Goal: Task Accomplishment & Management: Manage account settings

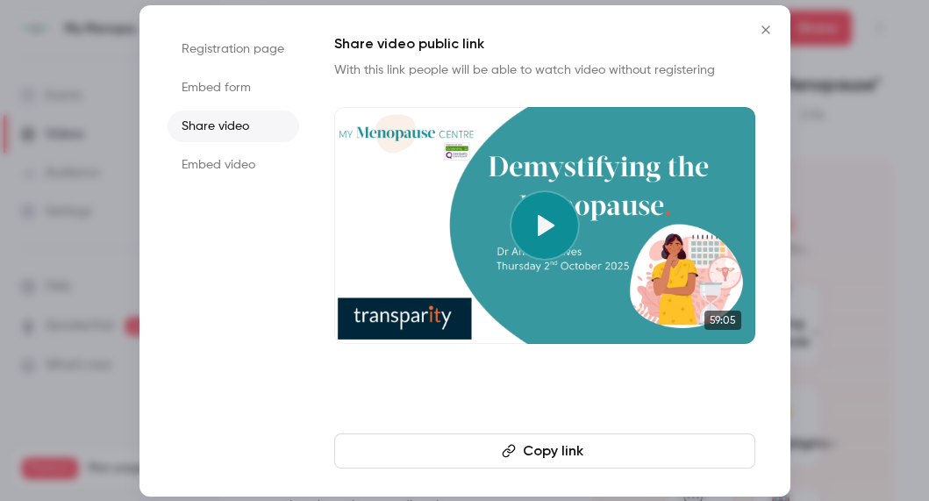
click at [763, 29] on icon "Close" at bounding box center [765, 30] width 21 height 14
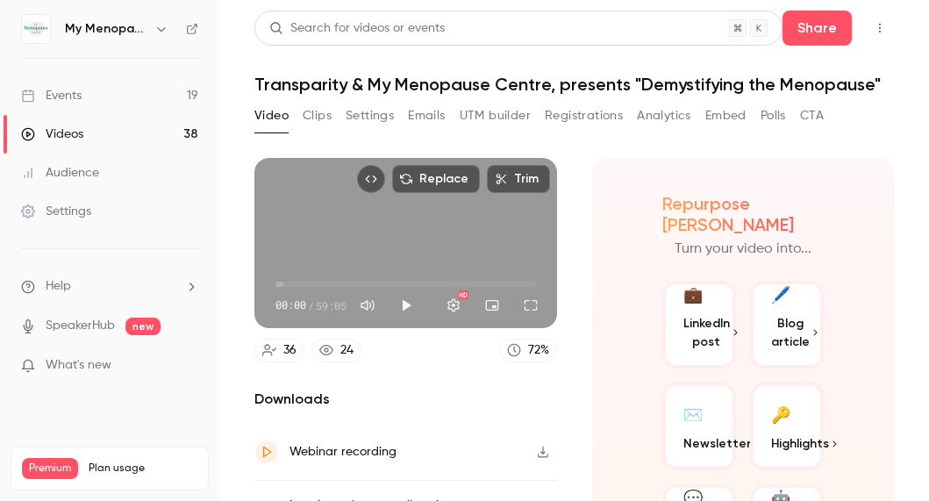
click at [44, 97] on div "Events" at bounding box center [51, 96] width 61 height 18
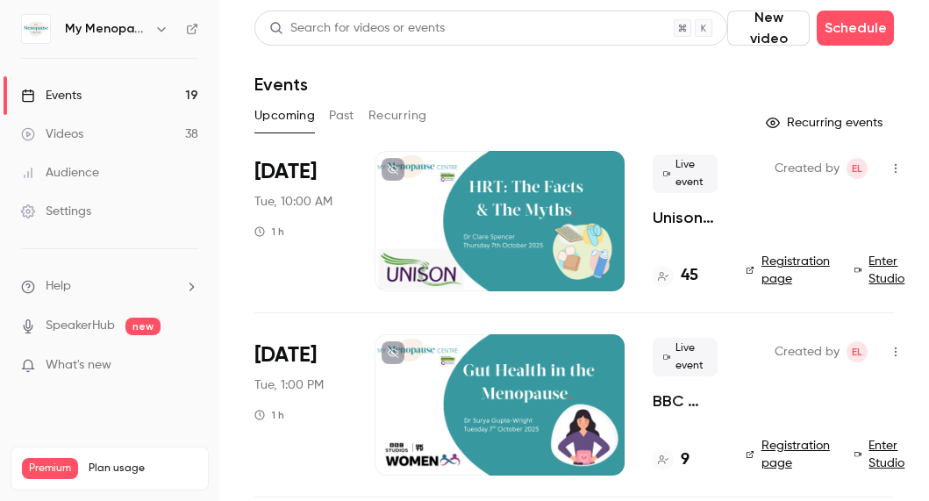
click at [504, 204] on div at bounding box center [500, 221] width 250 height 140
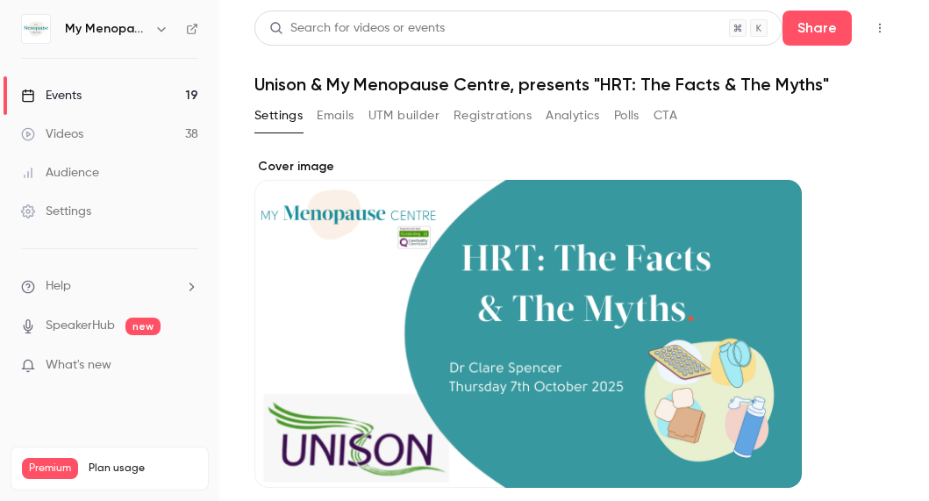
click at [344, 117] on button "Emails" at bounding box center [335, 116] width 37 height 28
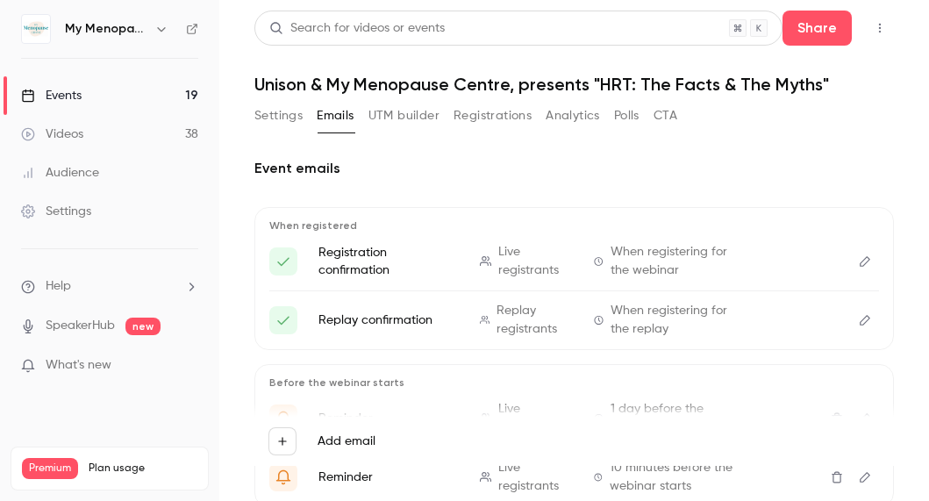
scroll to position [265, 0]
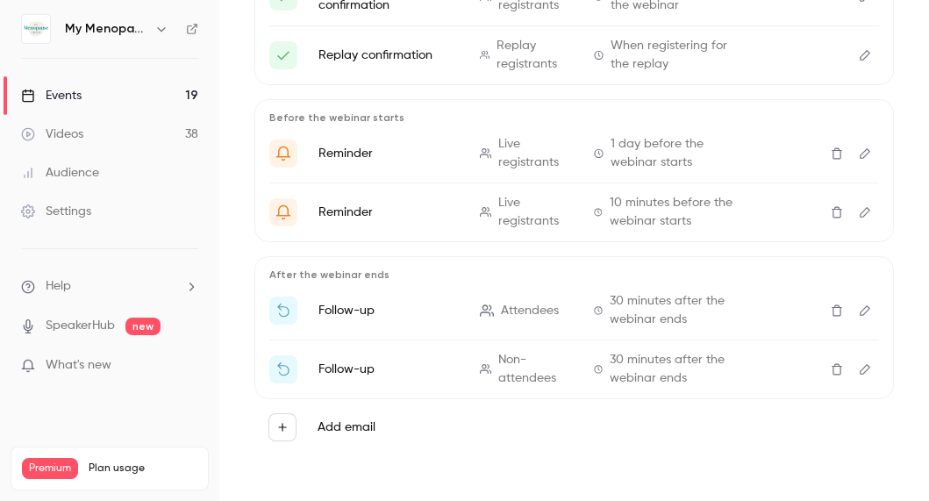
click at [865, 310] on icon "Edit" at bounding box center [865, 310] width 14 height 12
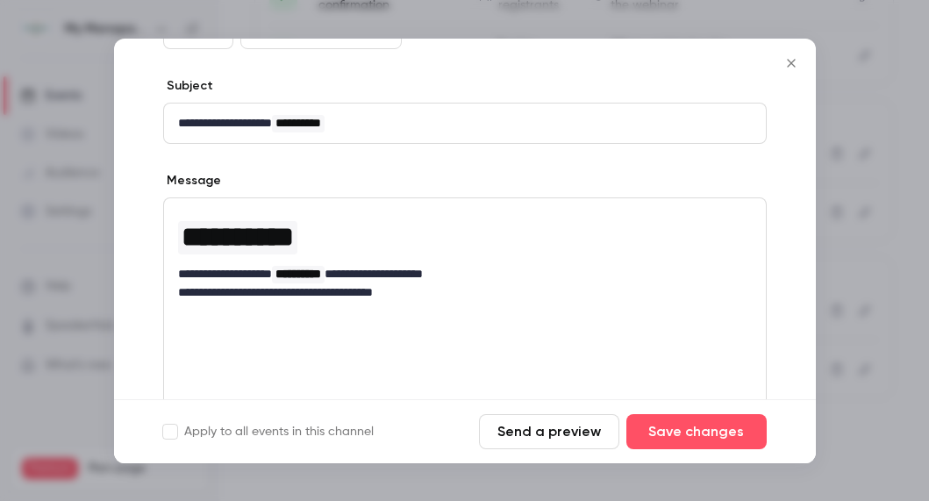
scroll to position [222, 0]
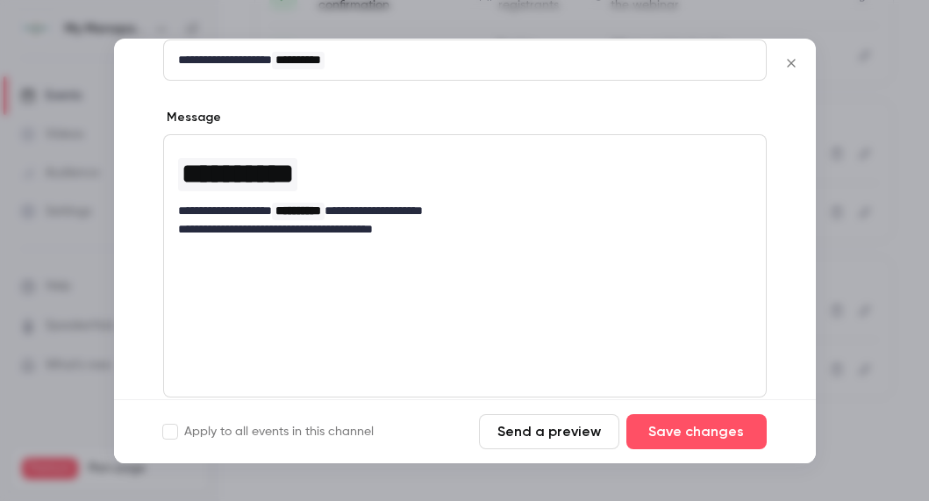
click at [205, 257] on div "**********" at bounding box center [465, 265] width 604 height 263
click at [444, 232] on p "**********" at bounding box center [465, 229] width 574 height 18
drag, startPoint x: 331, startPoint y: 253, endPoint x: 146, endPoint y: 248, distance: 185.2
click at [146, 248] on div "**********" at bounding box center [465, 238] width 702 height 633
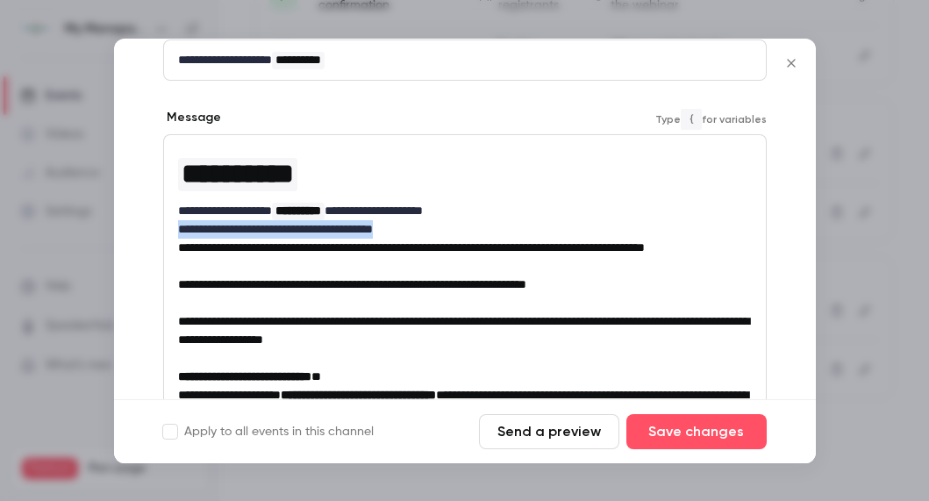
drag, startPoint x: 438, startPoint y: 229, endPoint x: 171, endPoint y: 227, distance: 266.7
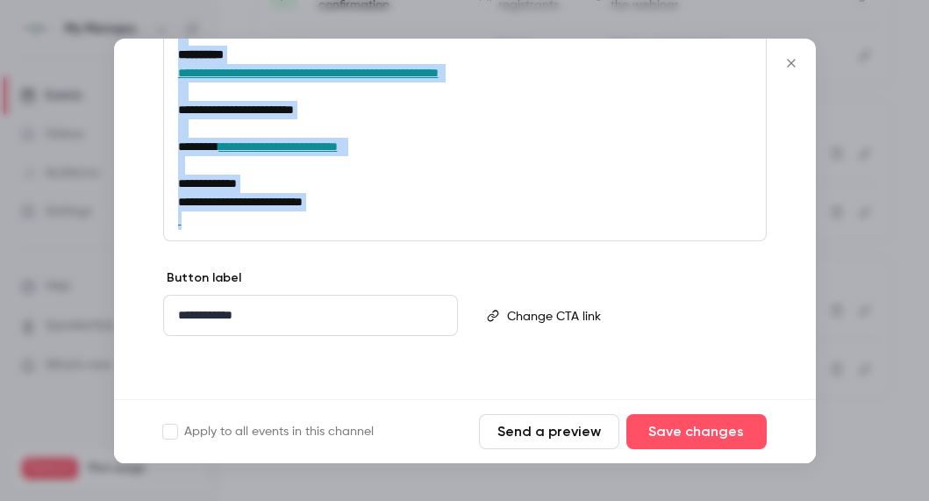
scroll to position [2534, 0]
drag, startPoint x: 173, startPoint y: 142, endPoint x: 303, endPoint y: 410, distance: 297.4
click at [303, 410] on form "**********" at bounding box center [465, 251] width 702 height 425
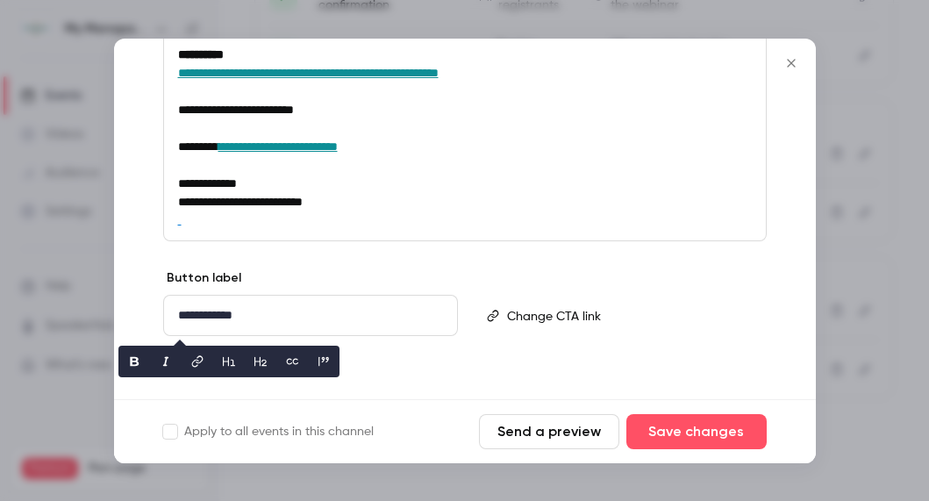
scroll to position [1428, 0]
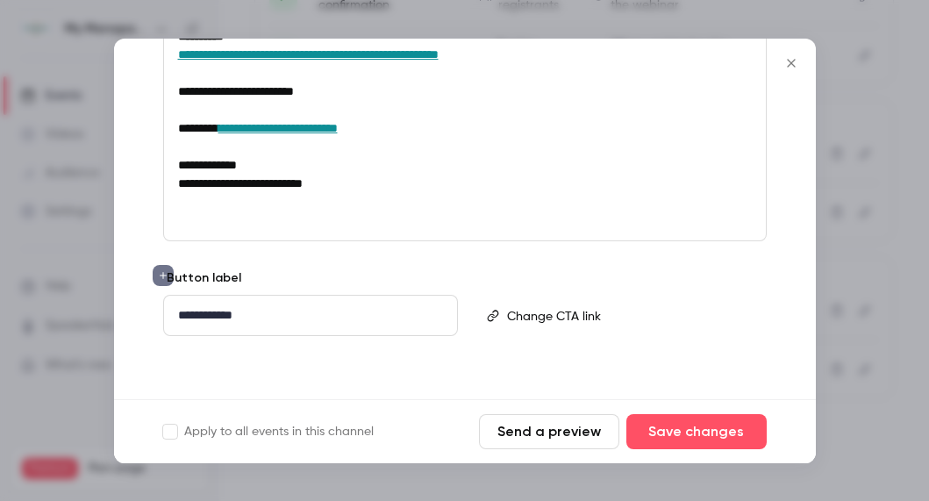
click at [289, 223] on p "editor" at bounding box center [465, 220] width 574 height 18
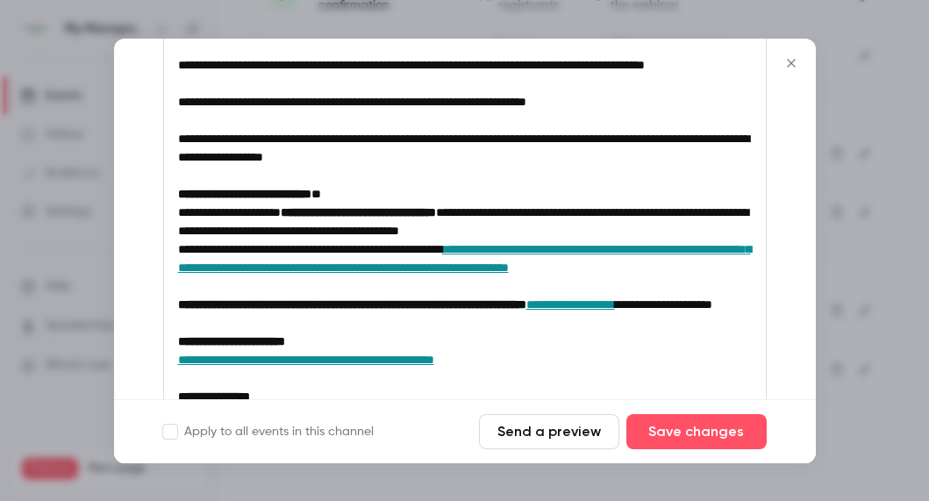
scroll to position [391, 0]
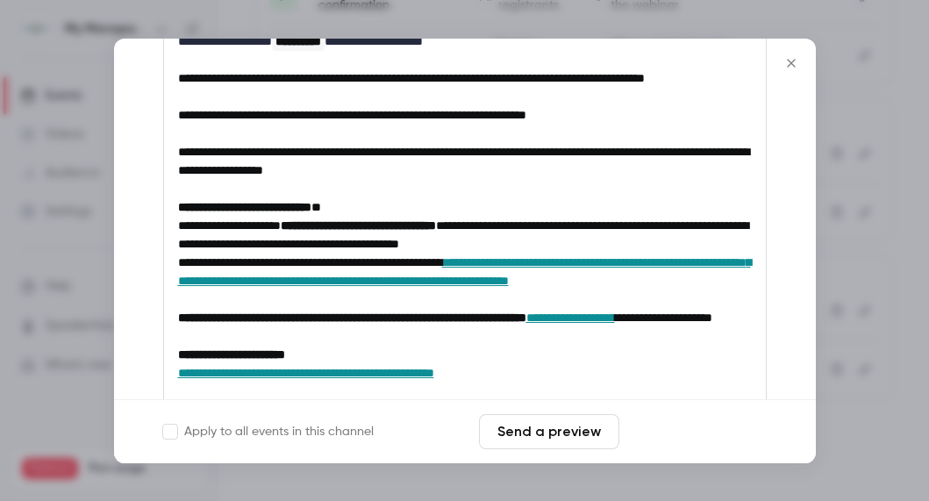
click at [694, 434] on button "Save changes" at bounding box center [696, 431] width 140 height 35
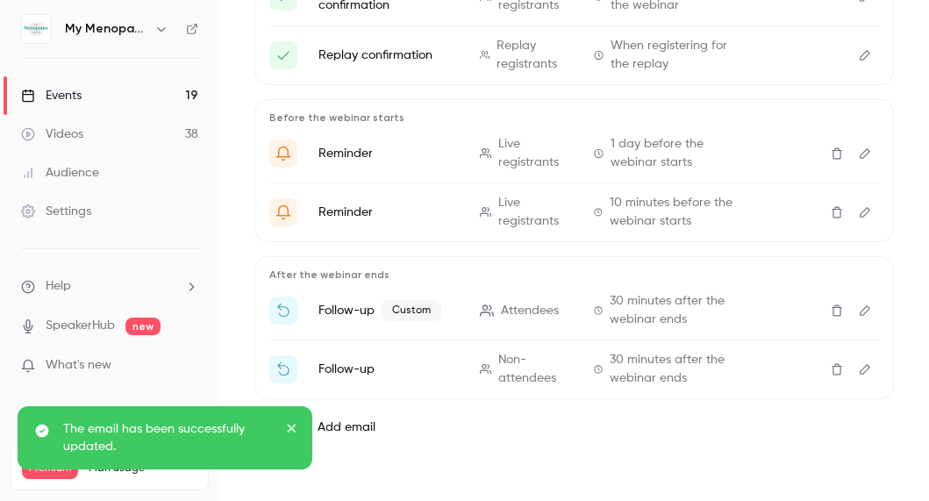
click at [861, 370] on icon "Edit" at bounding box center [865, 369] width 11 height 11
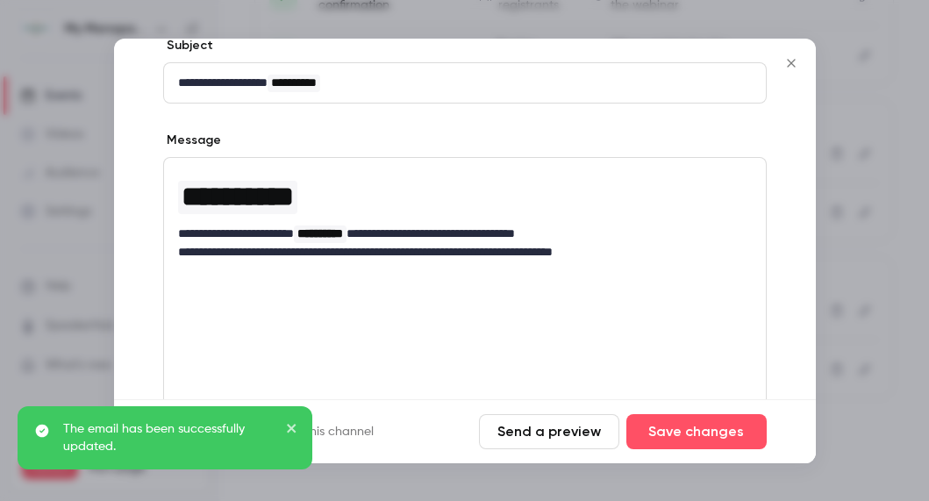
scroll to position [207, 0]
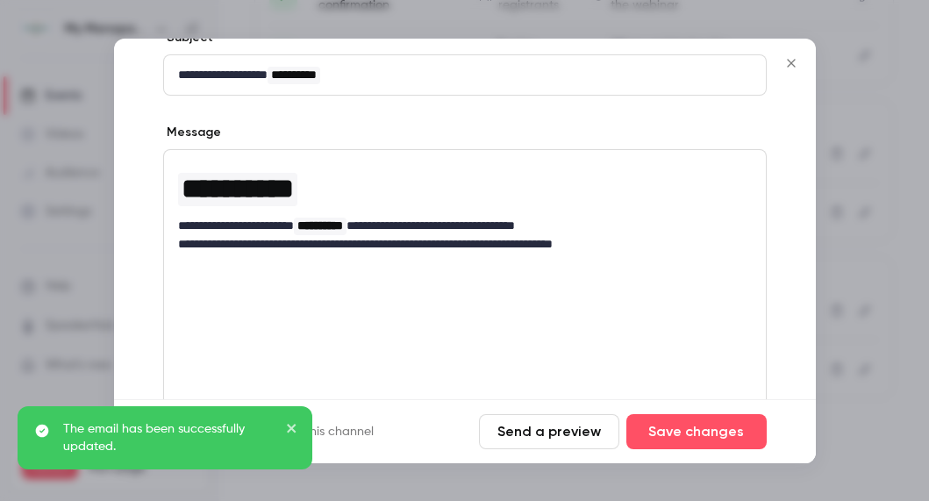
click at [647, 245] on p "**********" at bounding box center [465, 244] width 574 height 18
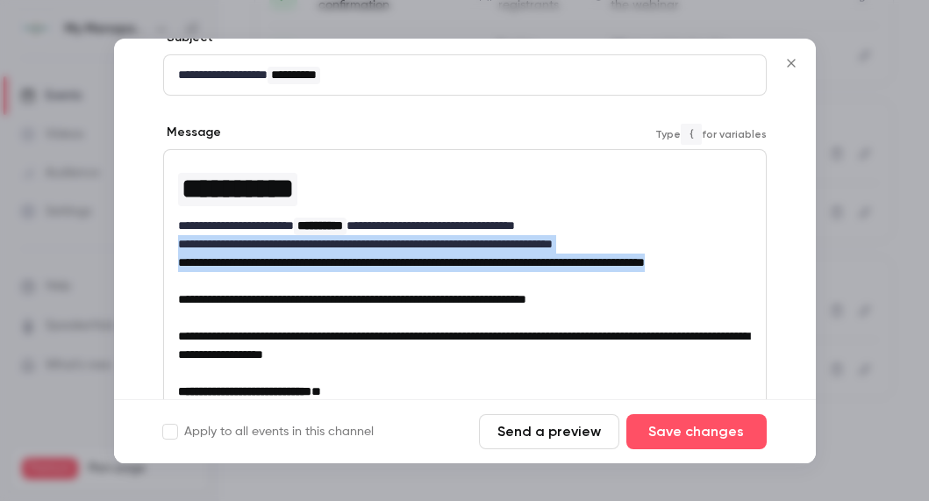
drag, startPoint x: 230, startPoint y: 282, endPoint x: 163, endPoint y: 249, distance: 74.2
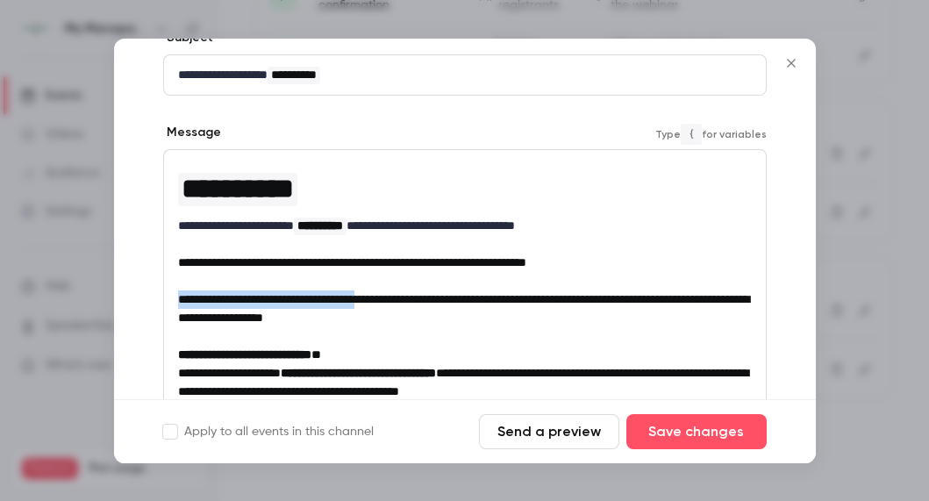
drag, startPoint x: 406, startPoint y: 298, endPoint x: 155, endPoint y: 306, distance: 251.0
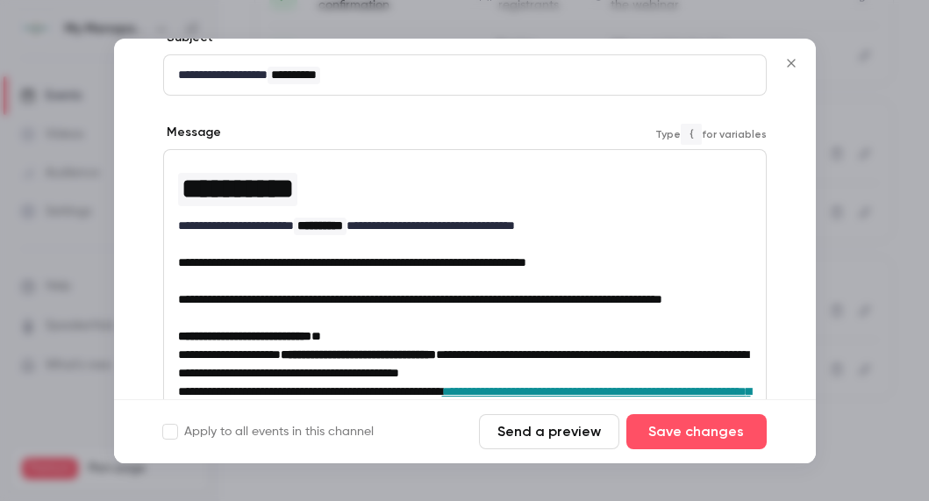
click at [249, 299] on span "**********" at bounding box center [420, 299] width 484 height 12
click at [387, 298] on span "**********" at bounding box center [431, 299] width 506 height 12
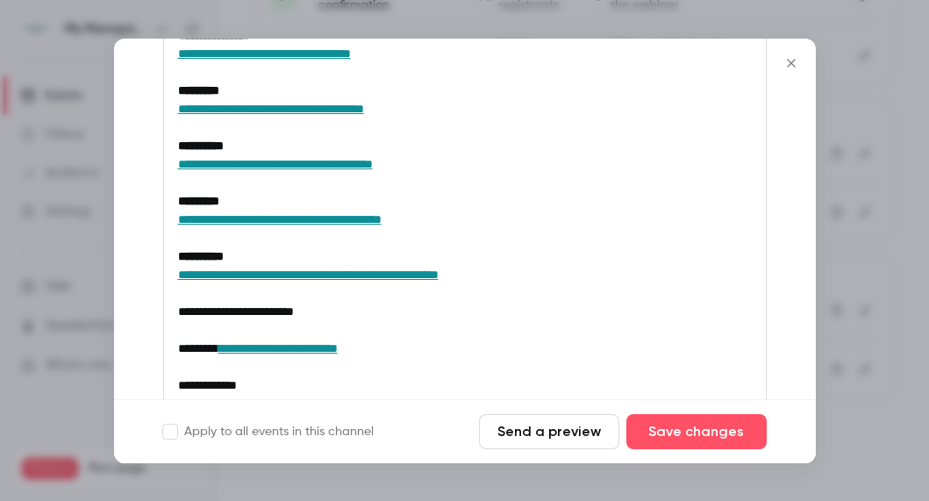
scroll to position [773, 0]
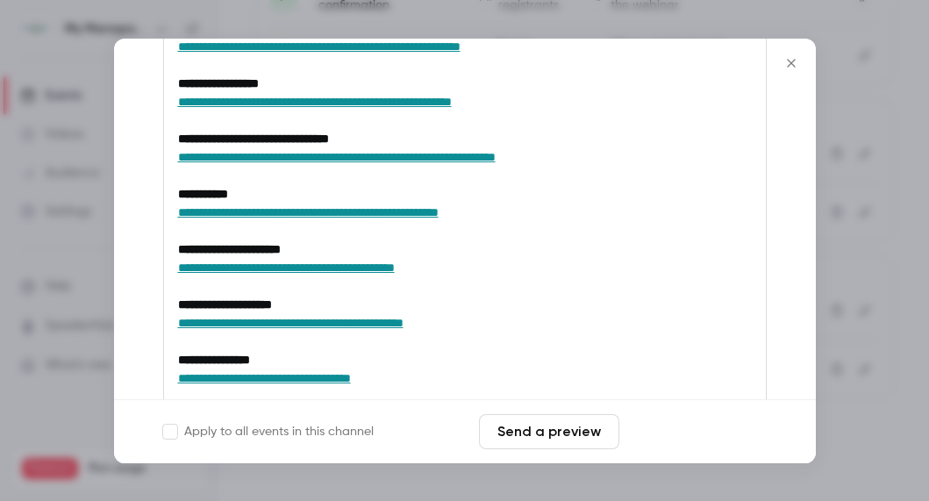
click at [691, 433] on button "Save changes" at bounding box center [696, 431] width 140 height 35
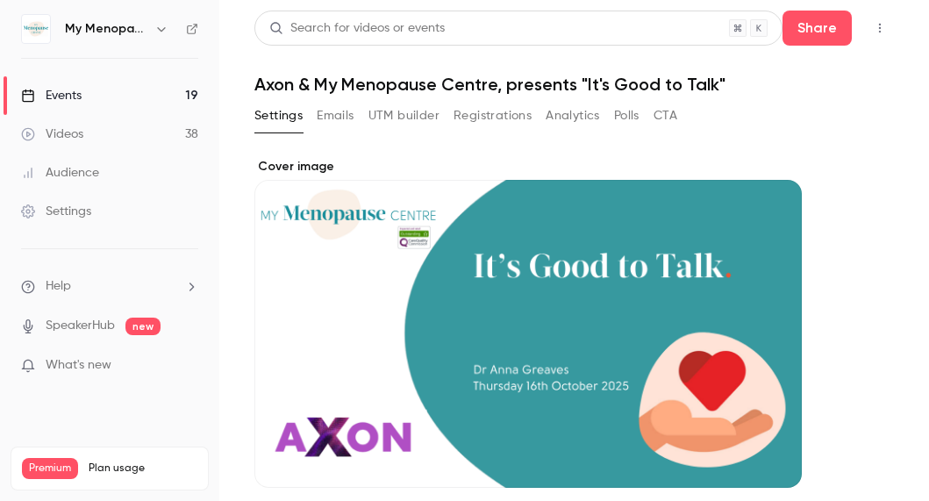
click at [60, 90] on div "Events" at bounding box center [51, 96] width 61 height 18
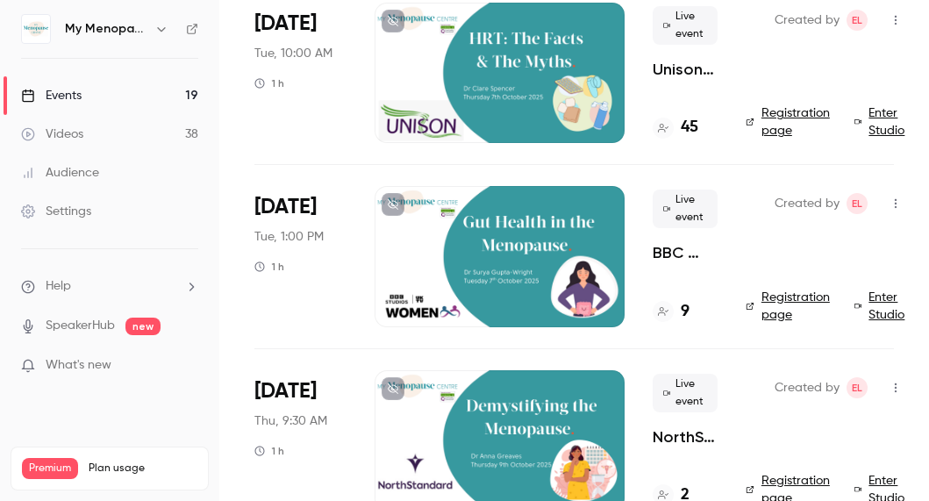
scroll to position [149, 0]
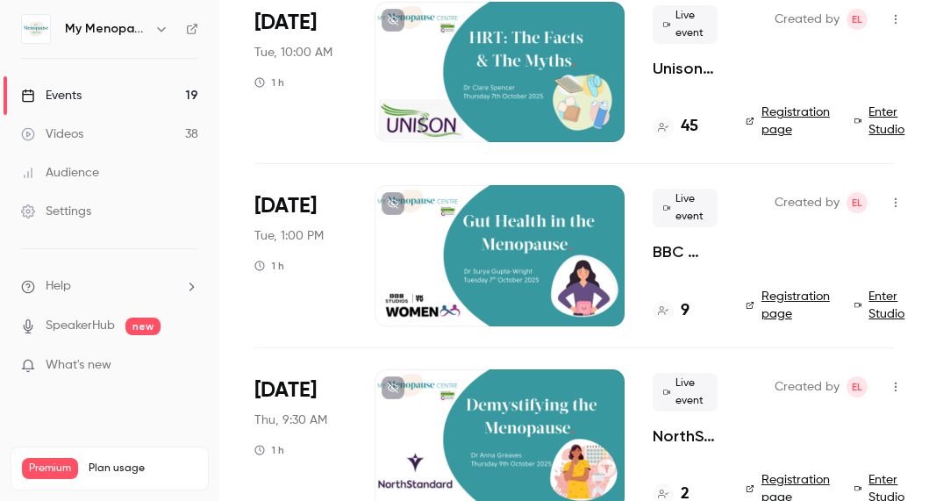
click at [503, 265] on div at bounding box center [500, 255] width 250 height 140
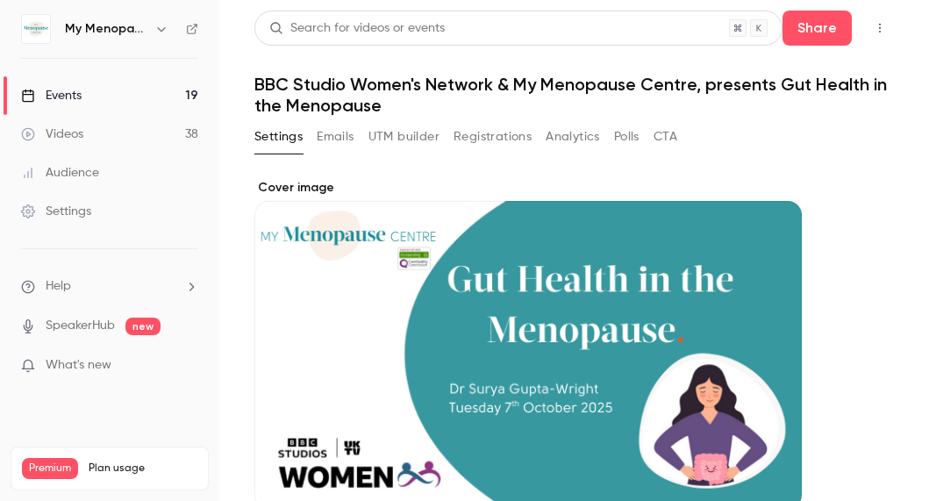
click at [337, 139] on button "Emails" at bounding box center [335, 137] width 37 height 28
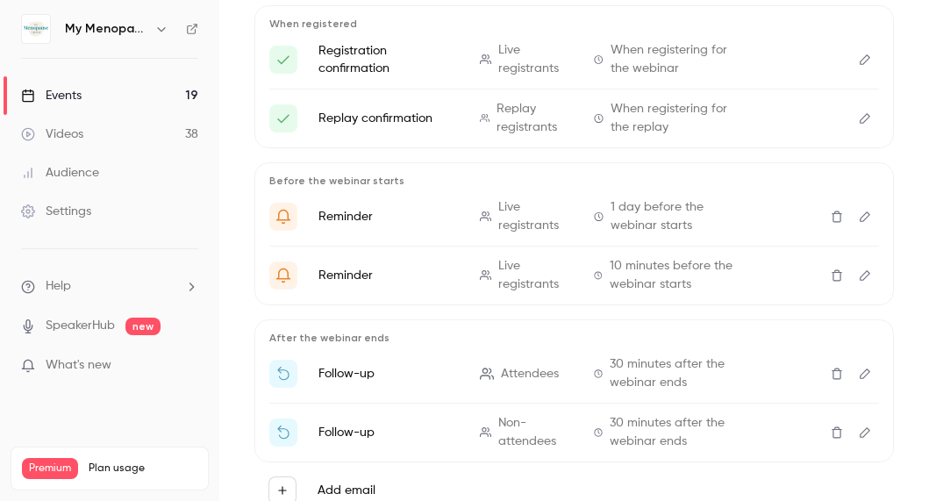
scroll to position [286, 0]
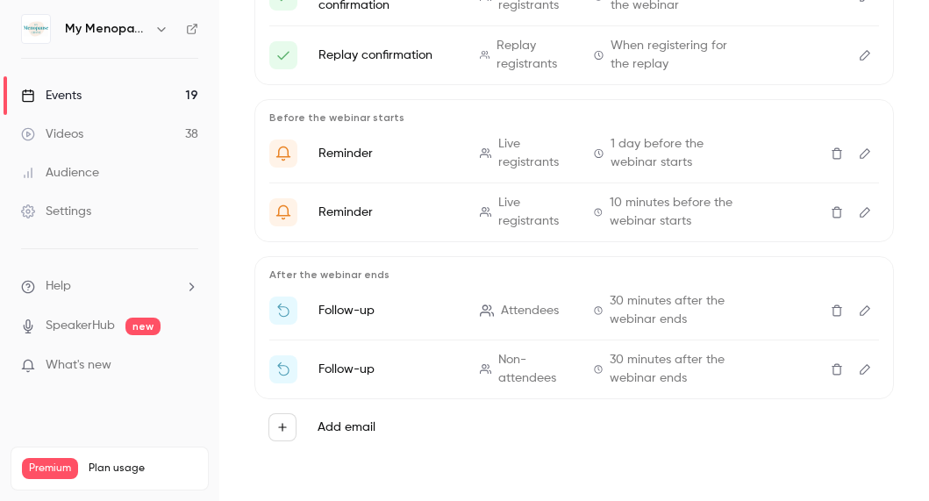
click at [864, 308] on icon "Edit" at bounding box center [865, 310] width 11 height 11
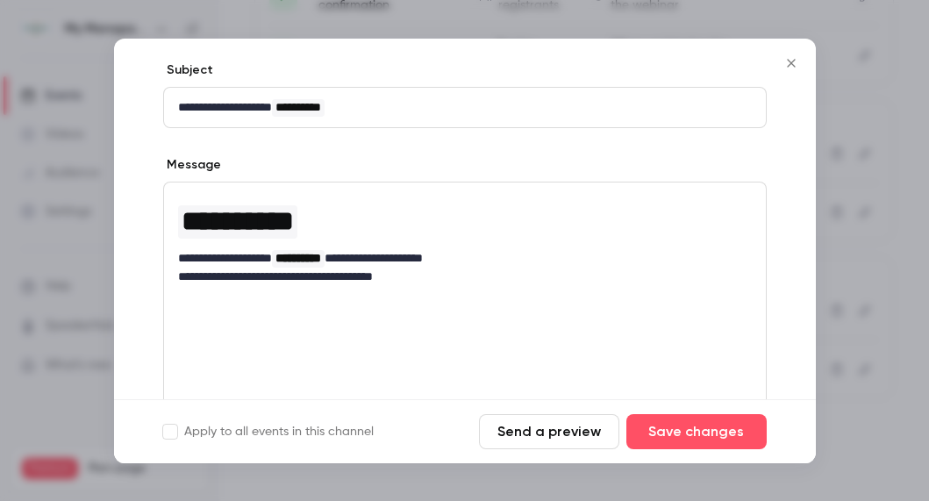
scroll to position [180, 0]
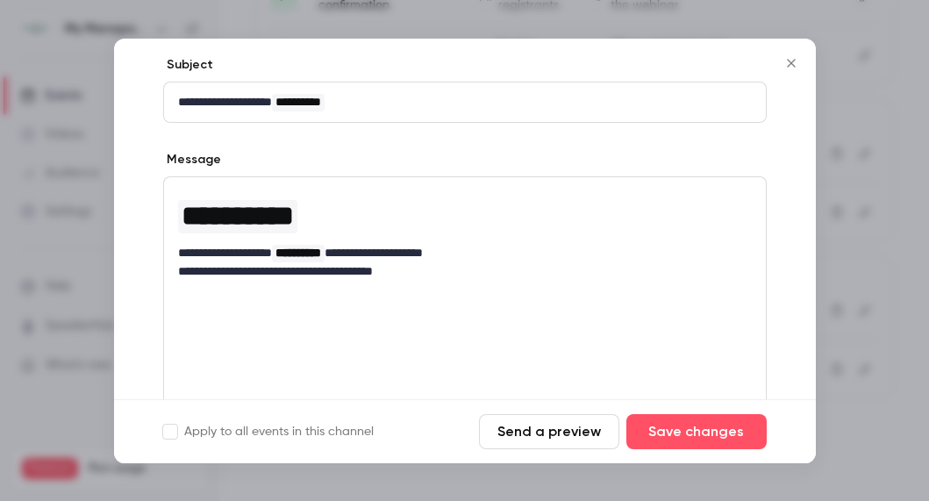
click at [202, 303] on div "**********" at bounding box center [465, 307] width 604 height 263
click at [448, 276] on p "**********" at bounding box center [465, 271] width 574 height 18
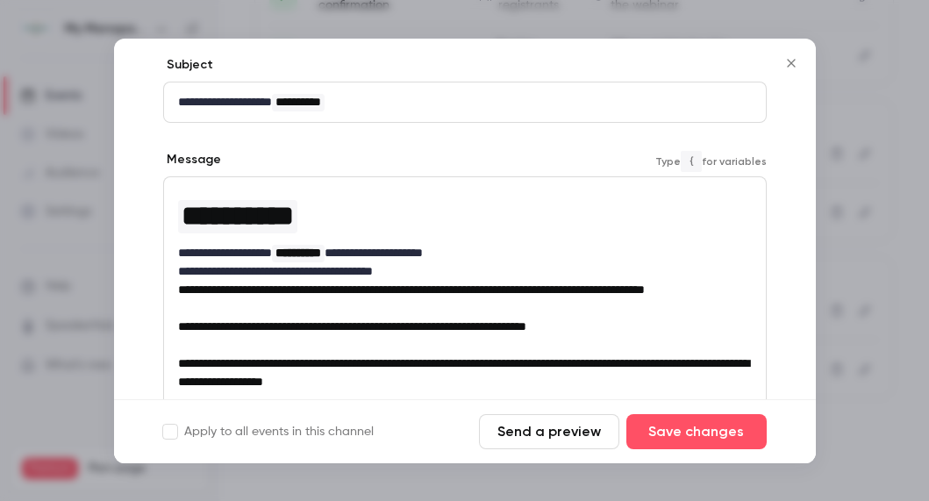
scroll to position [0, 0]
drag, startPoint x: 441, startPoint y: 269, endPoint x: 170, endPoint y: 268, distance: 271.1
click at [284, 299] on p "**********" at bounding box center [465, 290] width 574 height 18
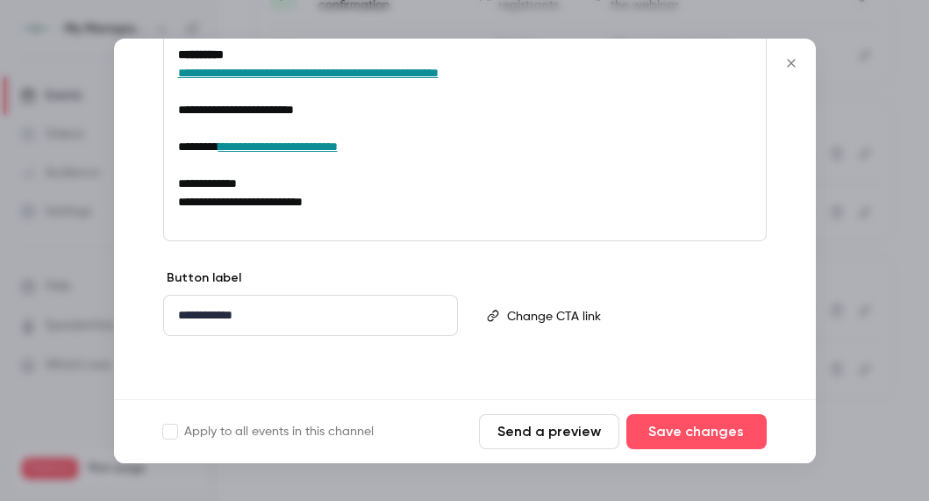
scroll to position [2534, 0]
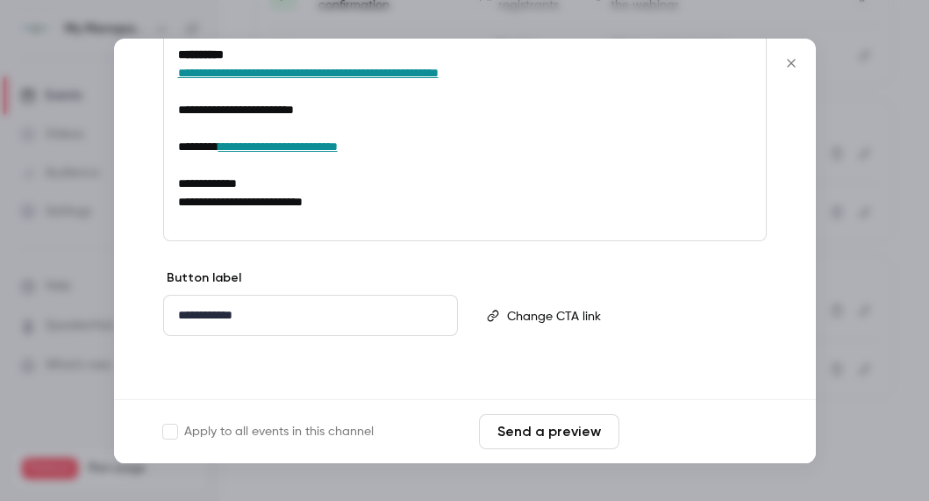
click at [687, 430] on button "Save changes" at bounding box center [696, 431] width 140 height 35
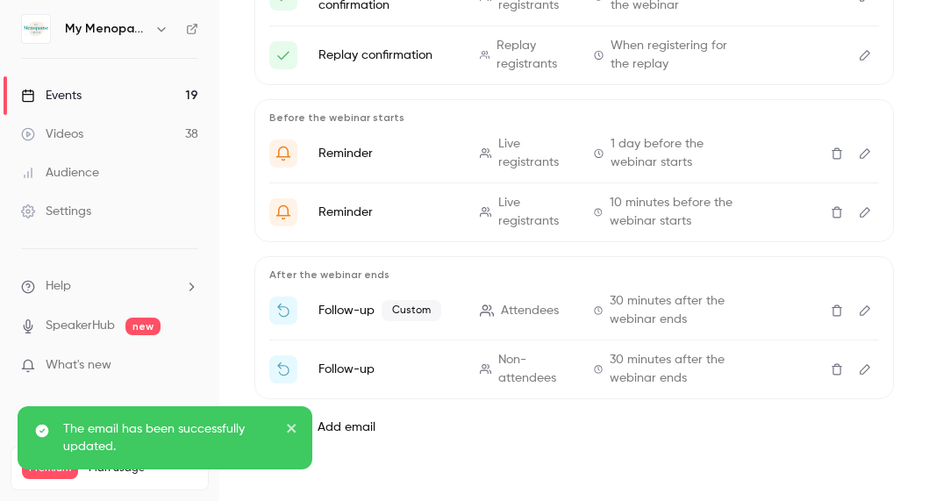
click at [865, 368] on icon "Edit" at bounding box center [865, 369] width 14 height 12
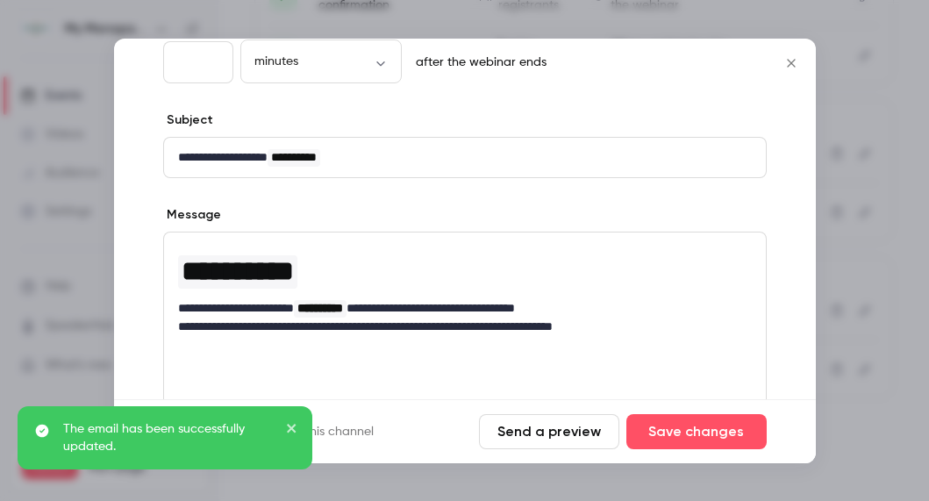
scroll to position [151, 0]
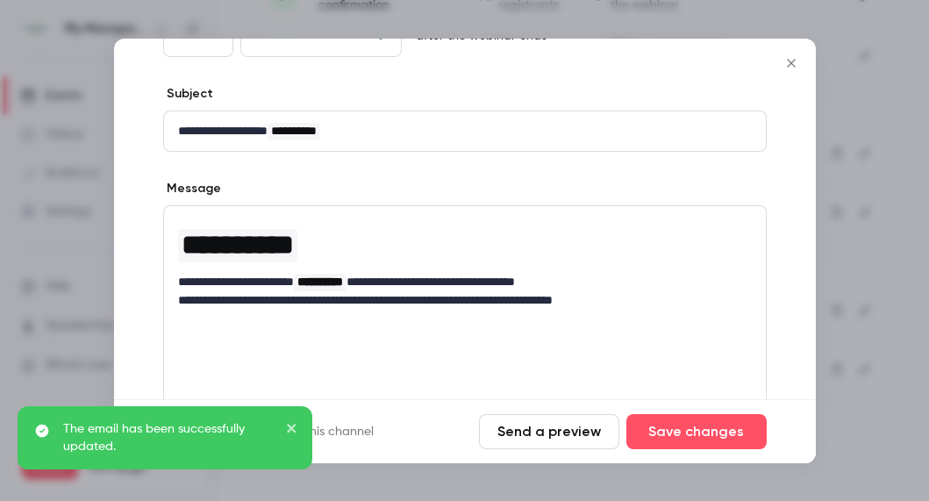
click at [341, 328] on div "**********" at bounding box center [465, 336] width 604 height 263
click at [200, 318] on div "**********" at bounding box center [465, 263] width 602 height 114
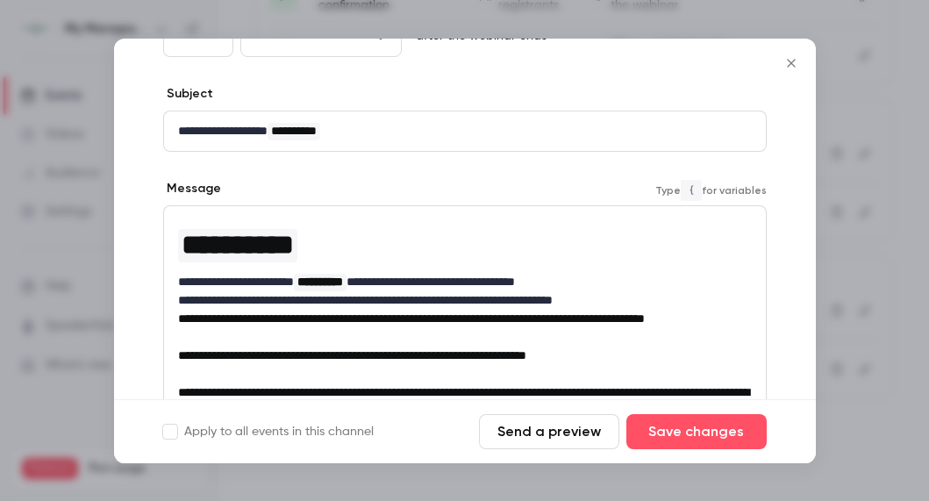
scroll to position [0, 0]
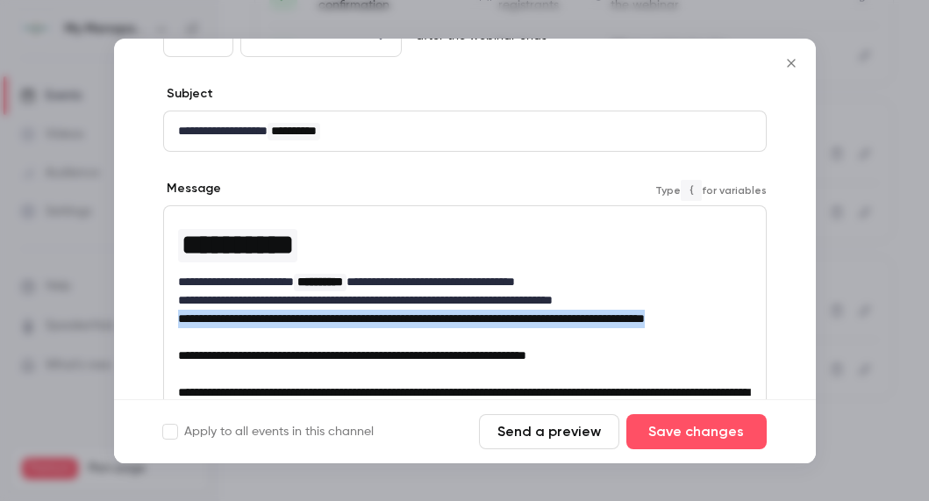
drag, startPoint x: 231, startPoint y: 335, endPoint x: 159, endPoint y: 321, distance: 73.3
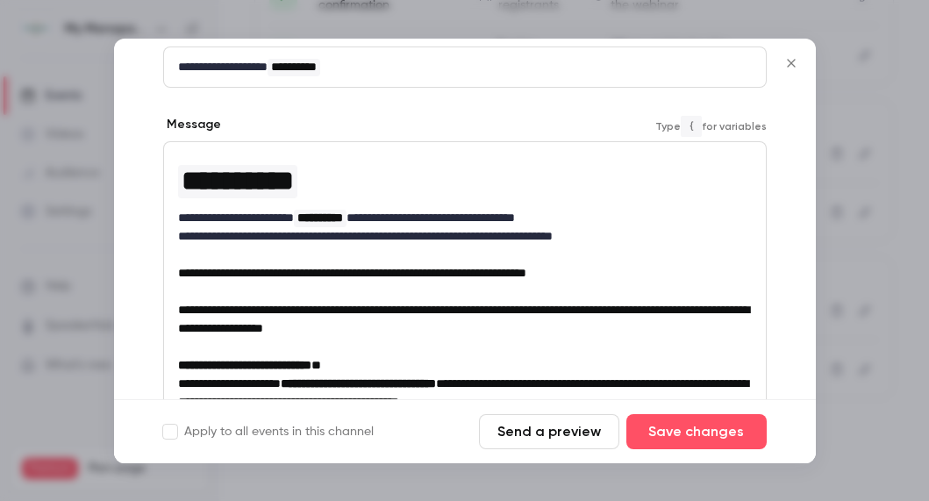
scroll to position [221, 0]
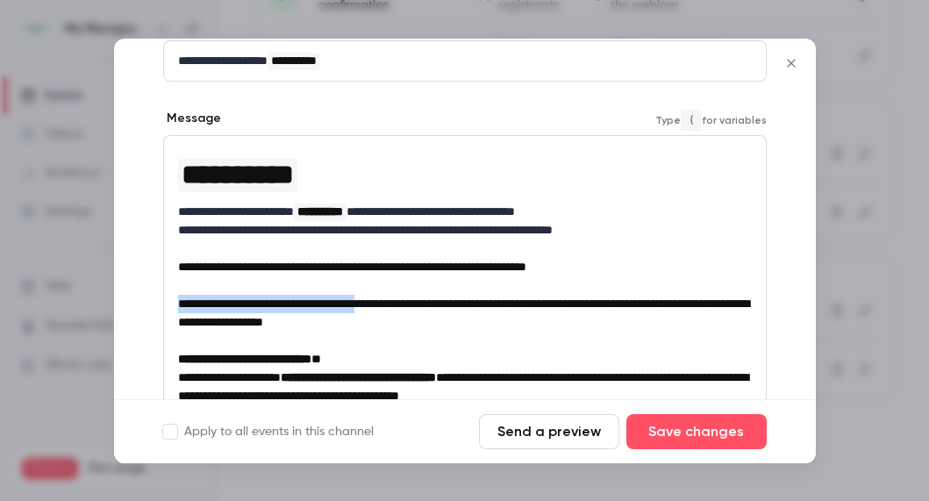
drag, startPoint x: 406, startPoint y: 303, endPoint x: 173, endPoint y: 309, distance: 233.5
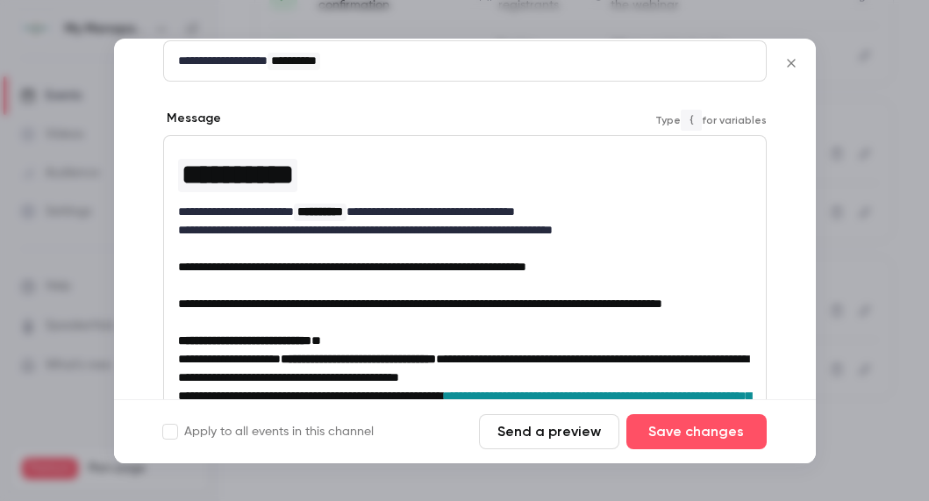
click at [229, 304] on span "**********" at bounding box center [420, 303] width 484 height 12
click at [363, 301] on span "**********" at bounding box center [420, 303] width 484 height 12
click at [453, 313] on p "**********" at bounding box center [465, 304] width 574 height 18
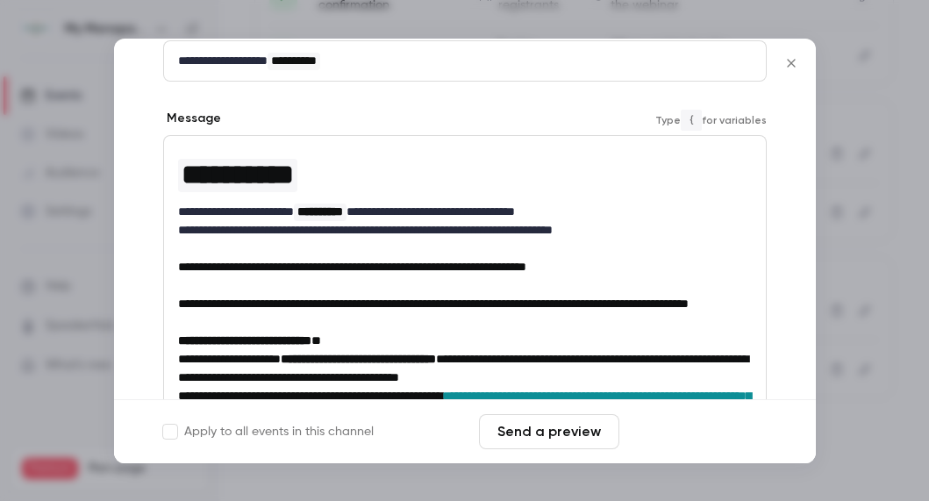
click at [683, 436] on button "Save changes" at bounding box center [696, 431] width 140 height 35
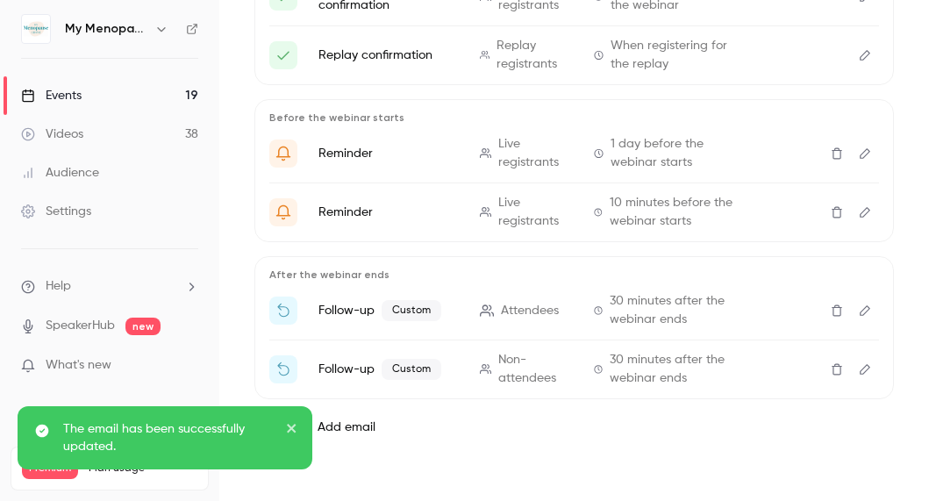
click at [159, 29] on icon "button" at bounding box center [161, 29] width 8 height 4
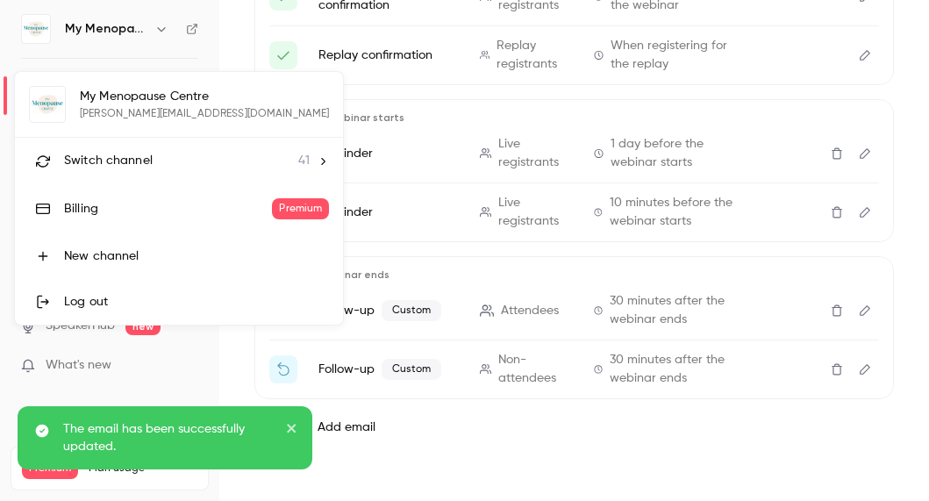
click at [106, 153] on span "Switch channel" at bounding box center [108, 161] width 89 height 18
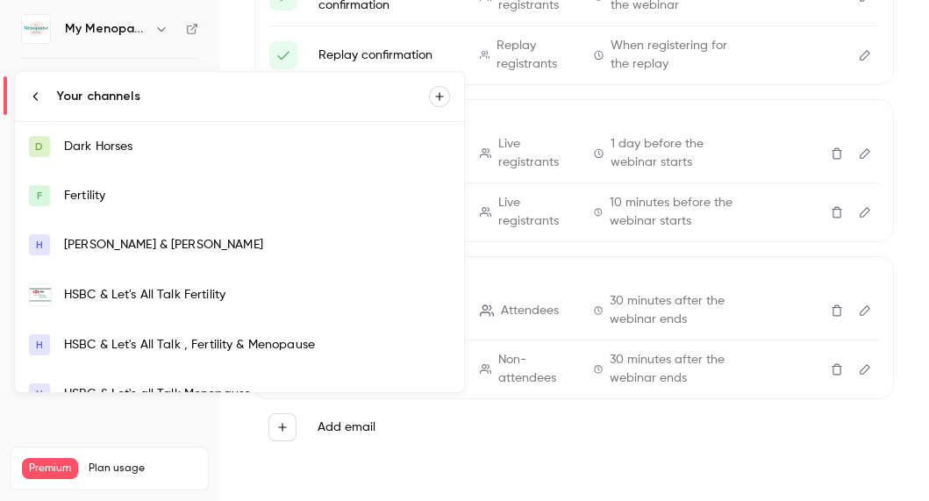
click at [160, 25] on div at bounding box center [464, 250] width 929 height 501
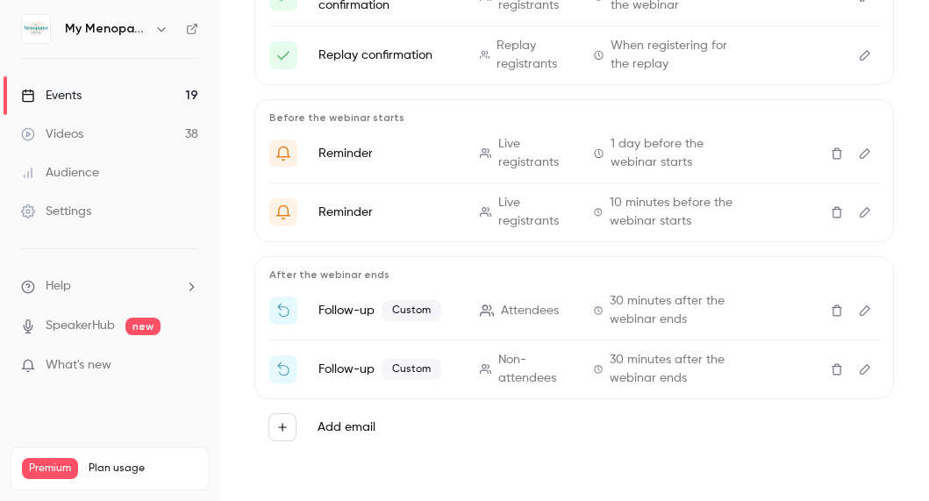
click at [56, 94] on div "Events" at bounding box center [51, 96] width 61 height 18
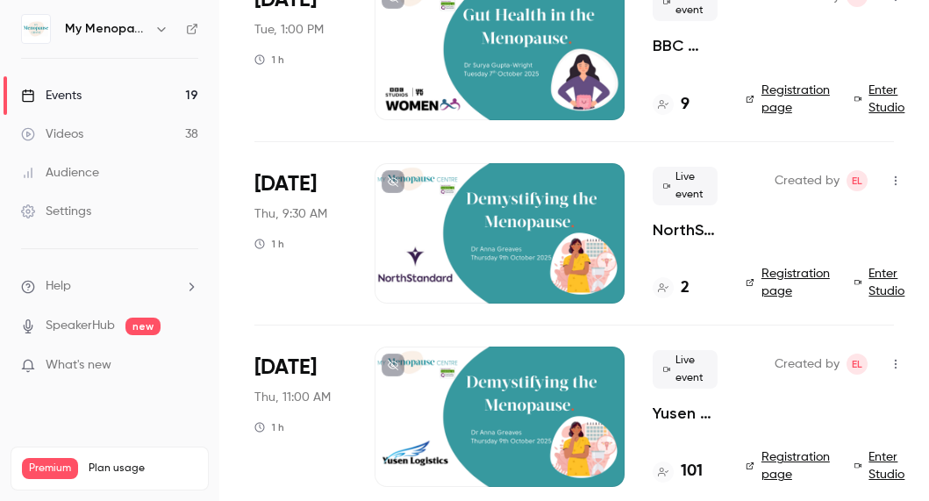
scroll to position [356, 0]
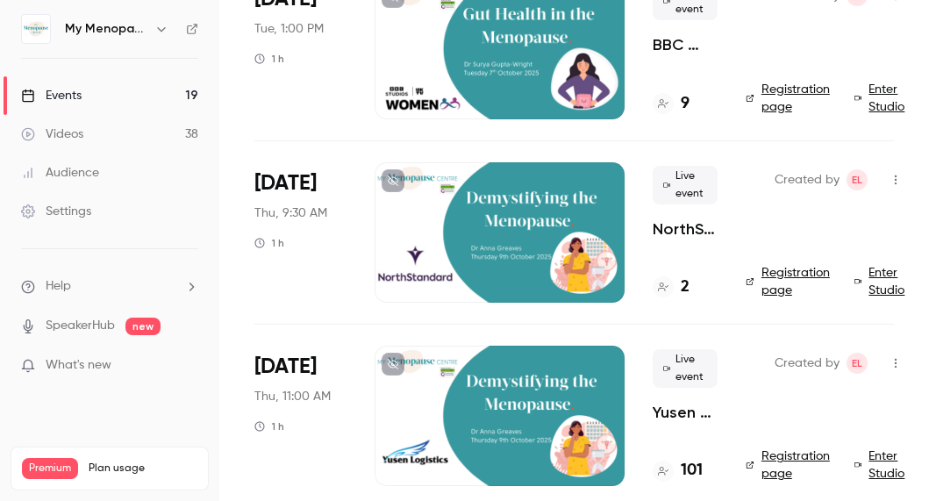
click at [499, 259] on div at bounding box center [500, 232] width 250 height 140
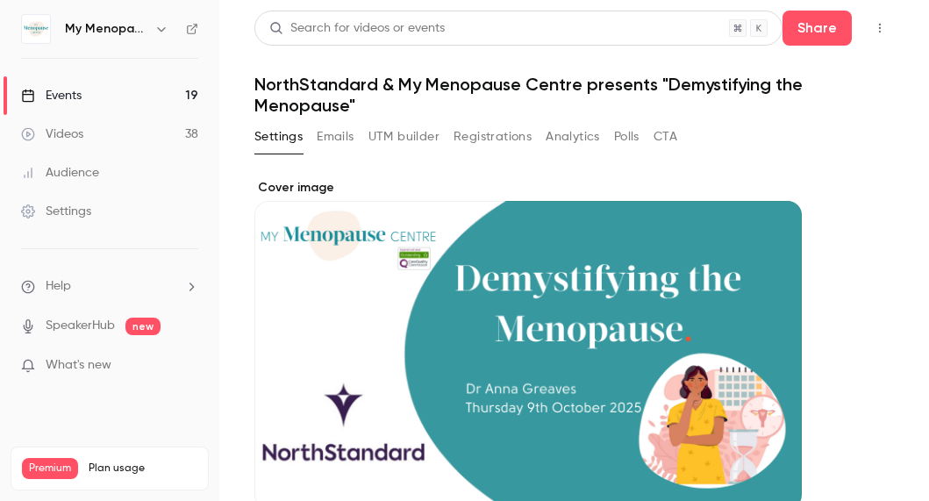
click at [338, 135] on button "Emails" at bounding box center [335, 137] width 37 height 28
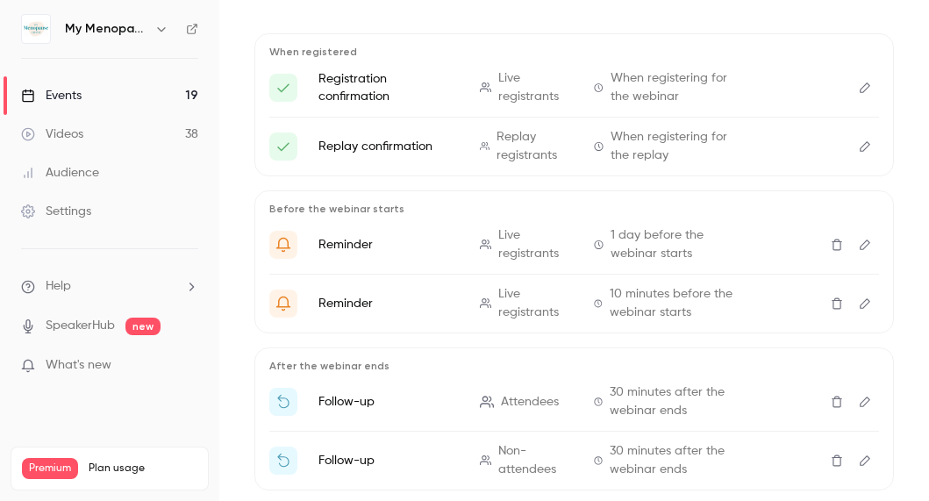
scroll to position [286, 0]
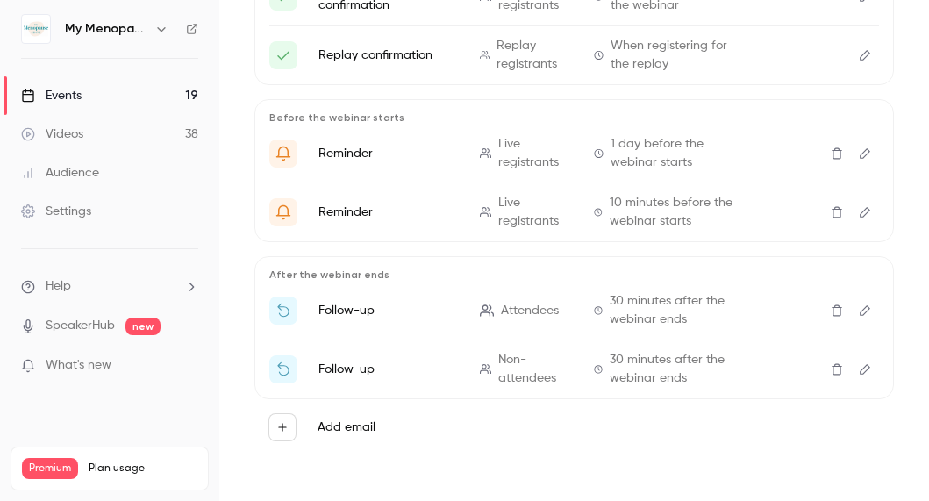
click at [863, 309] on icon "Edit" at bounding box center [865, 310] width 11 height 11
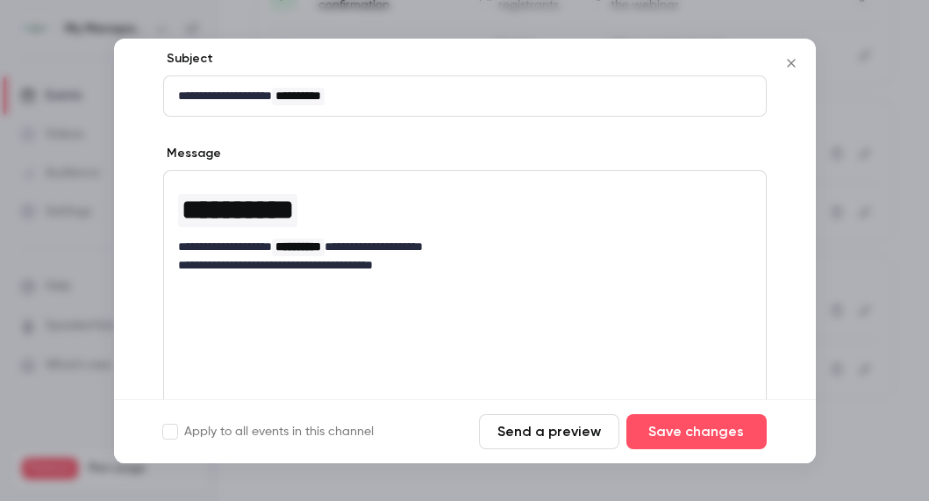
scroll to position [231, 0]
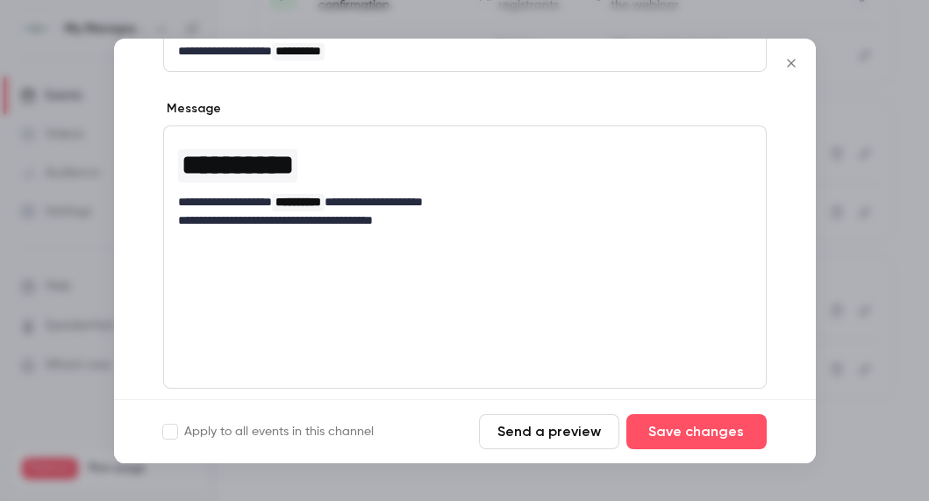
click at [340, 283] on div "**********" at bounding box center [465, 256] width 604 height 263
click at [448, 217] on p "**********" at bounding box center [465, 220] width 574 height 18
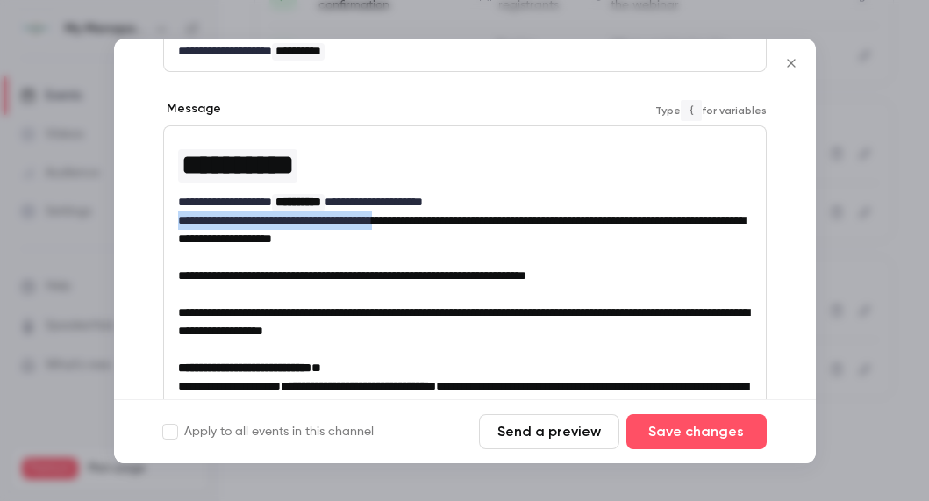
drag, startPoint x: 428, startPoint y: 217, endPoint x: 143, endPoint y: 225, distance: 285.2
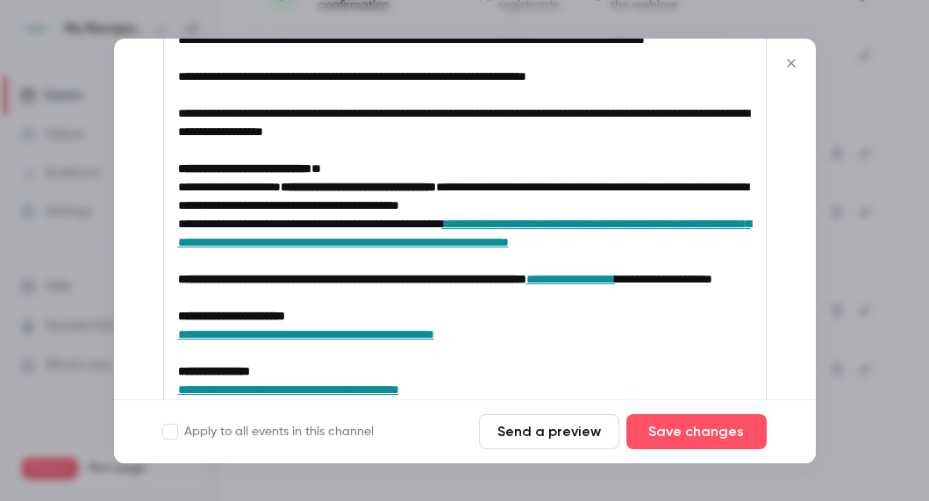
scroll to position [436, 0]
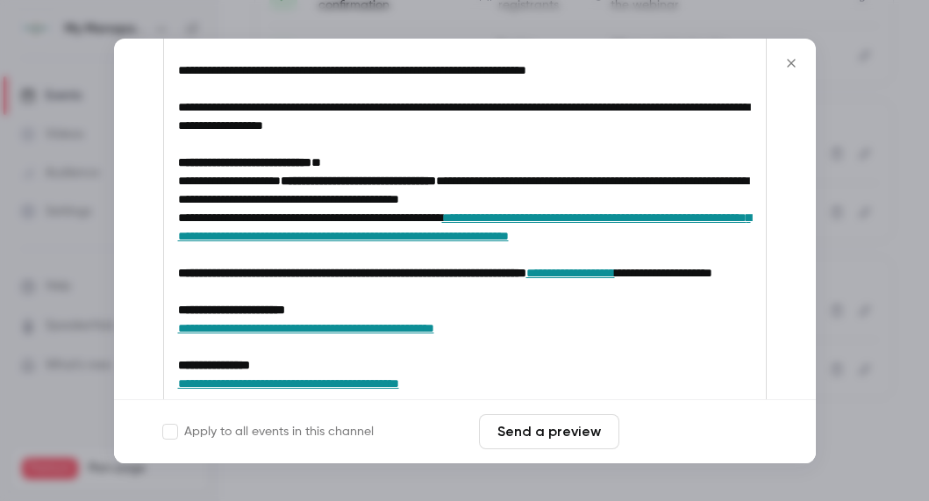
click at [685, 430] on button "Save changes" at bounding box center [696, 431] width 140 height 35
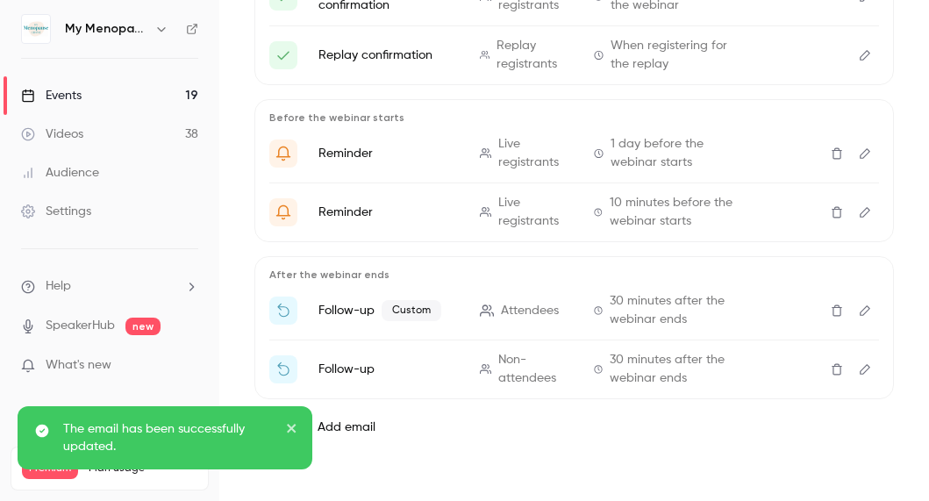
click at [864, 368] on icon "Edit" at bounding box center [865, 369] width 11 height 11
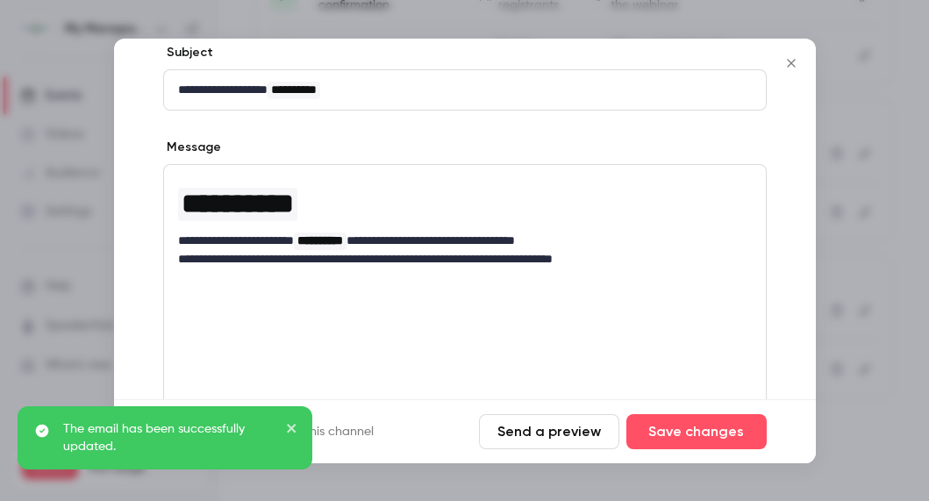
scroll to position [215, 0]
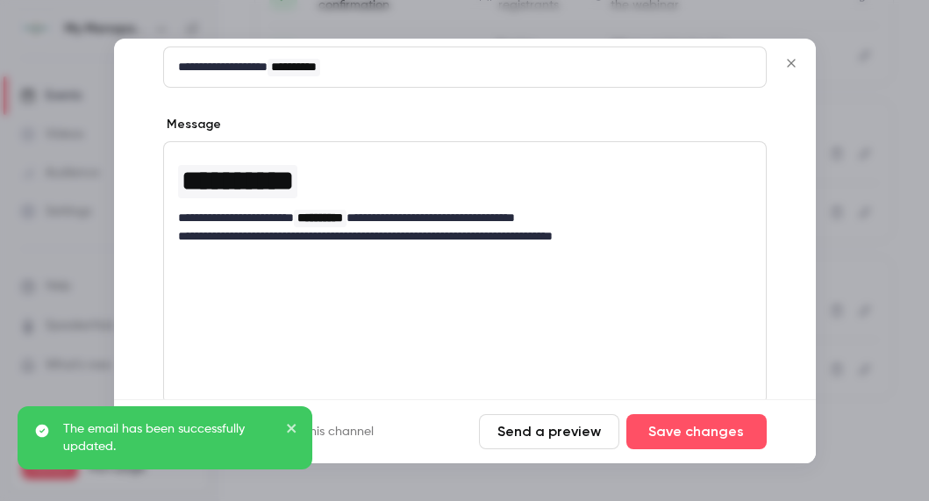
click at [588, 249] on div "**********" at bounding box center [465, 199] width 602 height 114
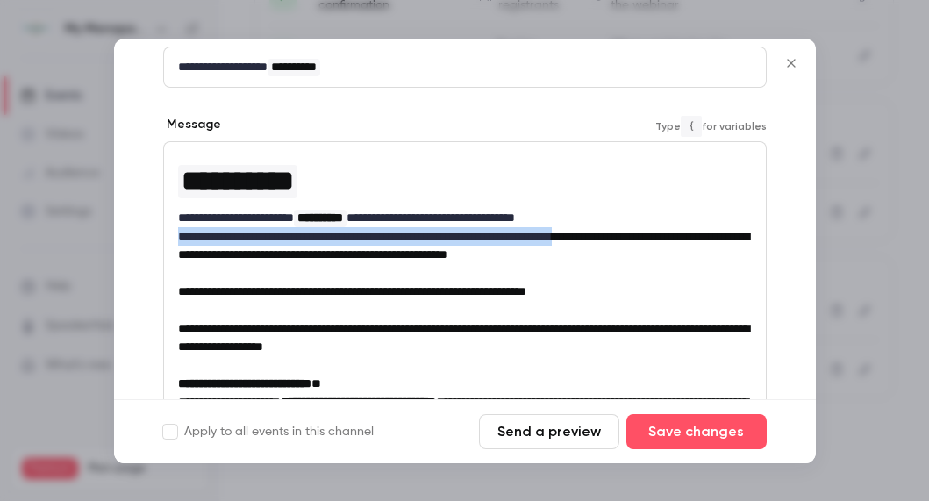
drag, startPoint x: 632, startPoint y: 234, endPoint x: 174, endPoint y: 241, distance: 458.0
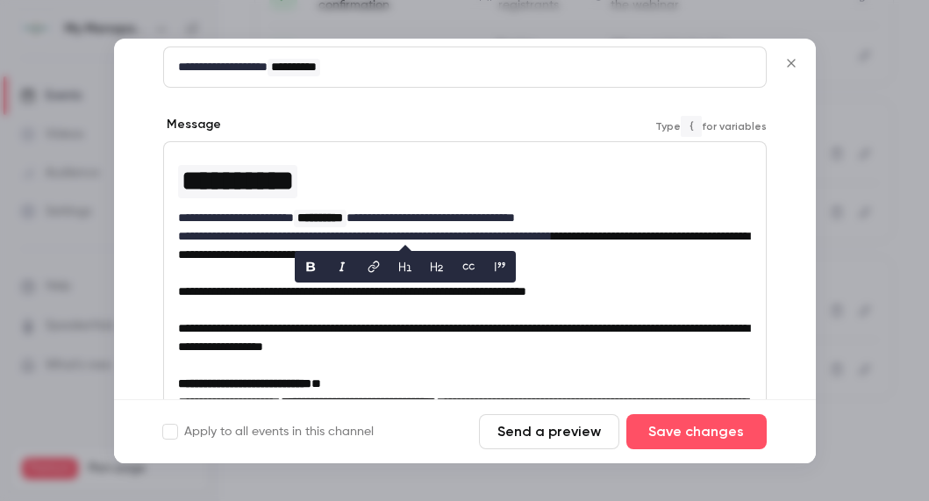
click at [212, 268] on p "editor" at bounding box center [465, 273] width 574 height 18
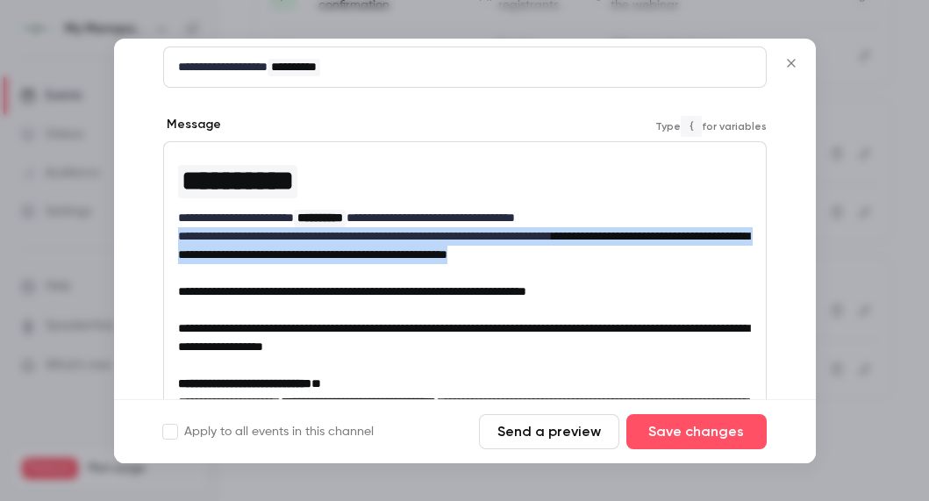
drag, startPoint x: 710, startPoint y: 251, endPoint x: 158, endPoint y: 240, distance: 552.0
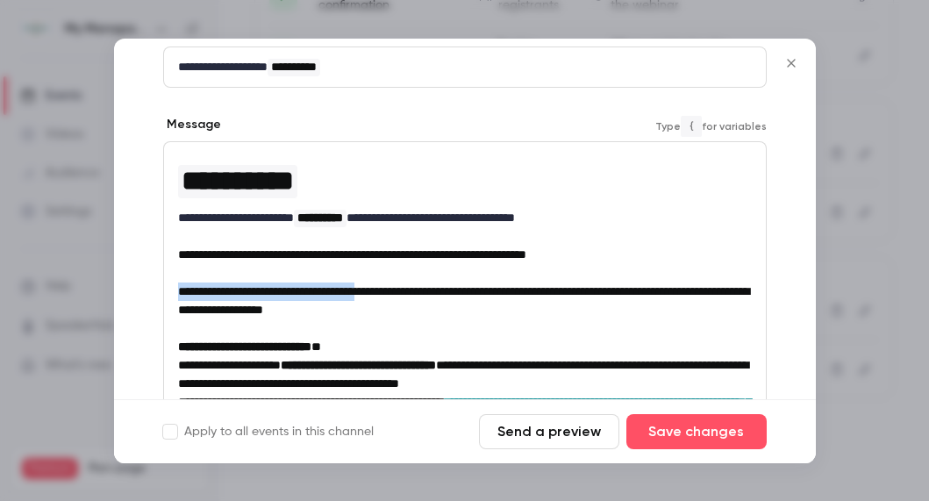
drag, startPoint x: 404, startPoint y: 290, endPoint x: 172, endPoint y: 286, distance: 232.5
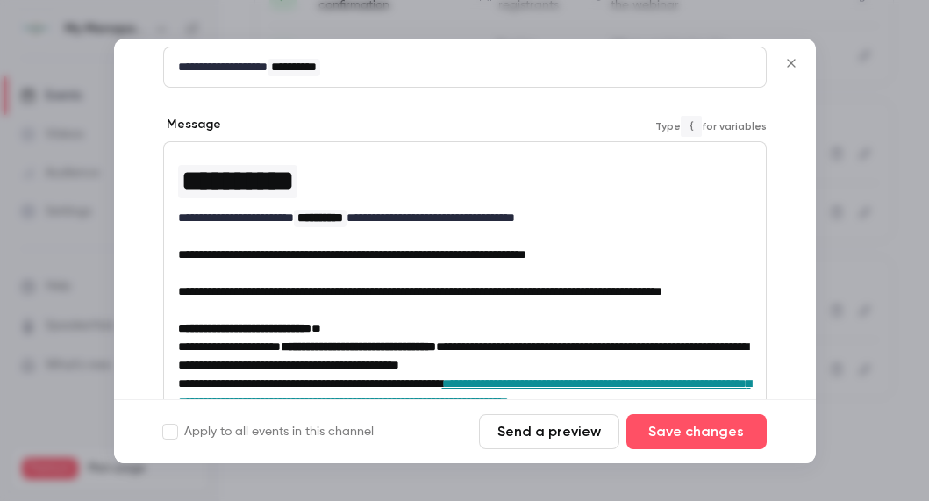
click at [361, 290] on span "**********" at bounding box center [420, 291] width 484 height 12
click at [546, 301] on p "**********" at bounding box center [465, 292] width 574 height 18
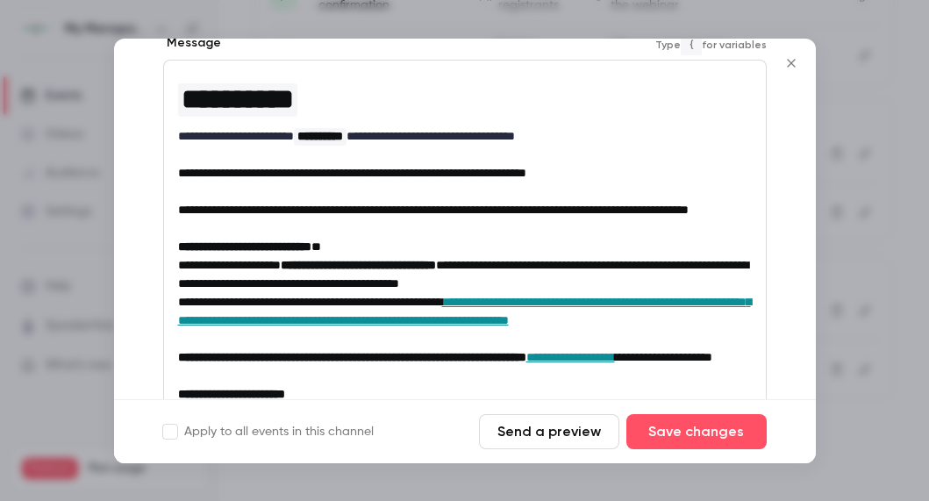
scroll to position [297, 0]
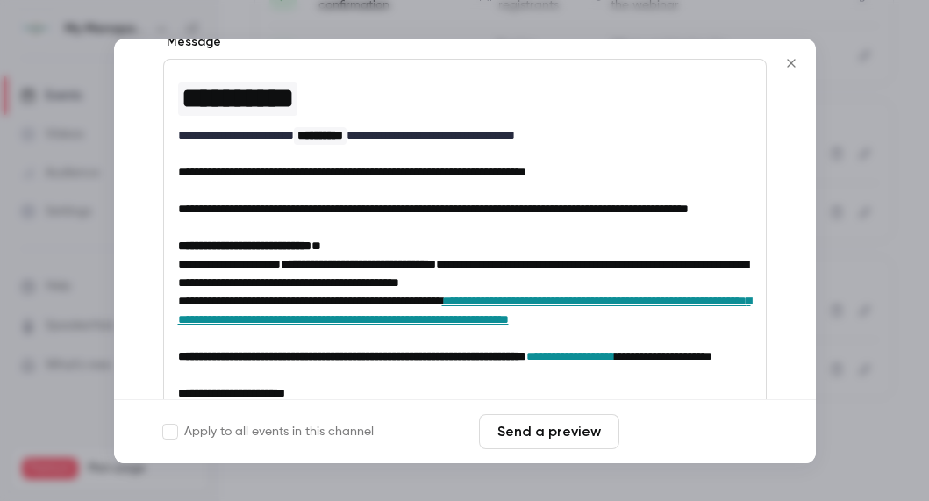
click at [683, 433] on button "Save changes" at bounding box center [696, 431] width 140 height 35
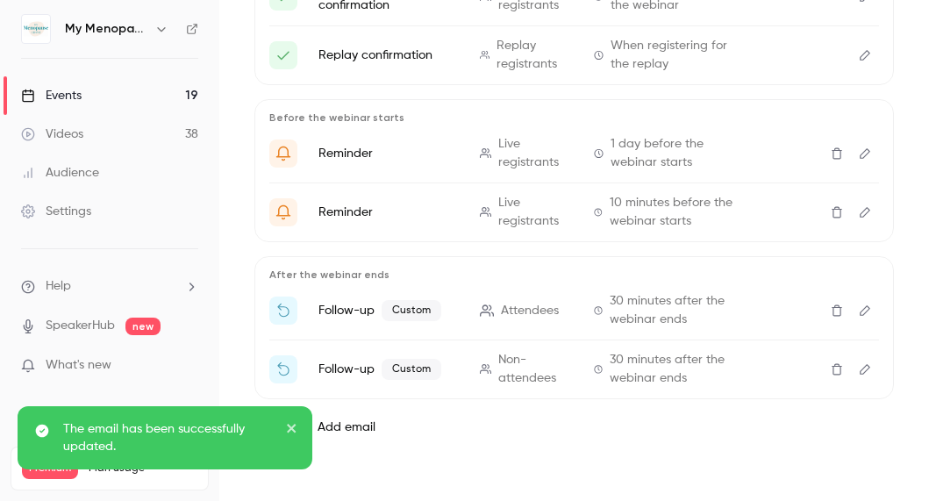
click at [64, 95] on div "Events" at bounding box center [51, 96] width 61 height 18
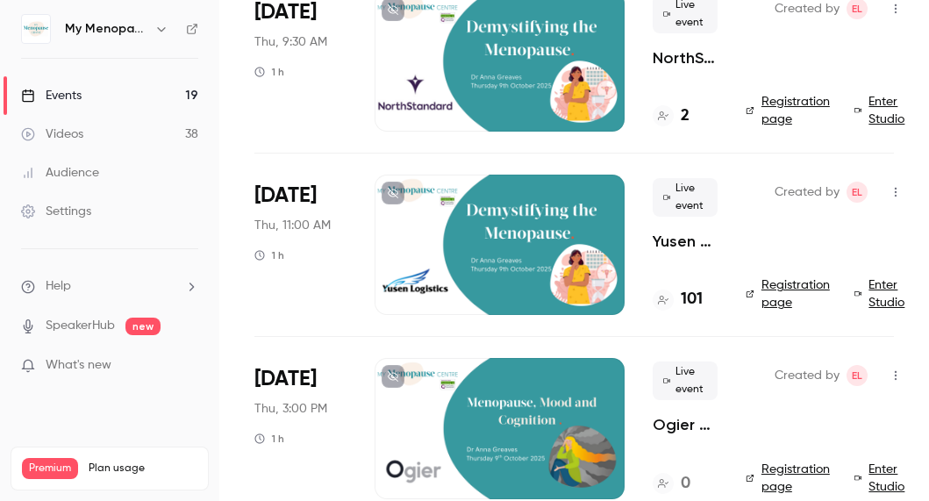
scroll to position [550, 0]
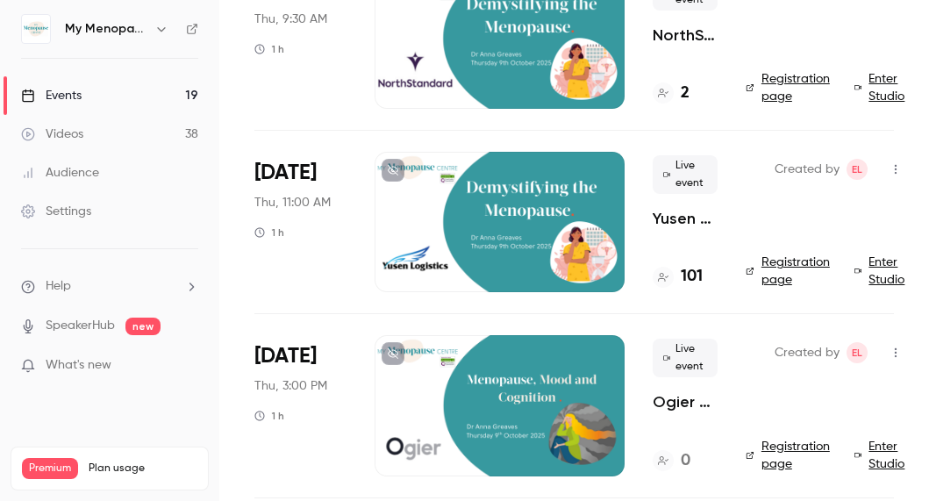
click at [484, 215] on div at bounding box center [500, 222] width 250 height 140
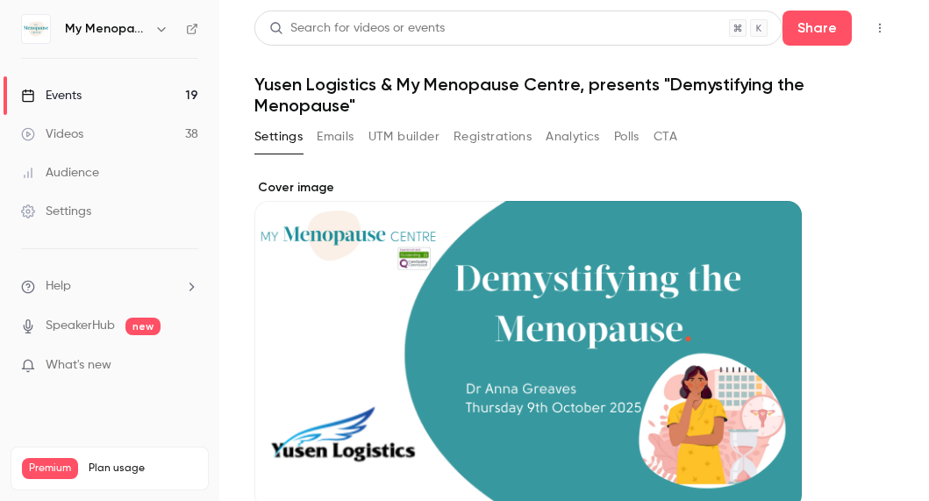
click at [335, 139] on button "Emails" at bounding box center [335, 137] width 37 height 28
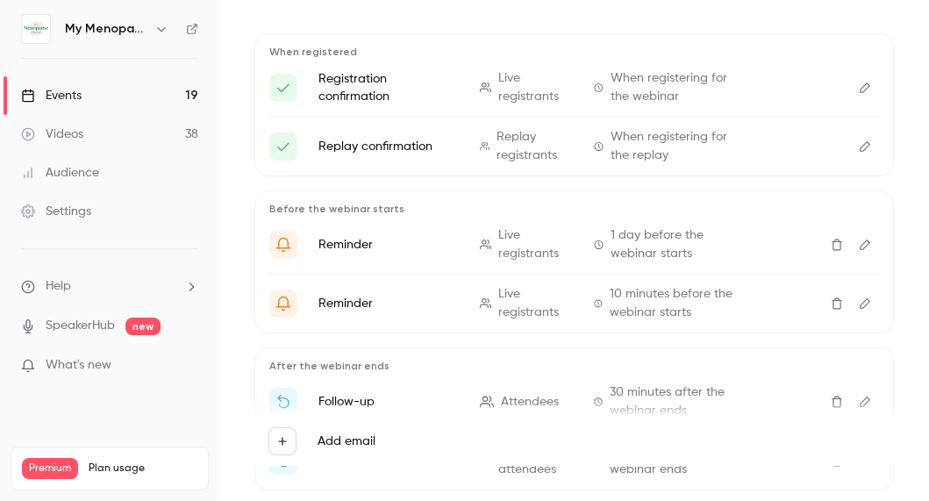
scroll to position [286, 0]
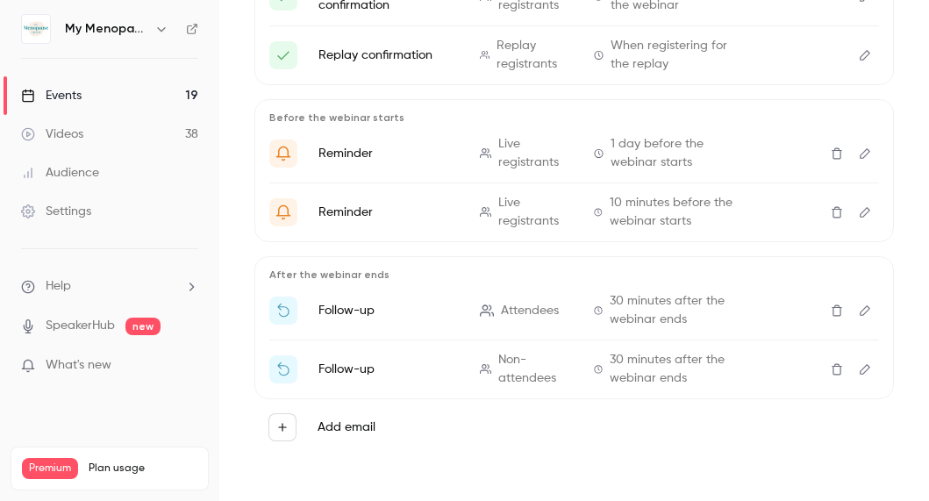
click at [863, 311] on icon "Edit" at bounding box center [865, 310] width 14 height 12
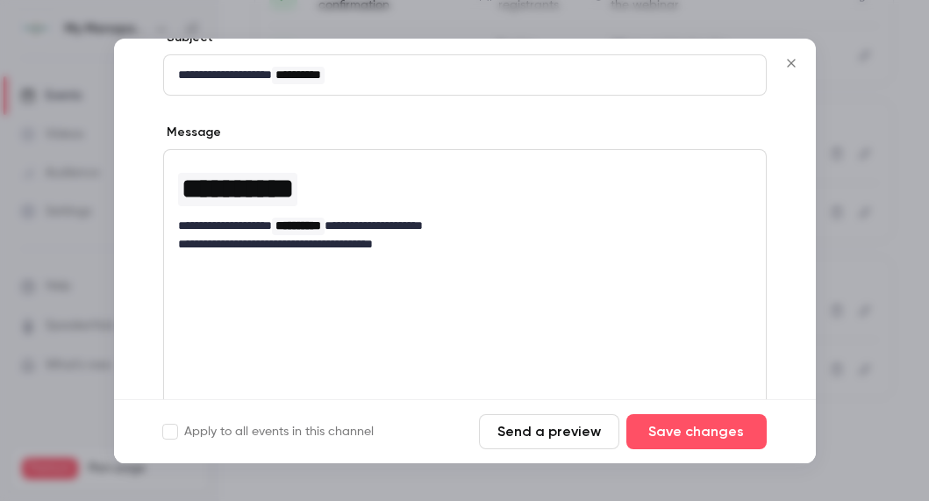
scroll to position [208, 0]
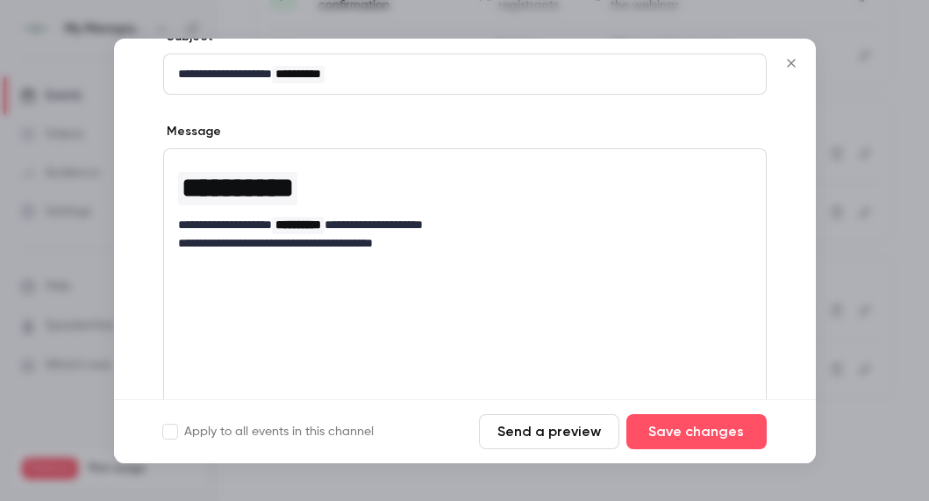
click at [421, 278] on div "**********" at bounding box center [465, 279] width 604 height 263
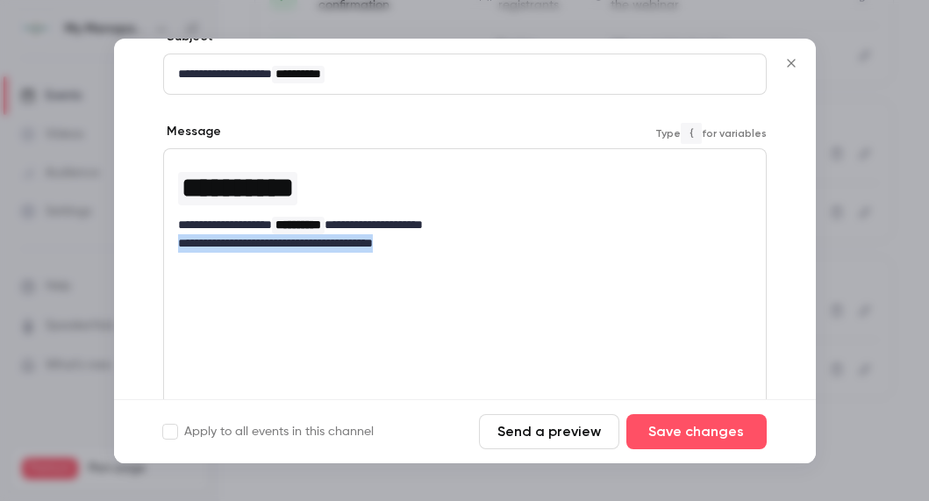
drag, startPoint x: 443, startPoint y: 244, endPoint x: 156, endPoint y: 240, distance: 286.9
click at [156, 240] on div "**********" at bounding box center [465, 252] width 702 height 633
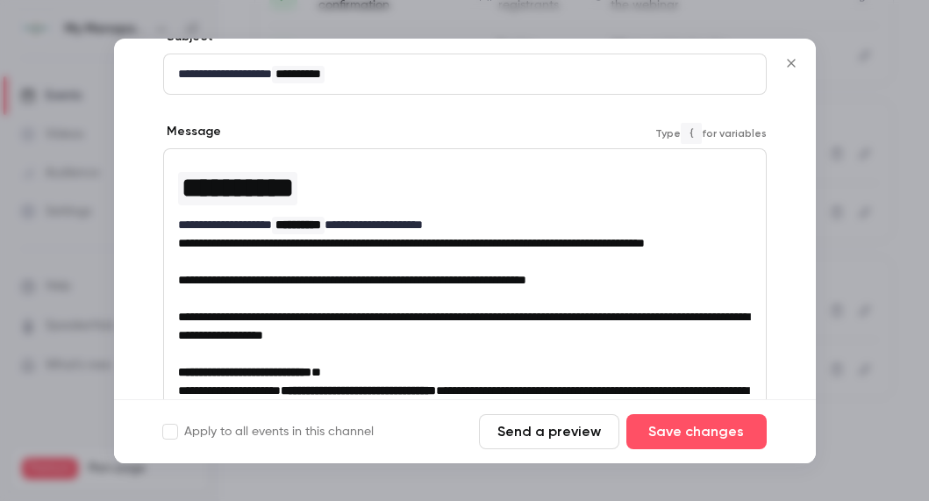
scroll to position [0, 0]
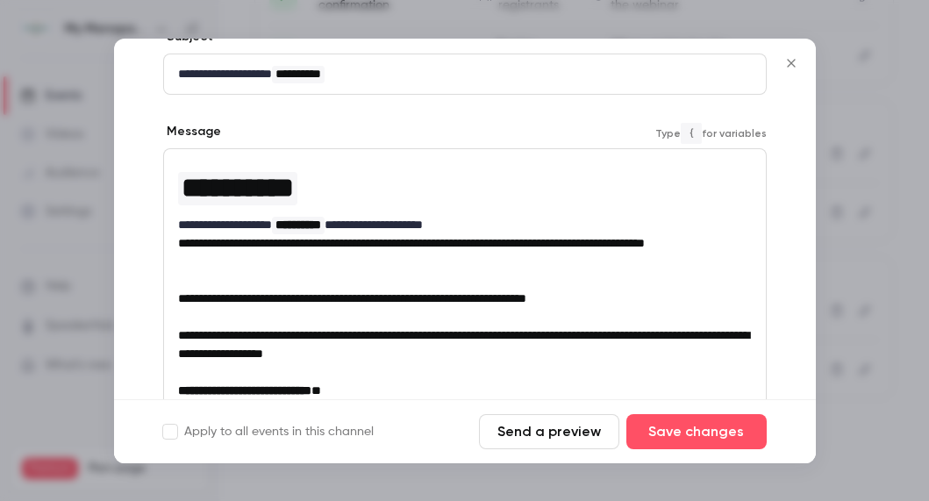
click at [178, 244] on span "**********" at bounding box center [411, 243] width 467 height 12
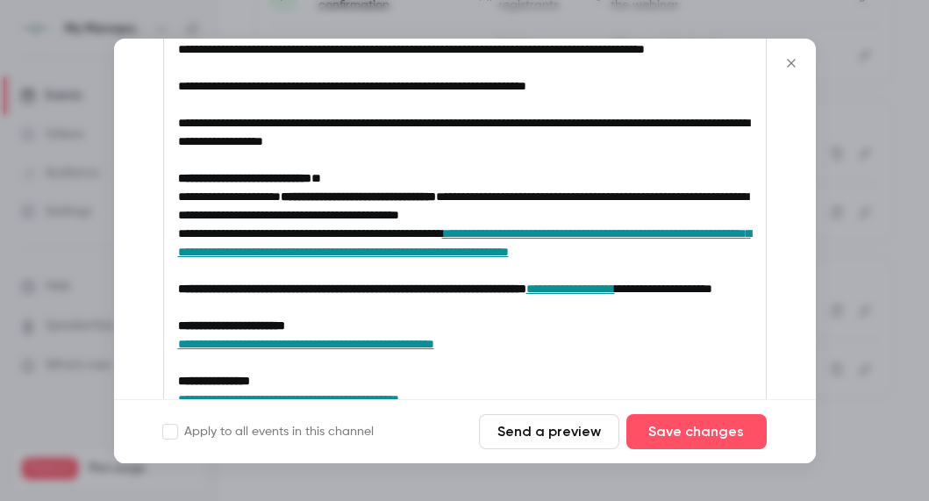
scroll to position [422, 0]
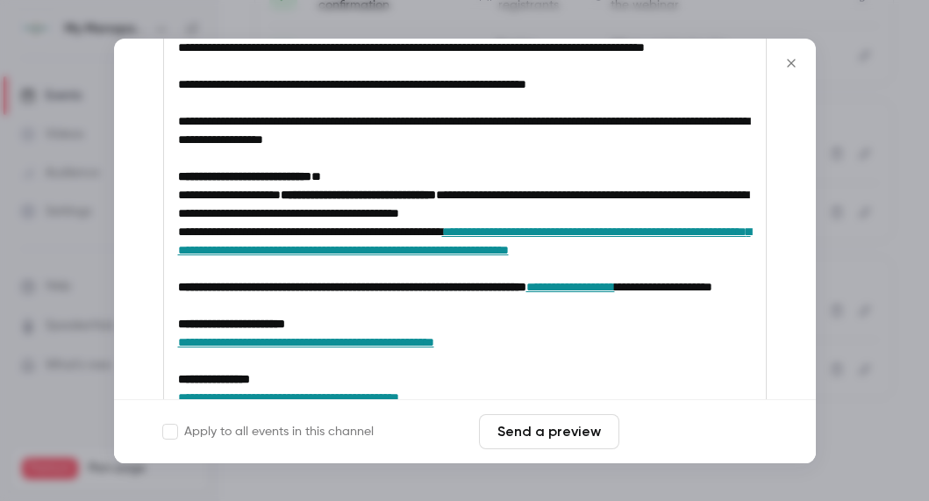
click at [698, 429] on button "Save changes" at bounding box center [696, 431] width 140 height 35
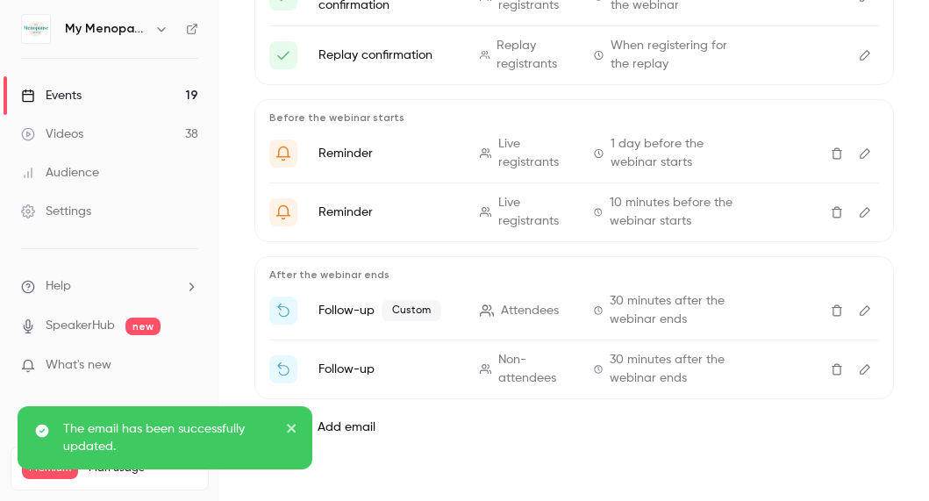
click at [866, 367] on icon "Edit" at bounding box center [865, 369] width 14 height 12
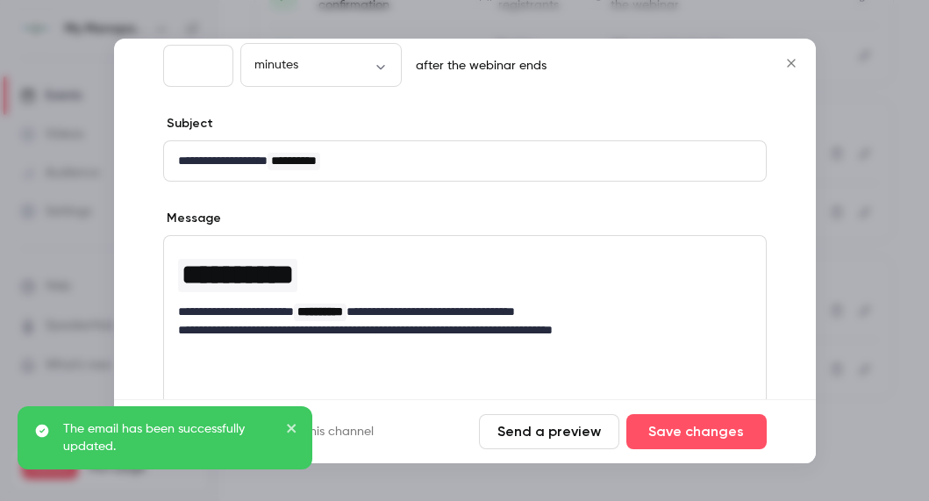
scroll to position [153, 0]
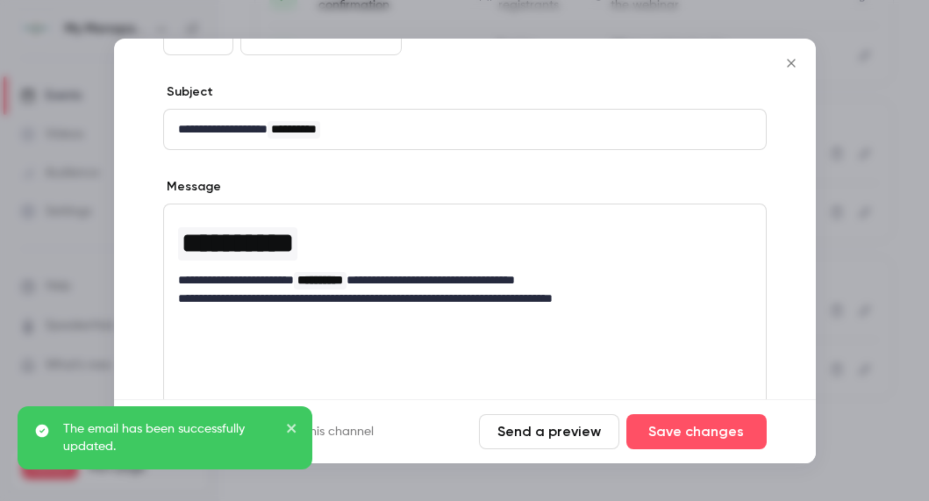
click at [571, 329] on div "**********" at bounding box center [465, 335] width 604 height 263
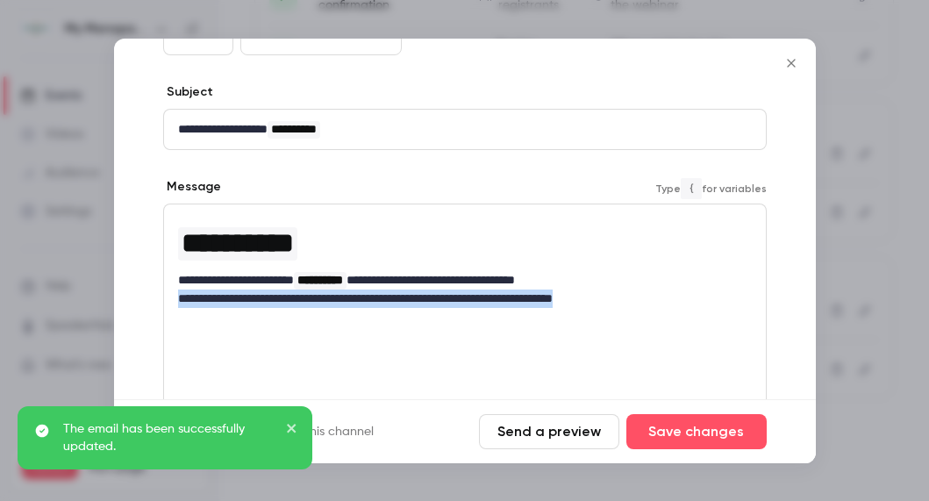
drag, startPoint x: 641, startPoint y: 294, endPoint x: 169, endPoint y: 290, distance: 472.0
click at [169, 290] on div "**********" at bounding box center [465, 261] width 602 height 114
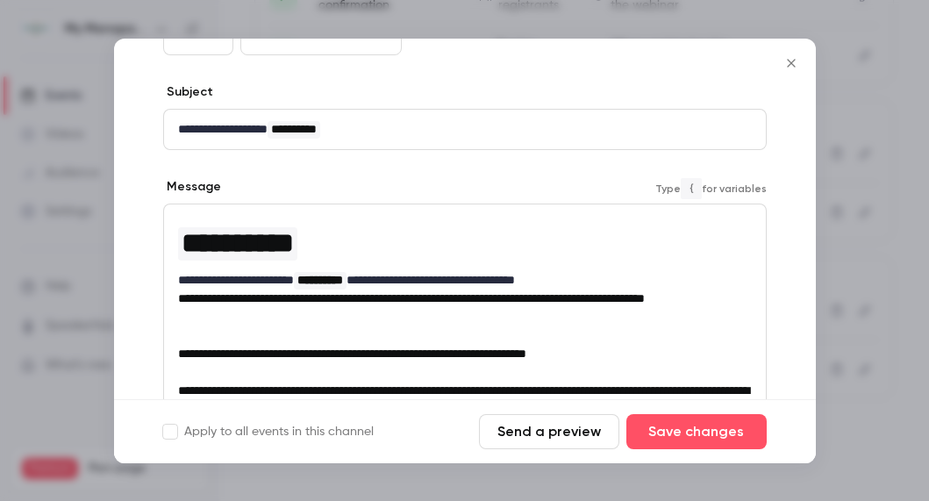
scroll to position [0, 0]
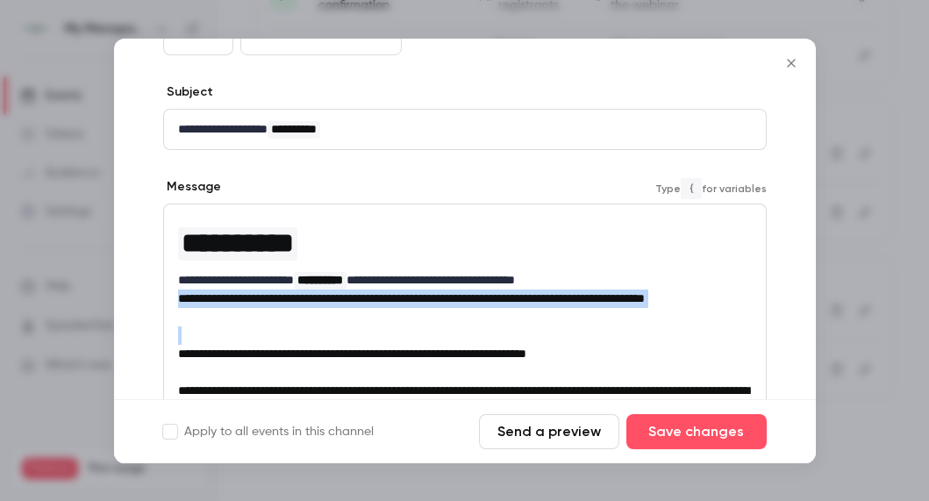
drag, startPoint x: 236, startPoint y: 329, endPoint x: 153, endPoint y: 303, distance: 87.4
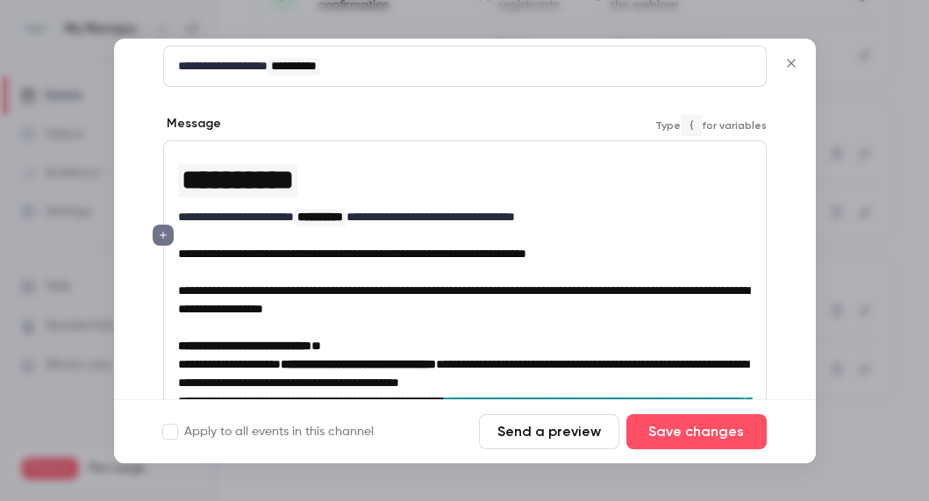
scroll to position [218, 0]
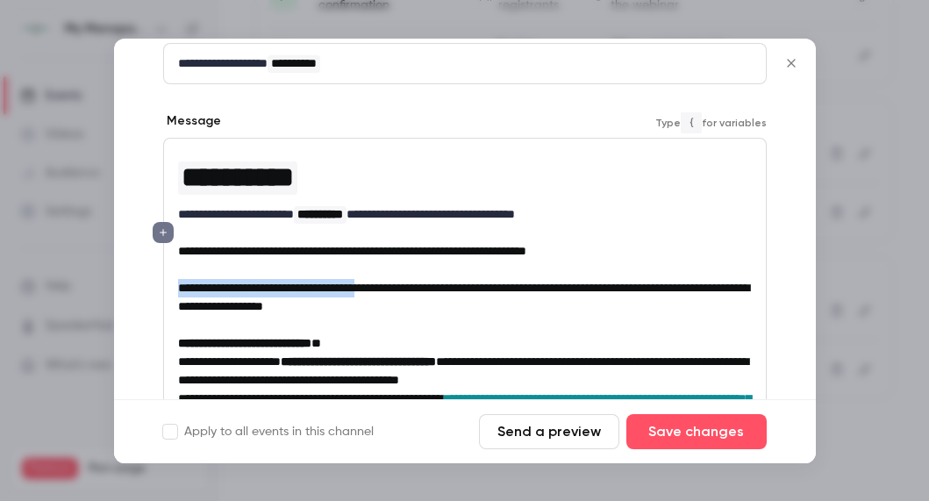
drag, startPoint x: 404, startPoint y: 287, endPoint x: 164, endPoint y: 284, distance: 240.4
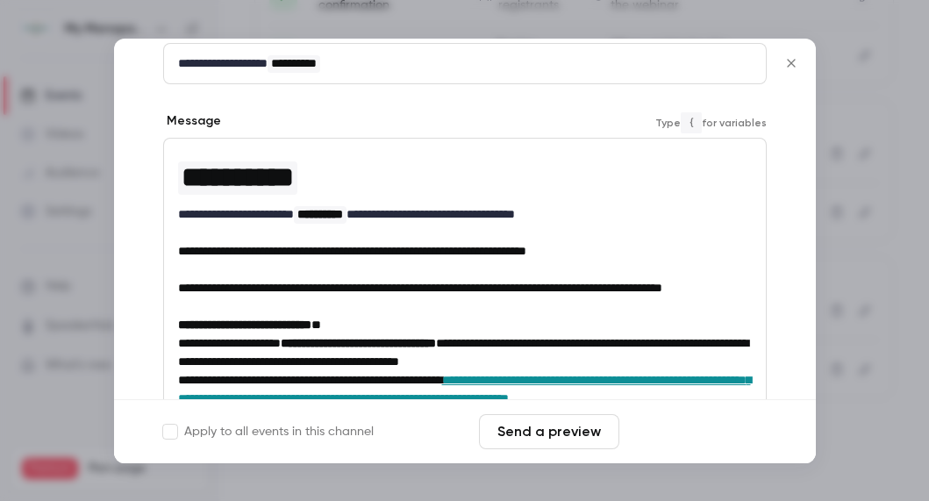
click at [686, 432] on button "Save changes" at bounding box center [696, 431] width 140 height 35
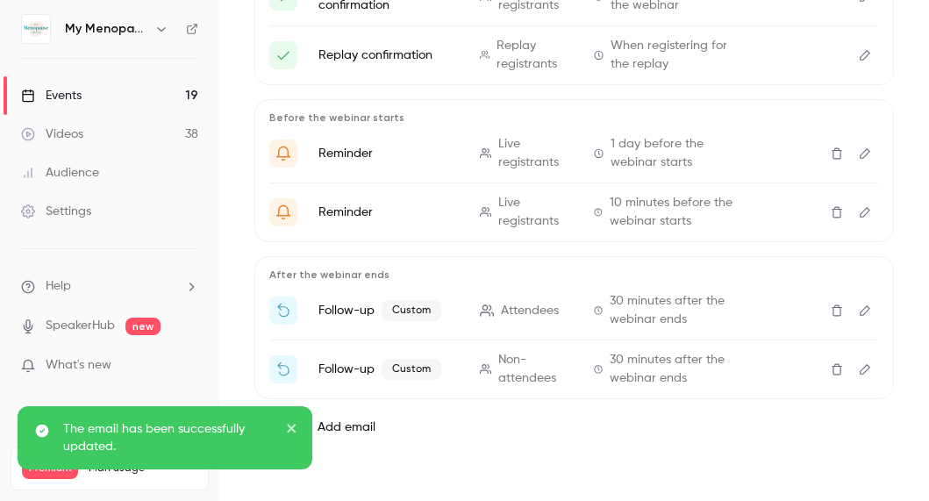
click at [51, 95] on div "Events" at bounding box center [51, 96] width 61 height 18
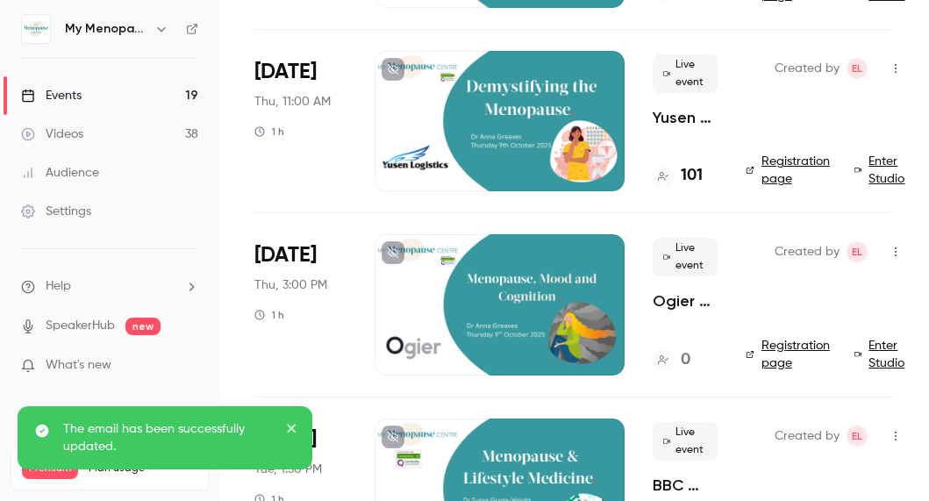
scroll to position [692, 0]
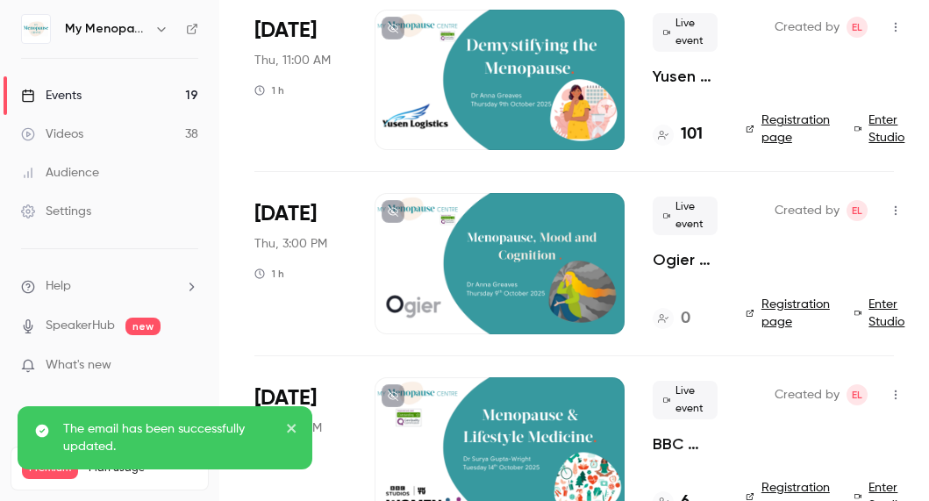
click at [478, 278] on div at bounding box center [500, 263] width 250 height 140
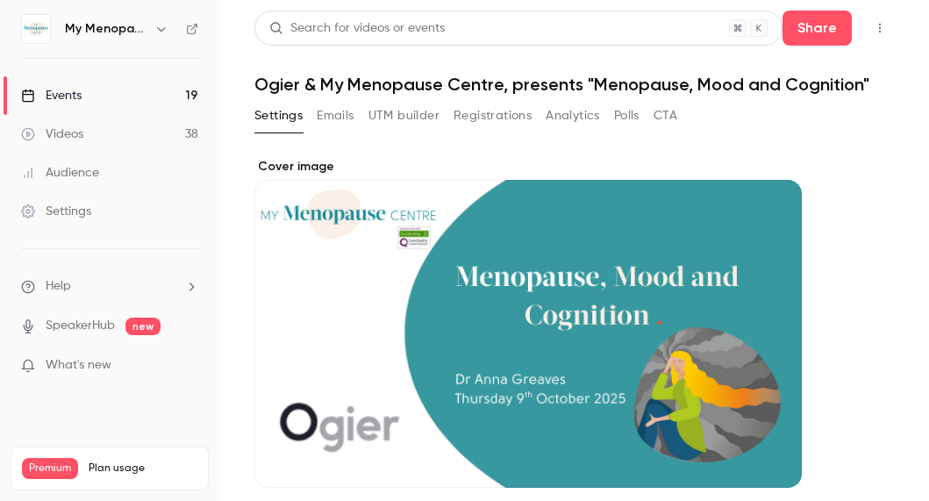
click at [335, 108] on button "Emails" at bounding box center [335, 116] width 37 height 28
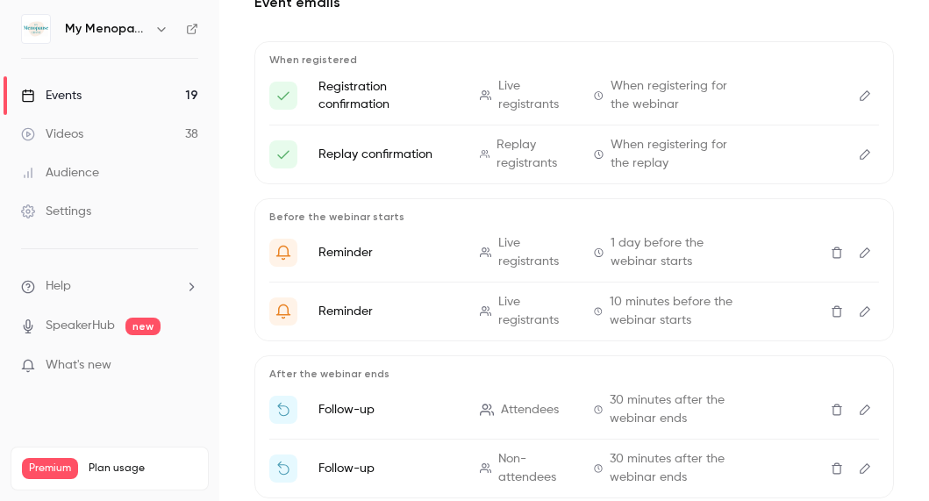
scroll to position [265, 0]
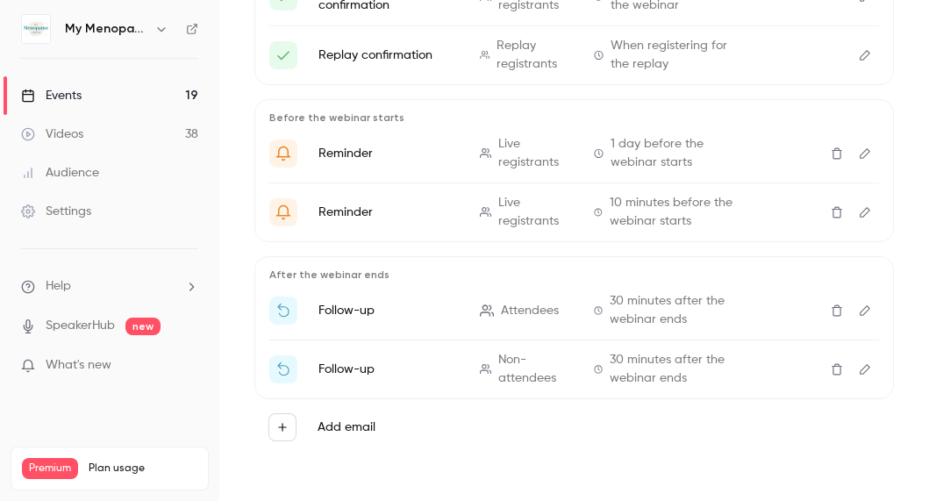
click at [866, 308] on icon "Edit" at bounding box center [865, 310] width 14 height 12
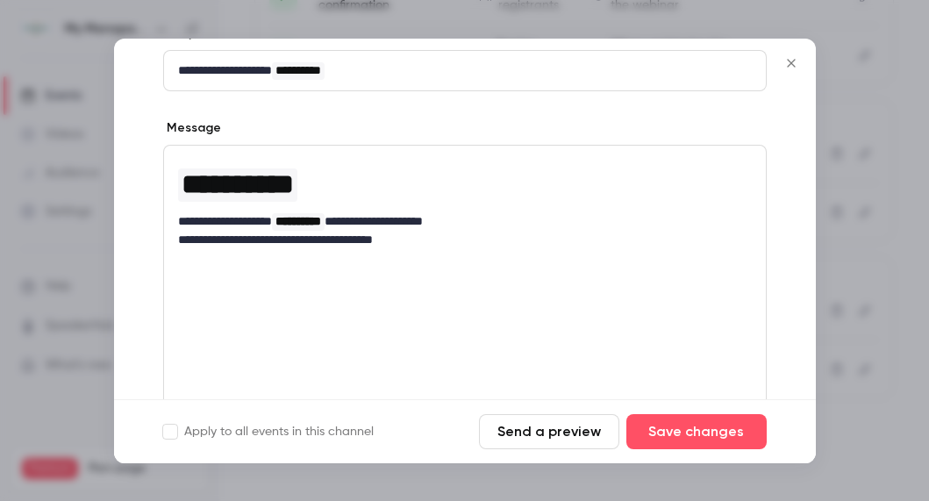
scroll to position [226, 0]
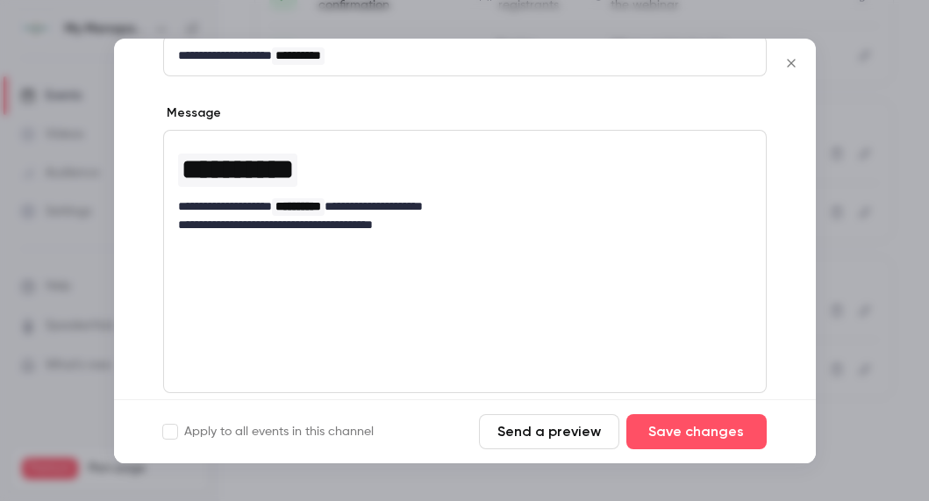
click at [411, 303] on div "**********" at bounding box center [465, 261] width 604 height 263
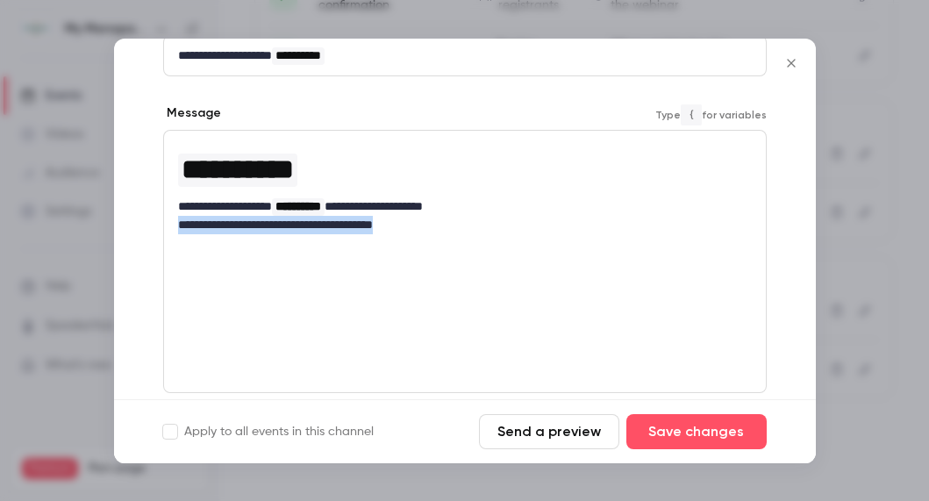
drag, startPoint x: 436, startPoint y: 226, endPoint x: 166, endPoint y: 226, distance: 270.2
click at [166, 226] on div "**********" at bounding box center [465, 188] width 602 height 114
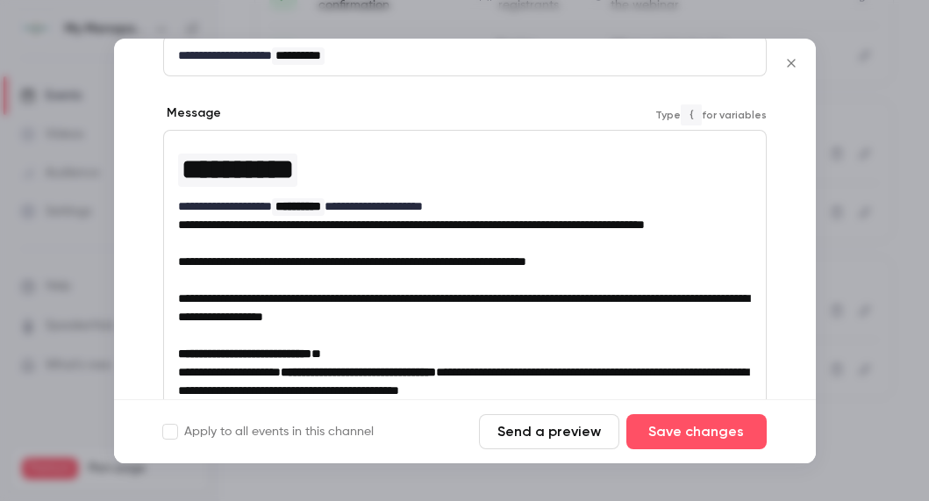
scroll to position [0, 0]
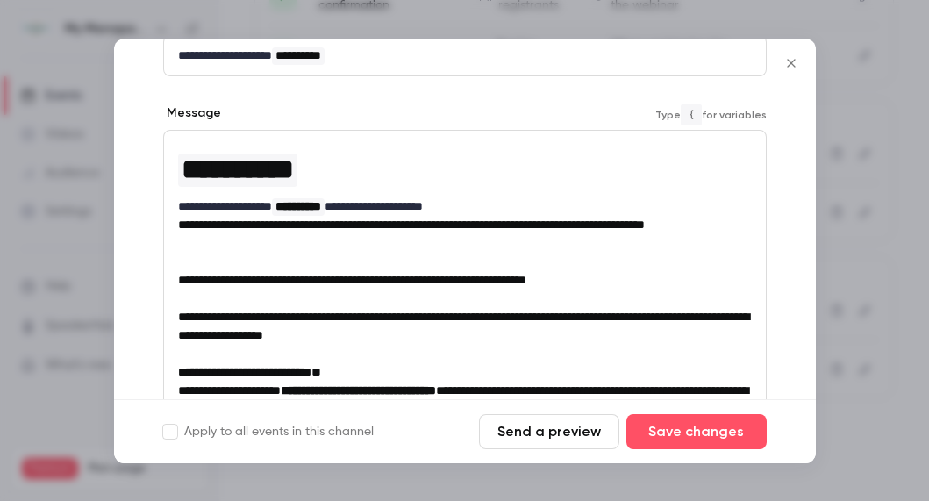
click at [178, 225] on span "**********" at bounding box center [411, 224] width 467 height 12
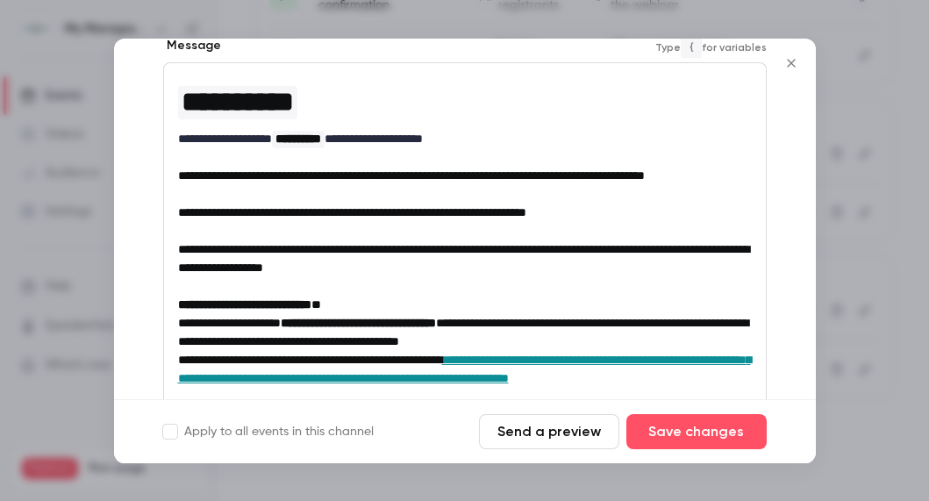
scroll to position [311, 0]
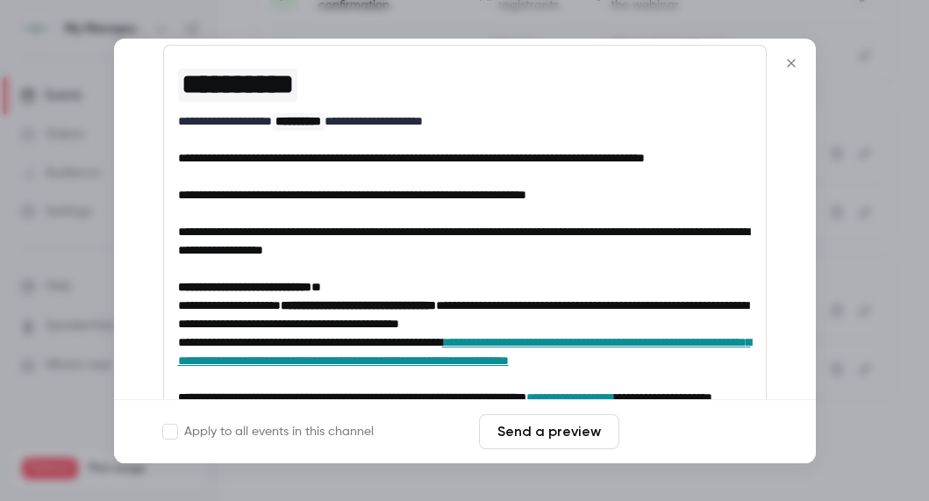
click at [692, 431] on button "Save changes" at bounding box center [696, 431] width 140 height 35
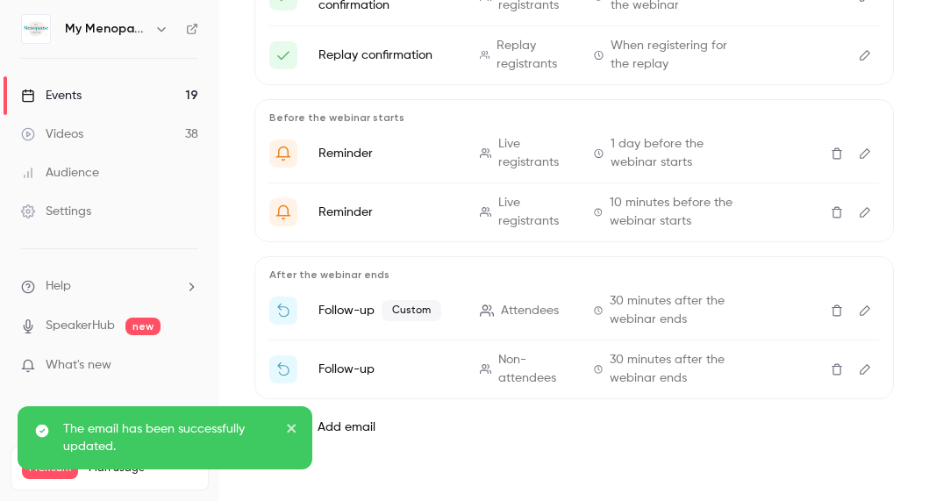
click at [863, 368] on icon "Edit" at bounding box center [865, 369] width 11 height 11
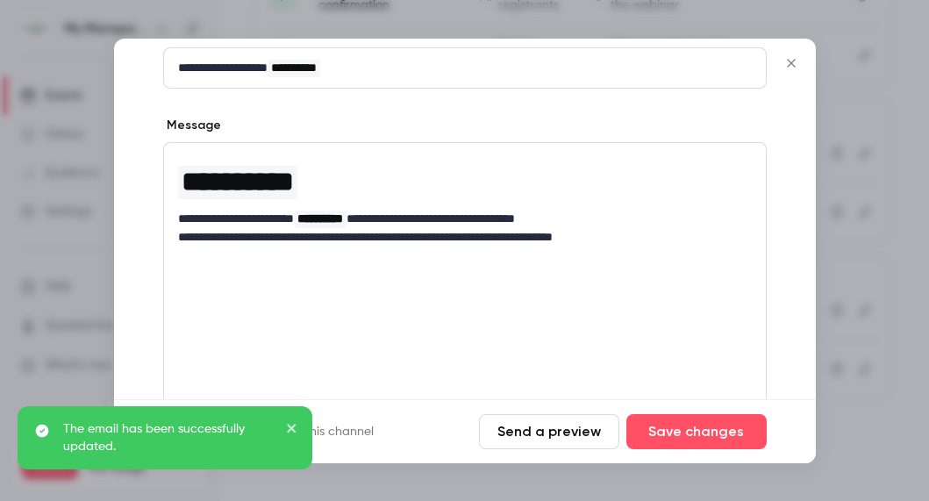
scroll to position [223, 0]
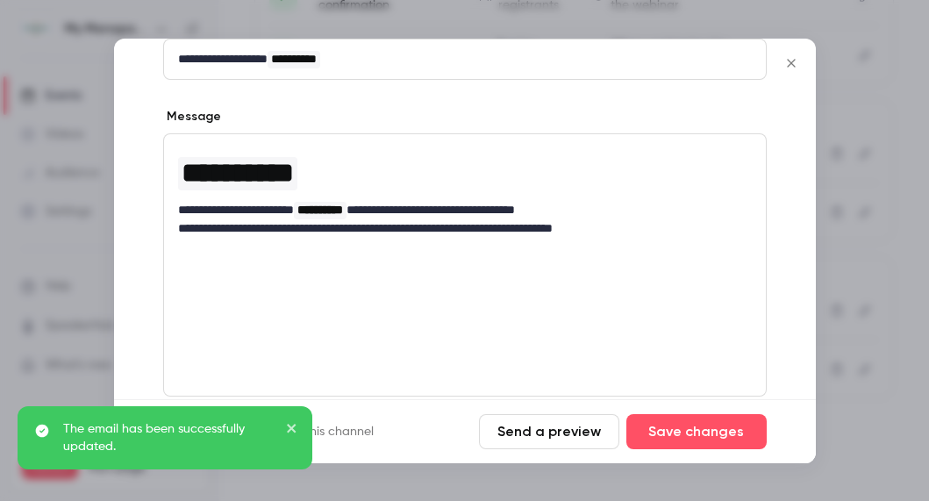
click at [294, 316] on div "**********" at bounding box center [465, 264] width 604 height 263
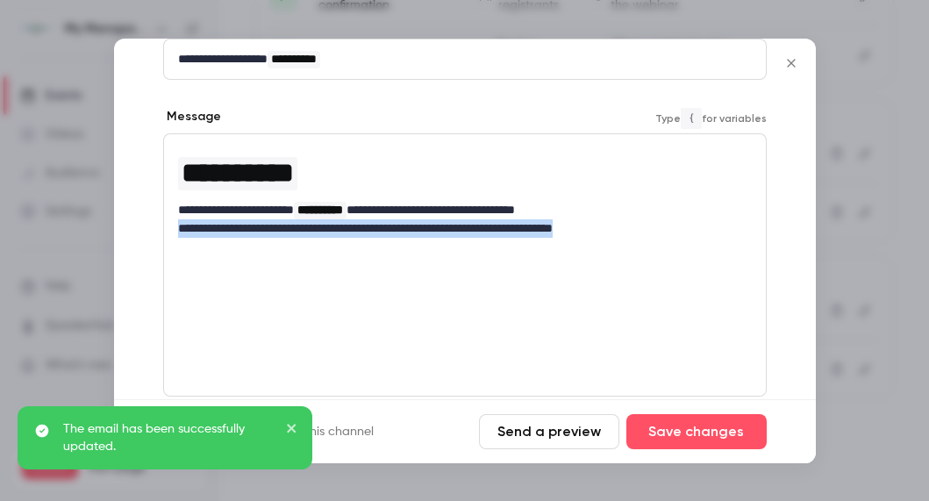
drag, startPoint x: 640, startPoint y: 230, endPoint x: 175, endPoint y: 230, distance: 465.0
click at [175, 230] on div "**********" at bounding box center [465, 191] width 602 height 114
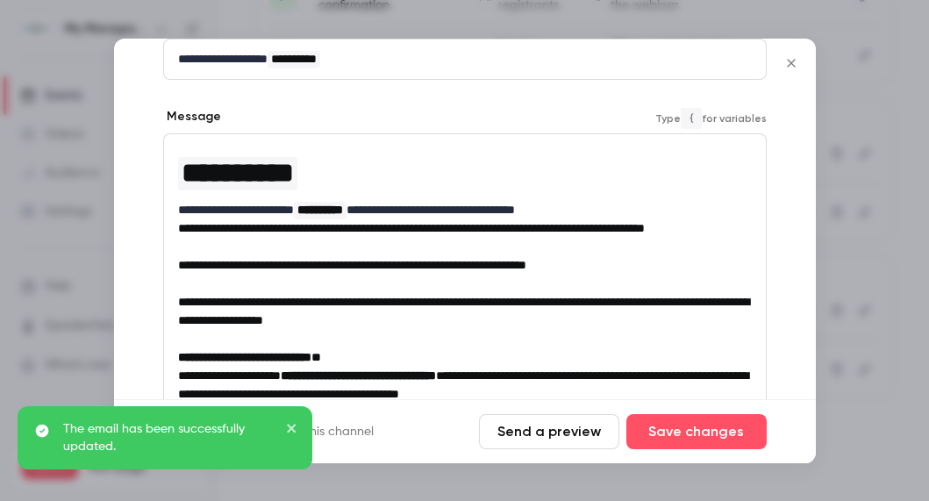
scroll to position [0, 0]
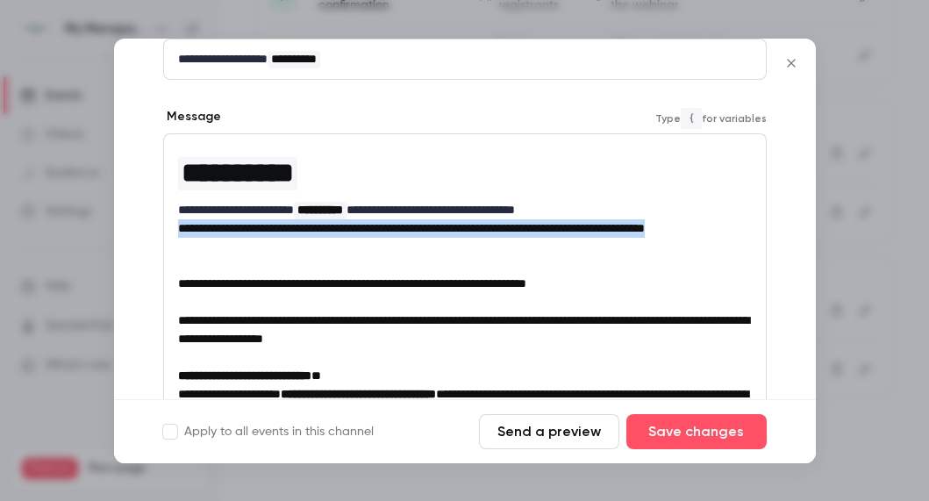
drag, startPoint x: 230, startPoint y: 254, endPoint x: 138, endPoint y: 228, distance: 95.6
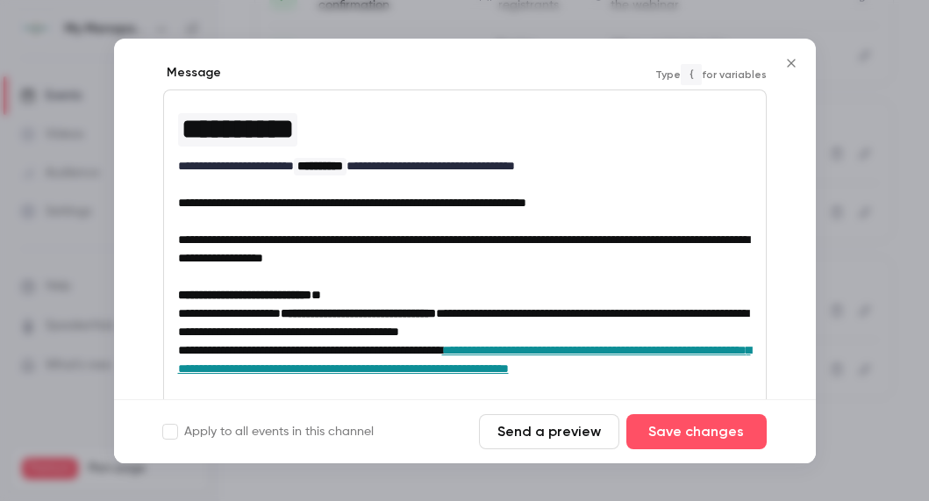
scroll to position [268, 0]
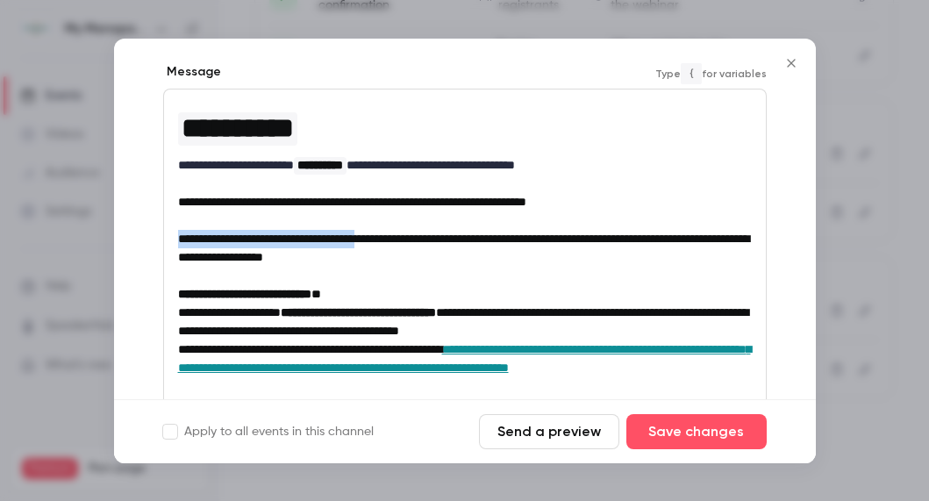
drag, startPoint x: 406, startPoint y: 238, endPoint x: 162, endPoint y: 240, distance: 243.9
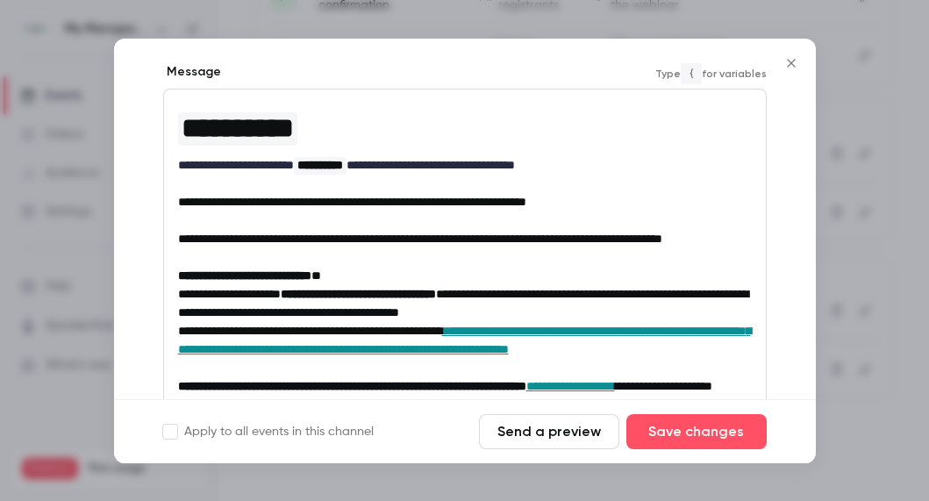
click at [389, 248] on p "**********" at bounding box center [465, 239] width 574 height 18
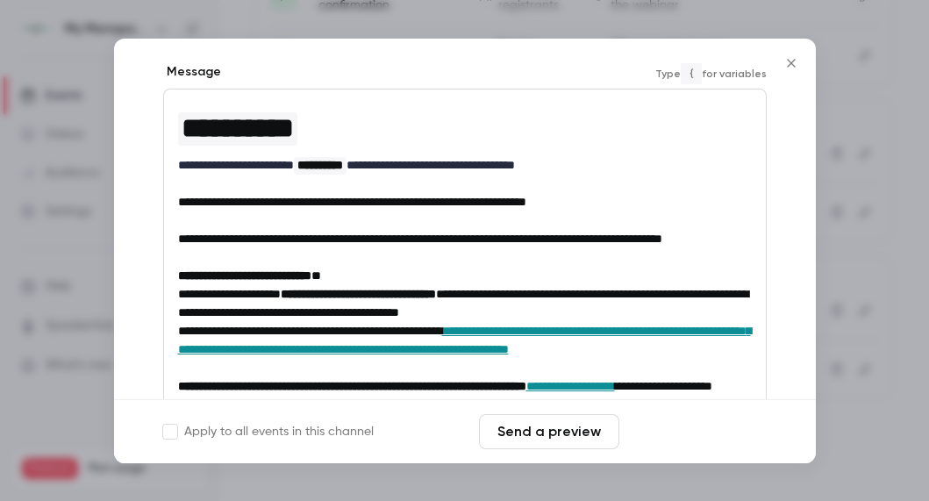
click at [690, 425] on button "Save changes" at bounding box center [696, 431] width 140 height 35
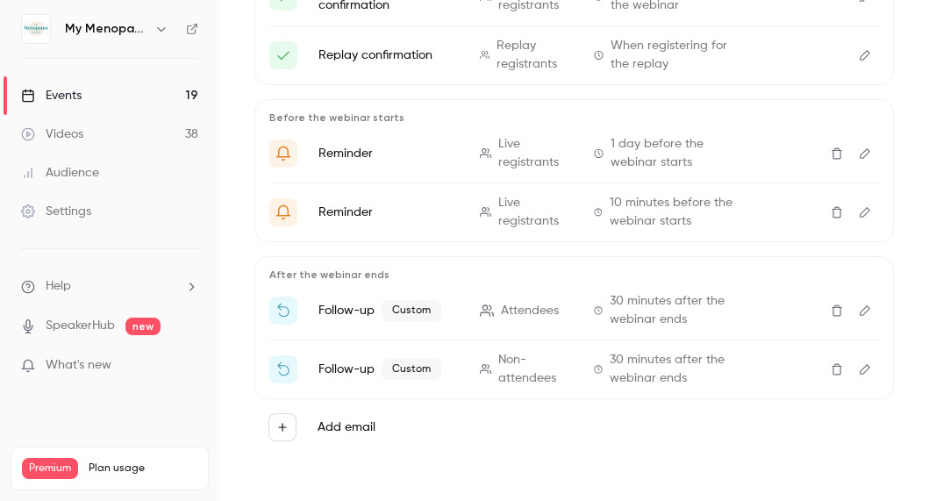
click at [50, 97] on div "Events" at bounding box center [51, 96] width 61 height 18
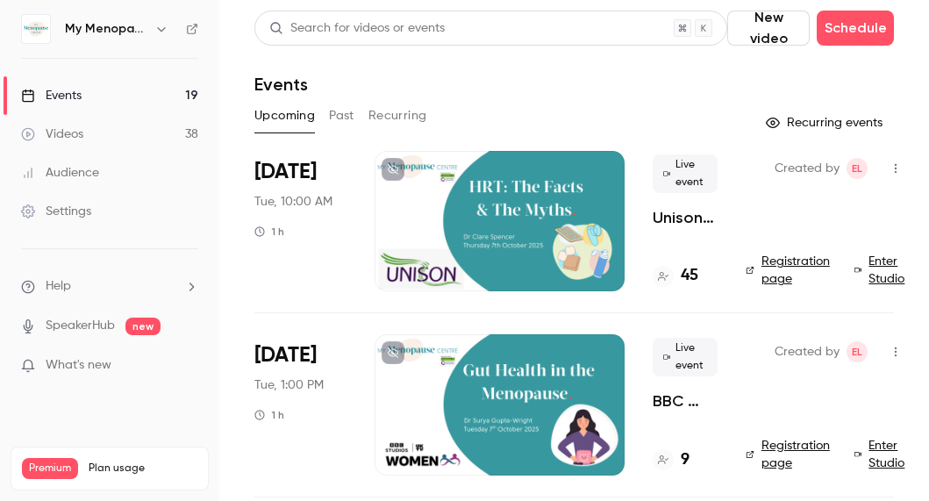
click at [893, 167] on icon "button" at bounding box center [896, 168] width 14 height 12
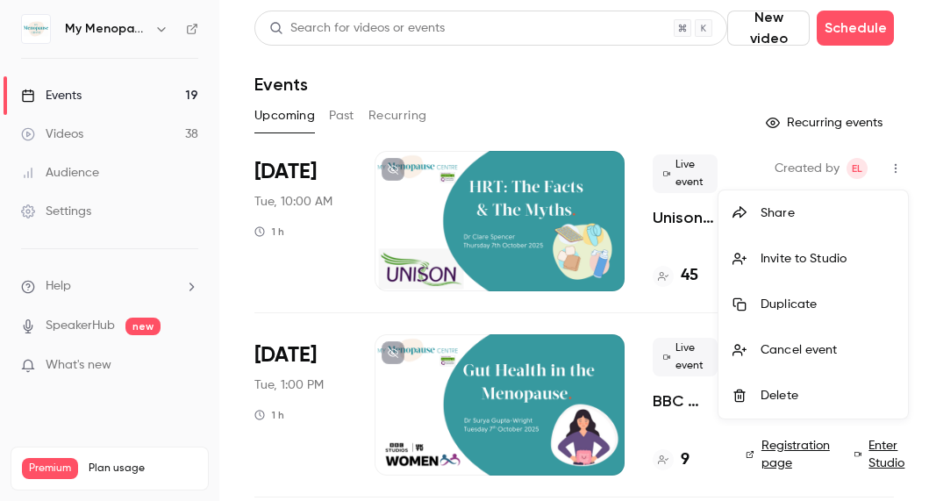
click at [764, 211] on div "Share" at bounding box center [827, 213] width 133 height 18
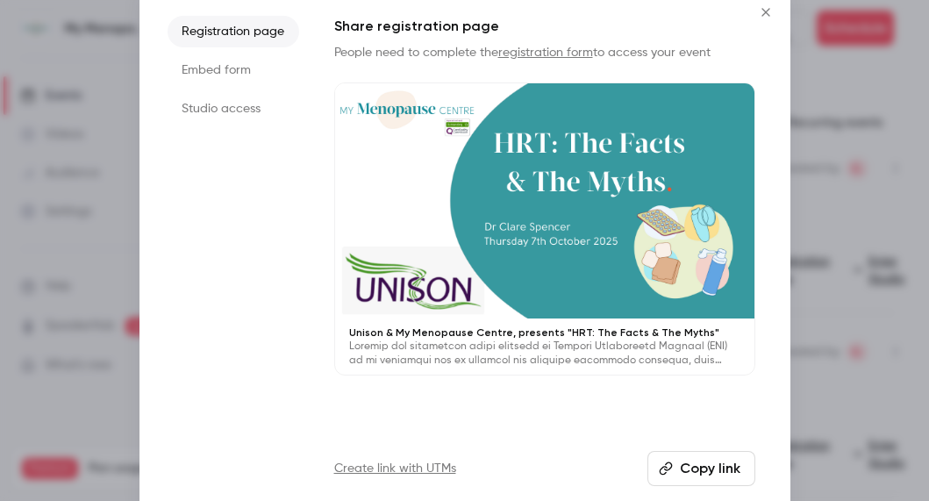
click at [684, 468] on button "Copy link" at bounding box center [701, 468] width 108 height 35
click at [767, 11] on icon "Close" at bounding box center [766, 12] width 8 height 8
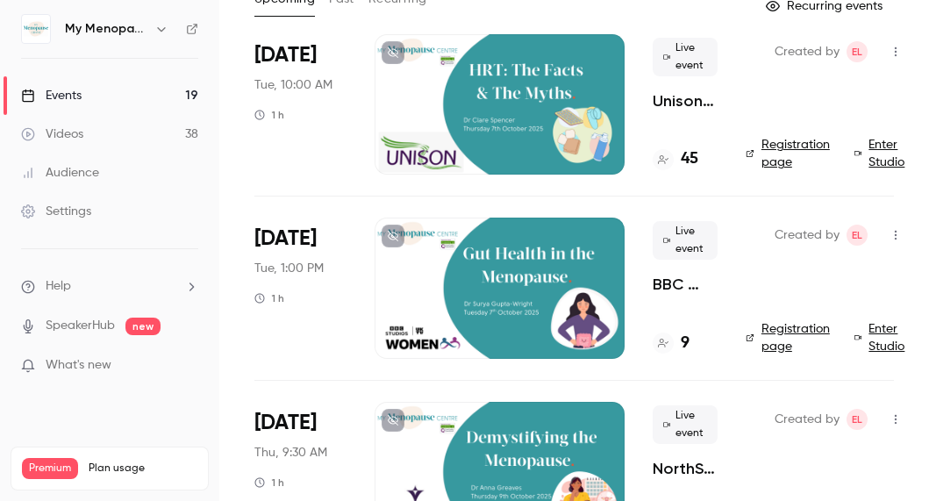
scroll to position [118, 0]
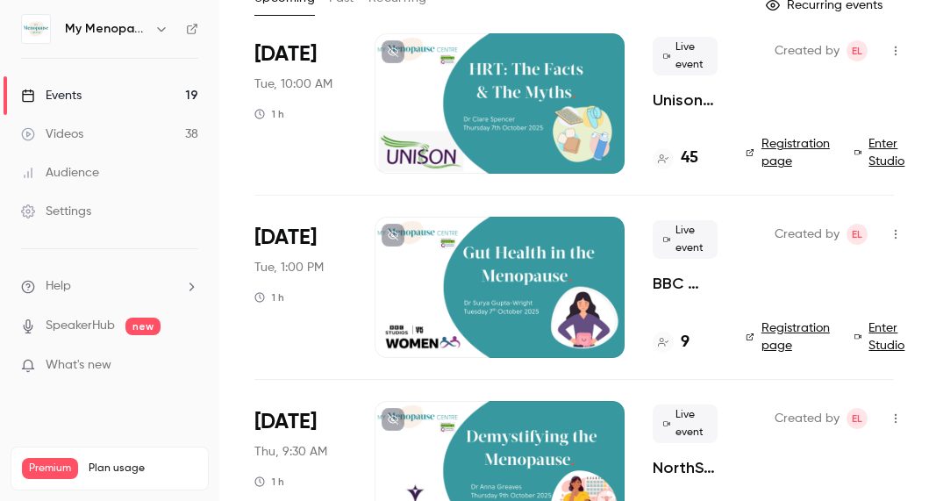
click at [895, 230] on icon "button" at bounding box center [896, 235] width 2 height 10
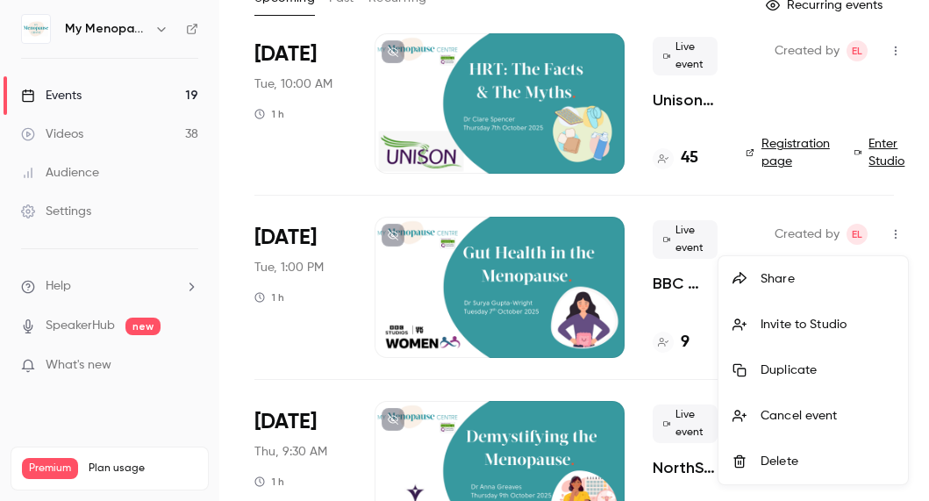
click at [770, 276] on div "Share" at bounding box center [827, 279] width 133 height 18
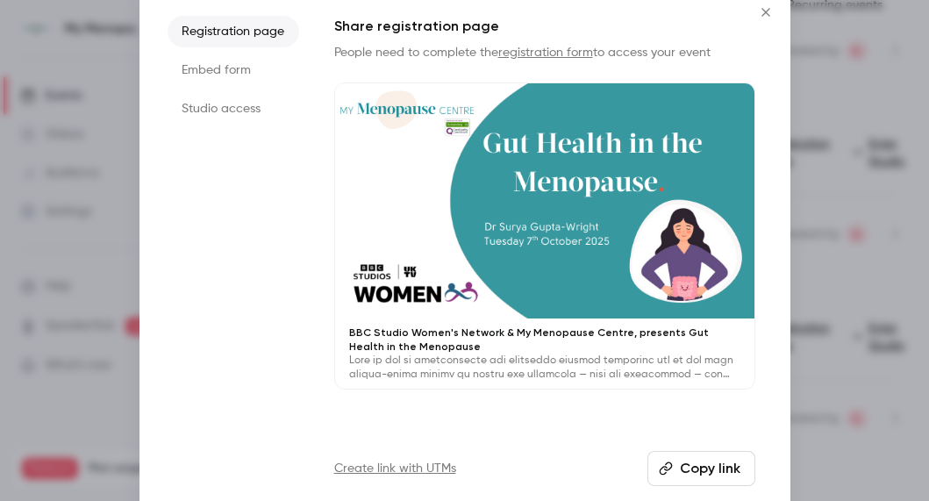
click at [694, 462] on button "Copy link" at bounding box center [701, 468] width 108 height 35
click at [765, 10] on icon "Close" at bounding box center [765, 12] width 21 height 14
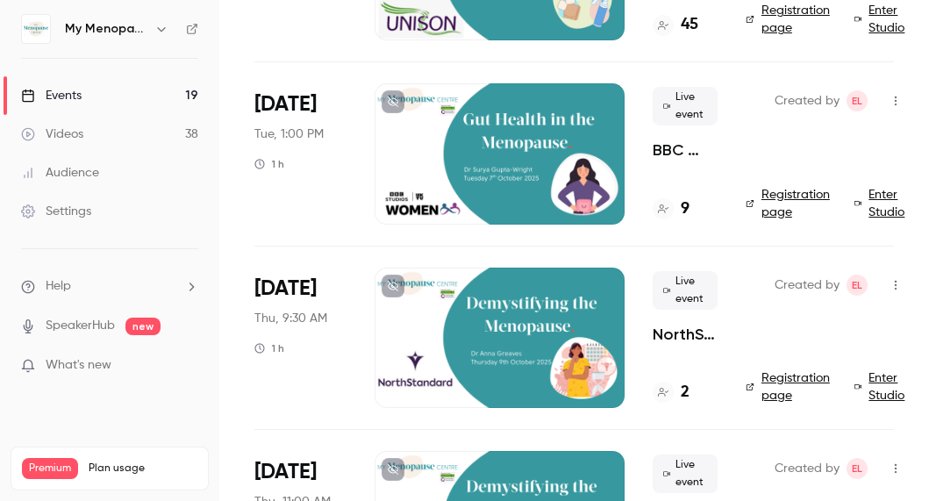
scroll to position [287, 0]
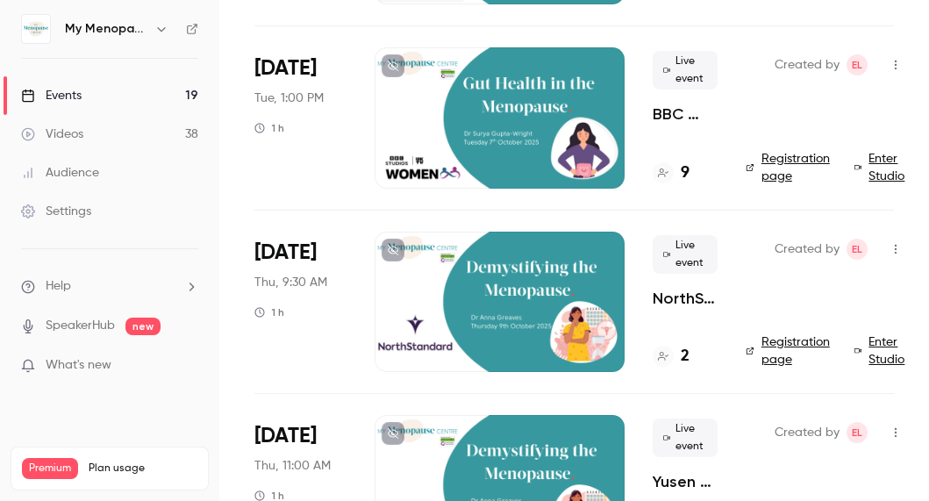
click at [897, 243] on icon "button" at bounding box center [896, 249] width 14 height 12
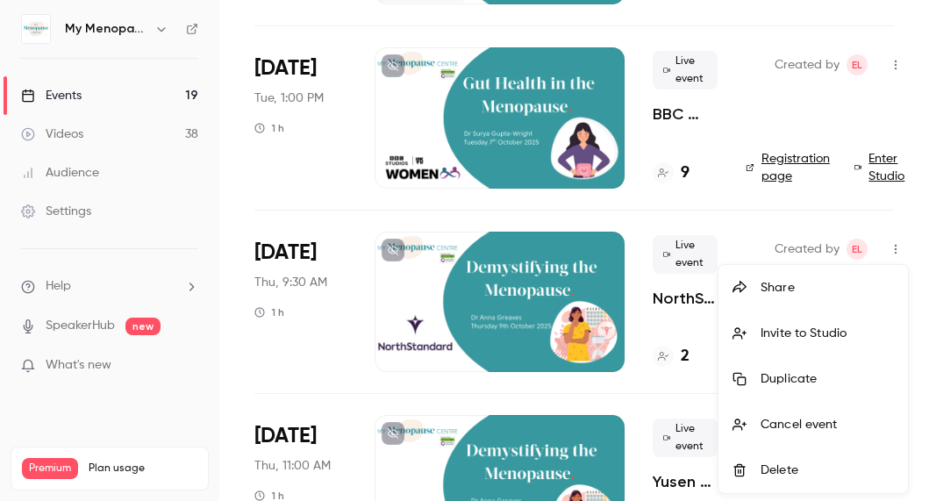
click at [773, 282] on div "Share" at bounding box center [827, 288] width 133 height 18
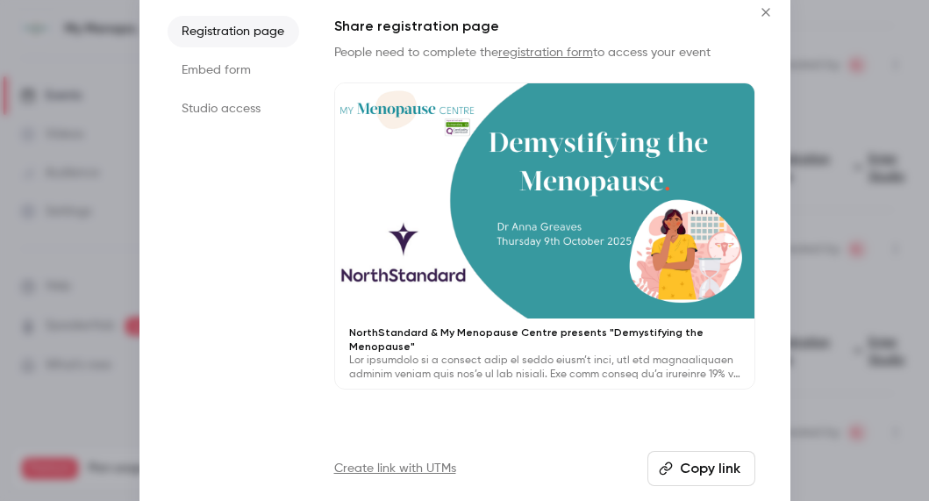
click at [677, 461] on button "Copy link" at bounding box center [701, 468] width 108 height 35
click at [764, 11] on icon "Close" at bounding box center [765, 12] width 21 height 14
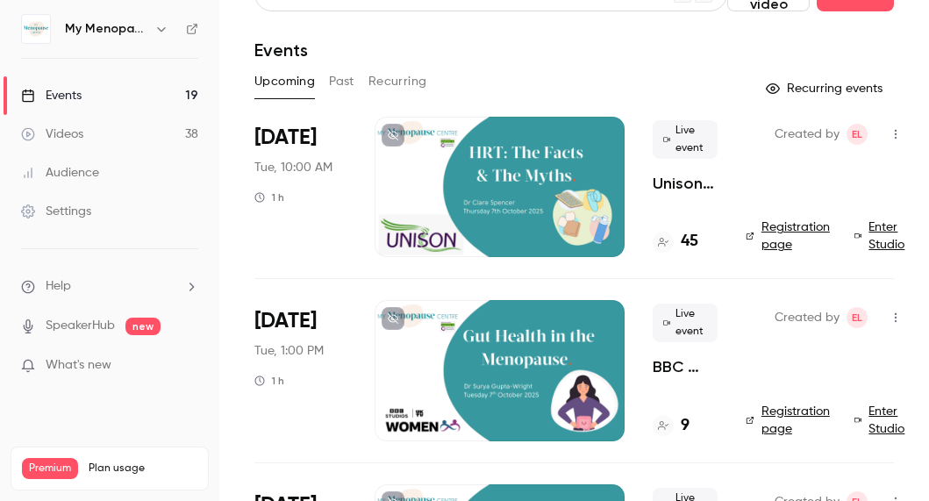
scroll to position [0, 0]
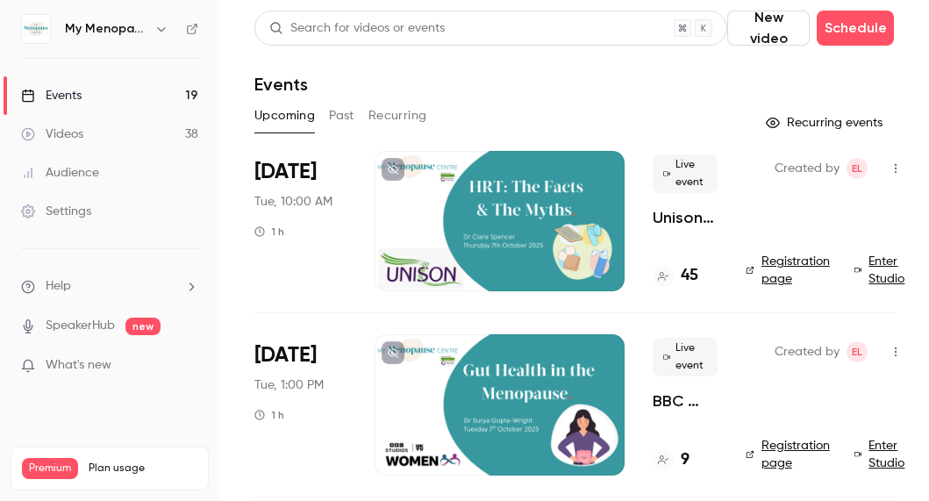
click at [157, 26] on icon "button" at bounding box center [161, 29] width 14 height 14
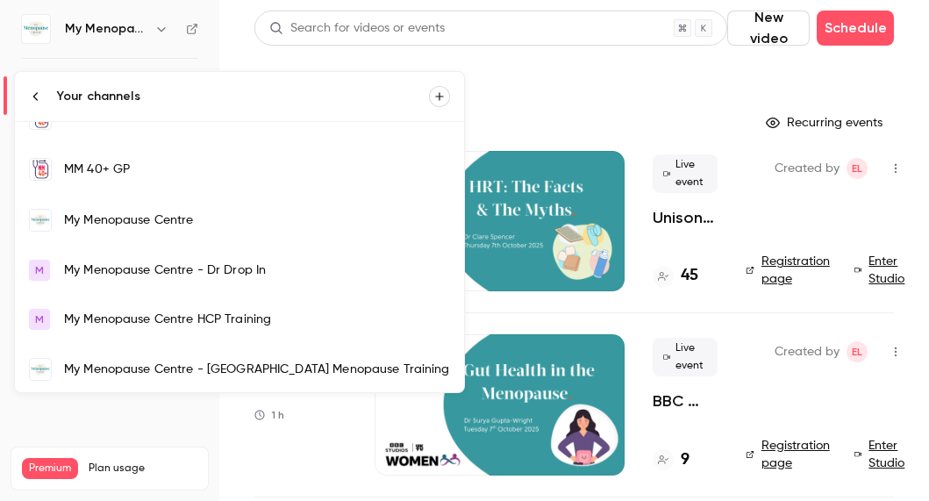
scroll to position [1185, 0]
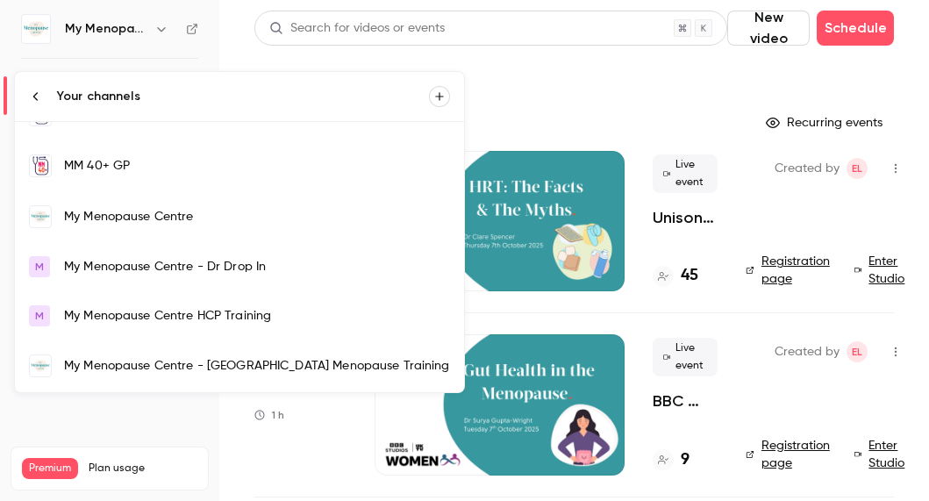
click at [663, 99] on div at bounding box center [464, 250] width 929 height 501
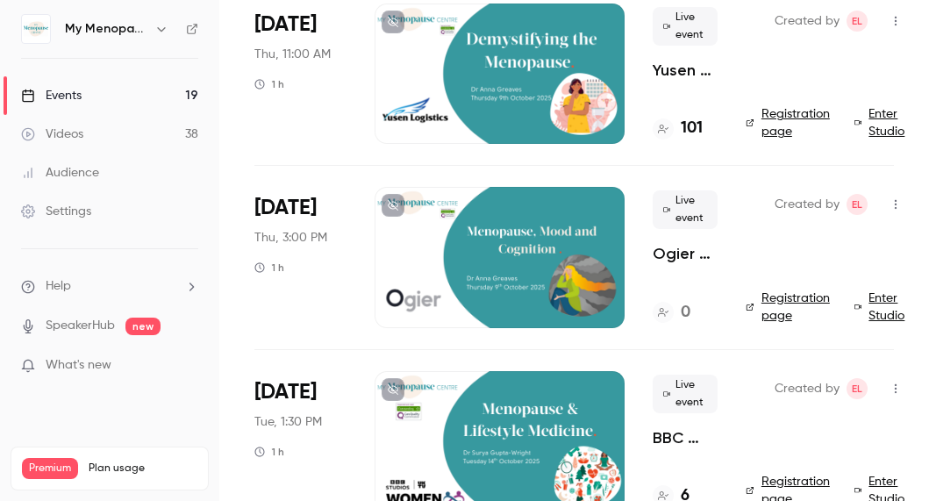
scroll to position [0, 0]
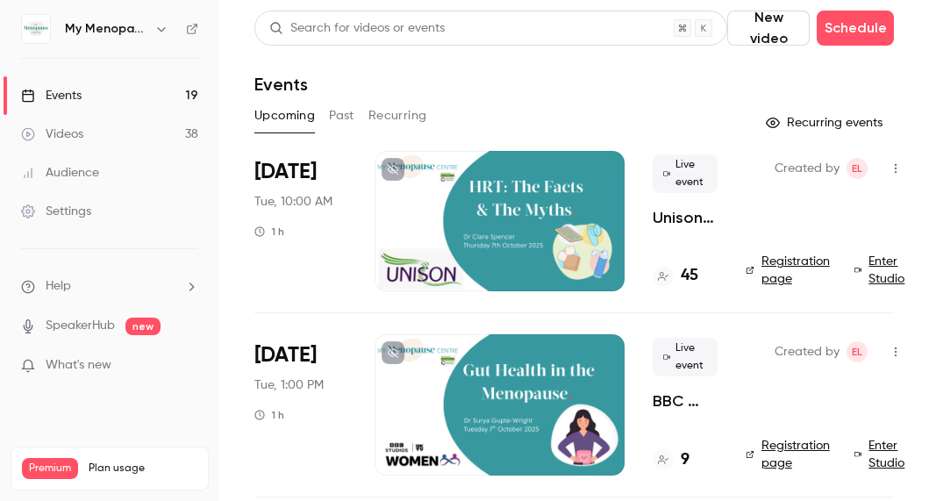
click at [158, 29] on icon "button" at bounding box center [161, 29] width 14 height 14
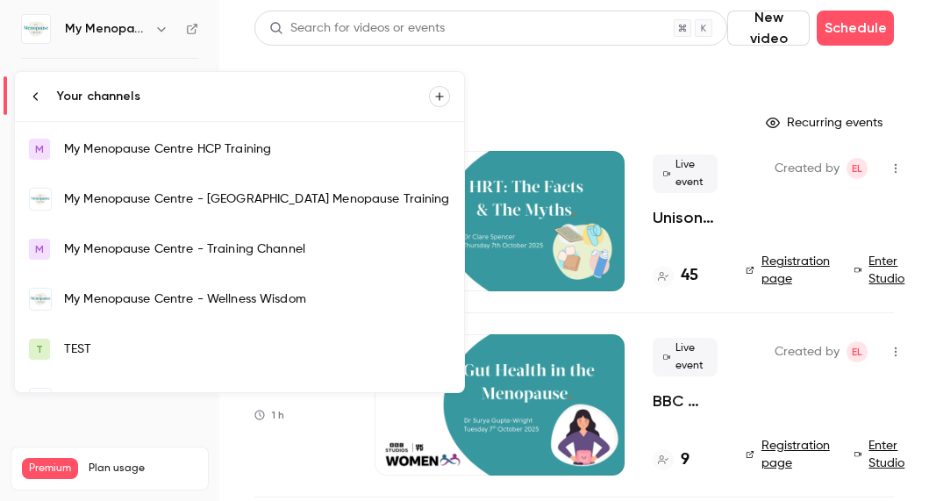
scroll to position [1308, 0]
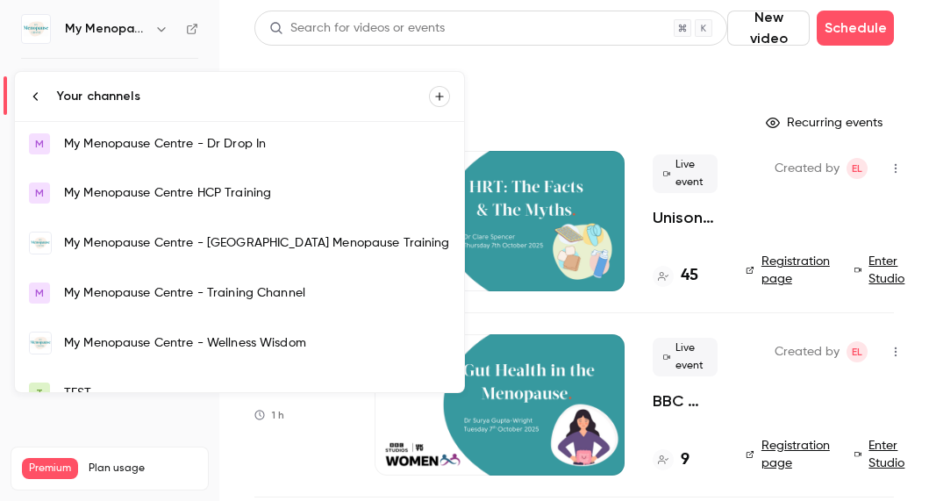
click at [133, 296] on div "My Menopause Centre - Training Channel" at bounding box center [257, 293] width 386 height 18
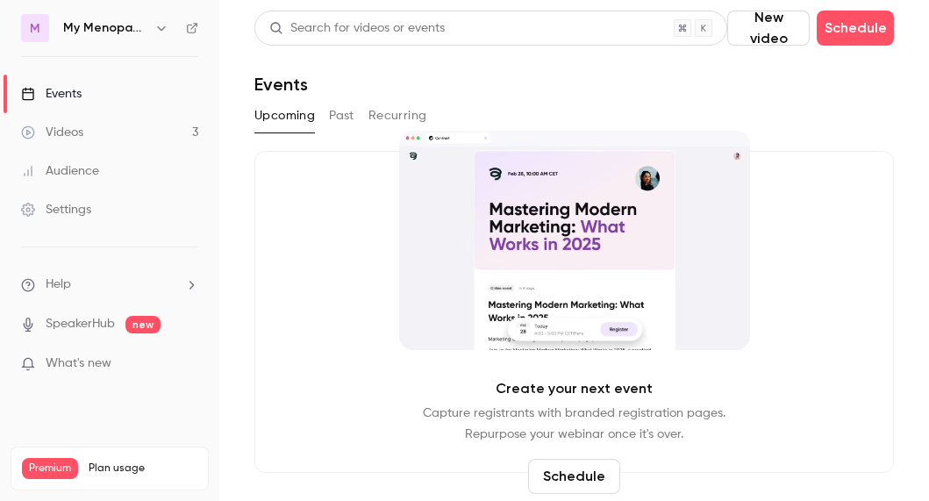
click at [335, 117] on button "Past" at bounding box center [341, 116] width 25 height 28
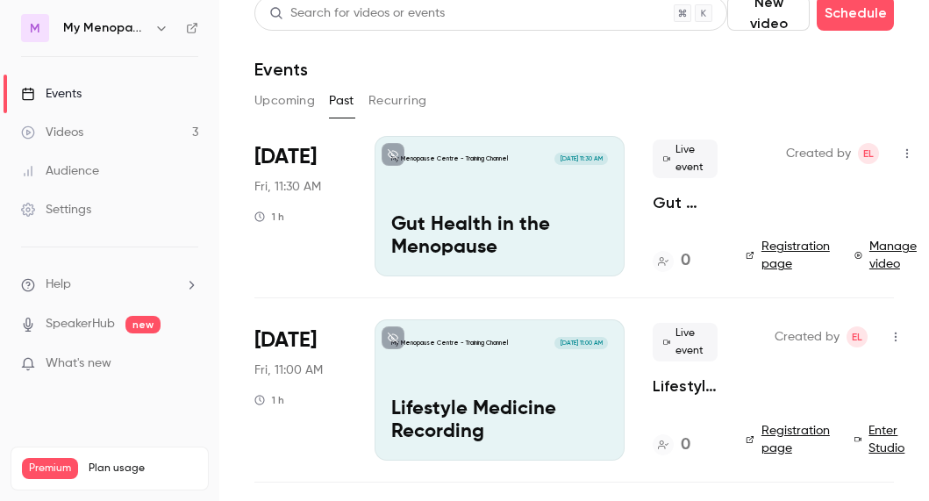
scroll to position [17, 0]
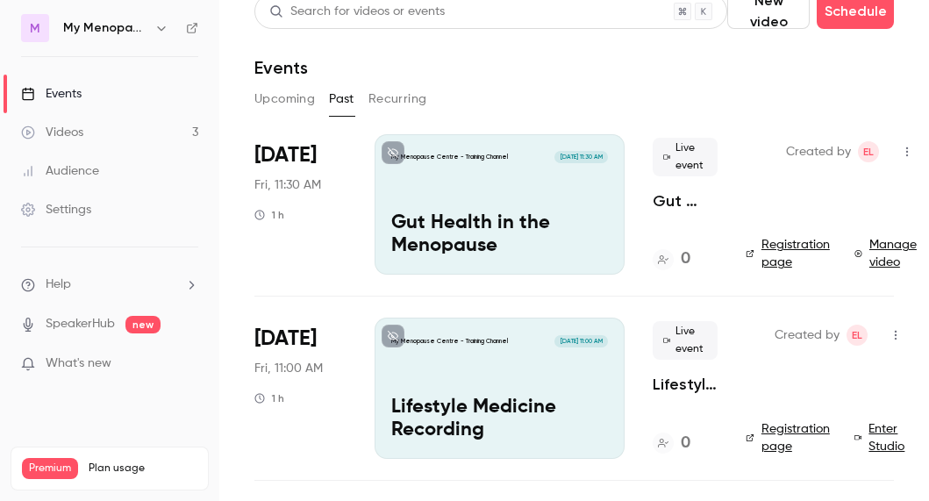
click at [524, 182] on div "My Menopause Centre - Training Channel Oct 3, 11:30 AM Gut Health in the Menopa…" at bounding box center [500, 204] width 250 height 140
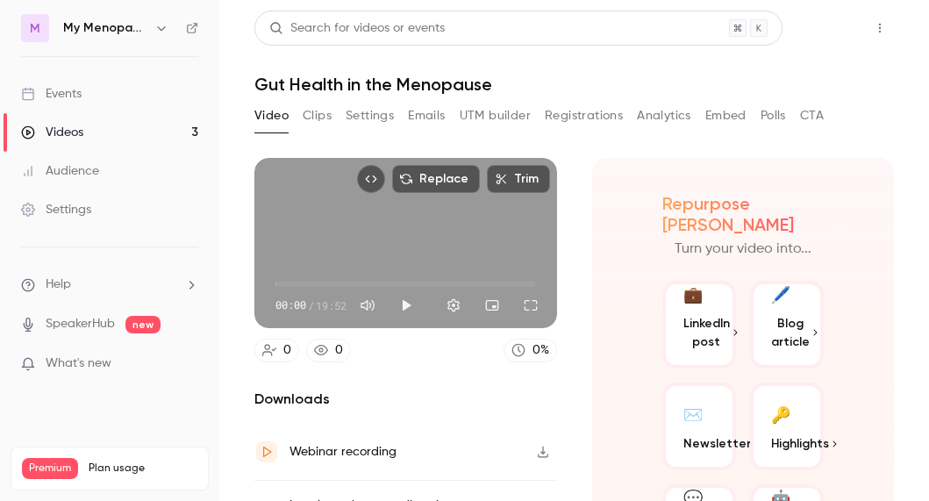
click at [813, 24] on button "Share" at bounding box center [817, 28] width 69 height 35
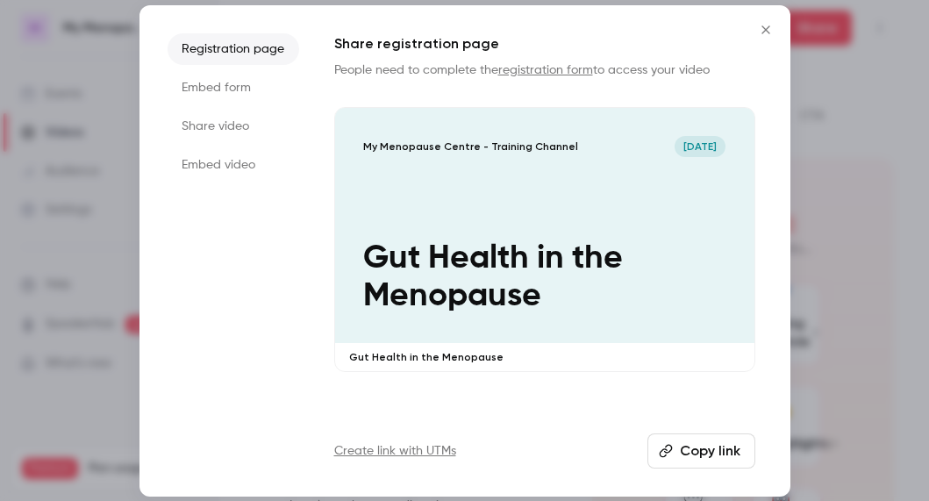
click at [208, 124] on li "Share video" at bounding box center [234, 127] width 132 height 32
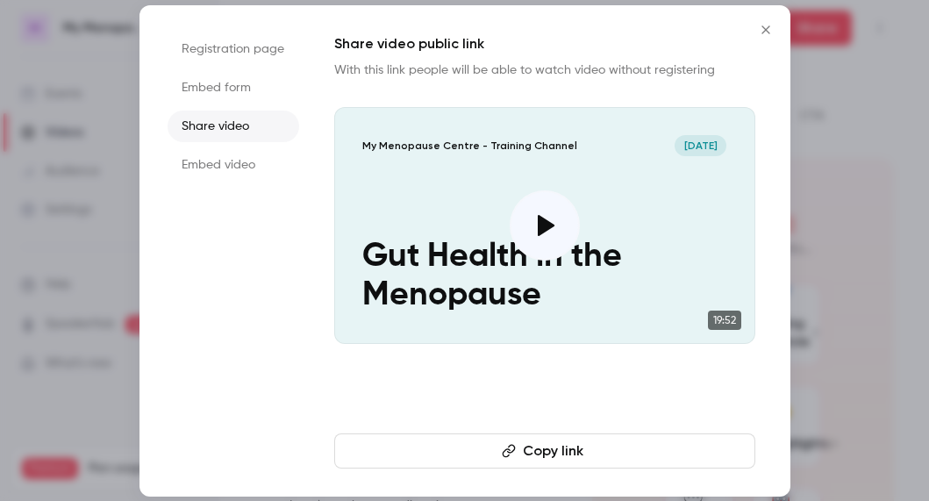
click at [533, 451] on button "Copy link" at bounding box center [544, 450] width 421 height 35
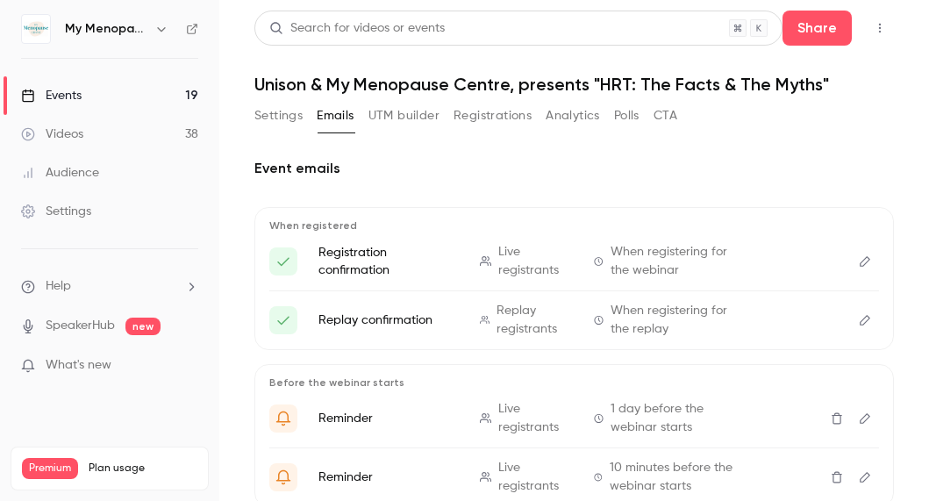
scroll to position [265, 0]
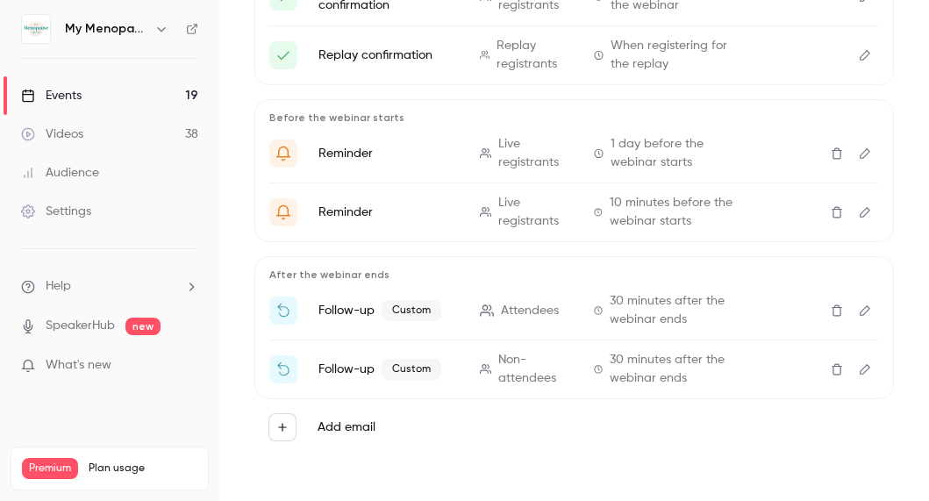
click at [61, 94] on div "Events" at bounding box center [51, 96] width 61 height 18
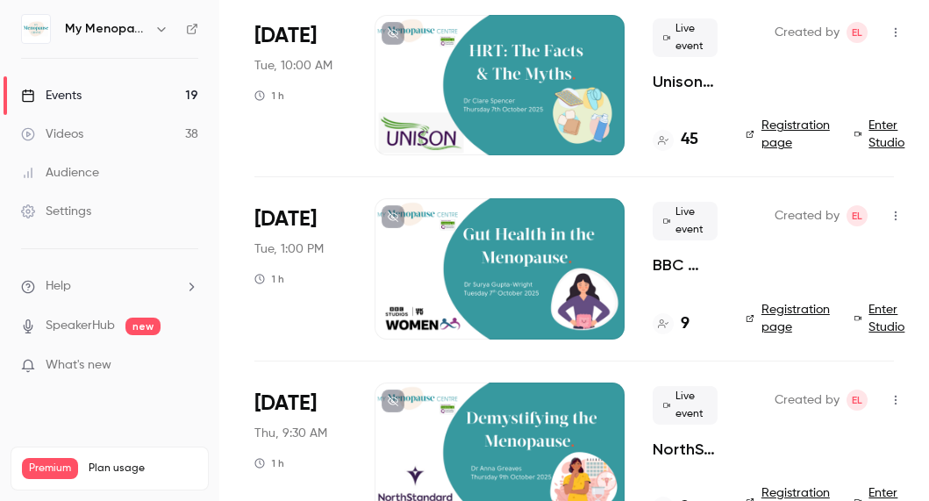
scroll to position [137, 0]
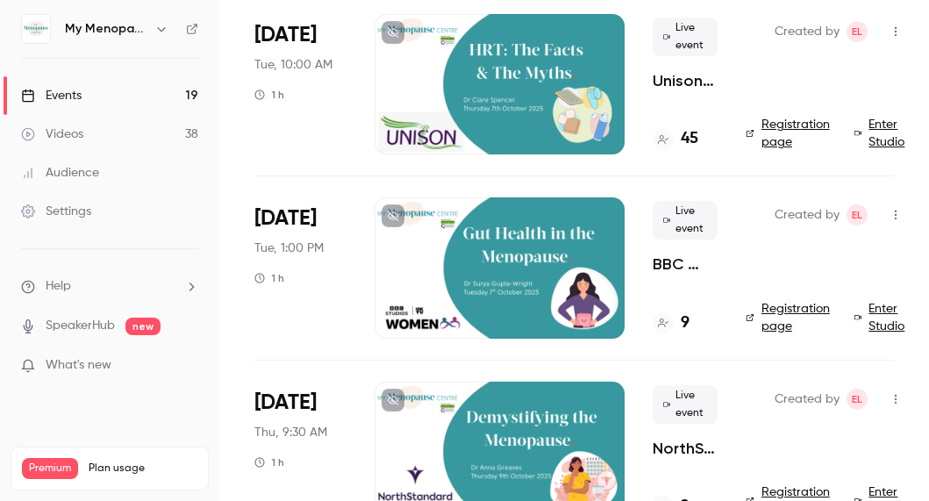
click at [894, 210] on icon "button" at bounding box center [896, 215] width 14 height 12
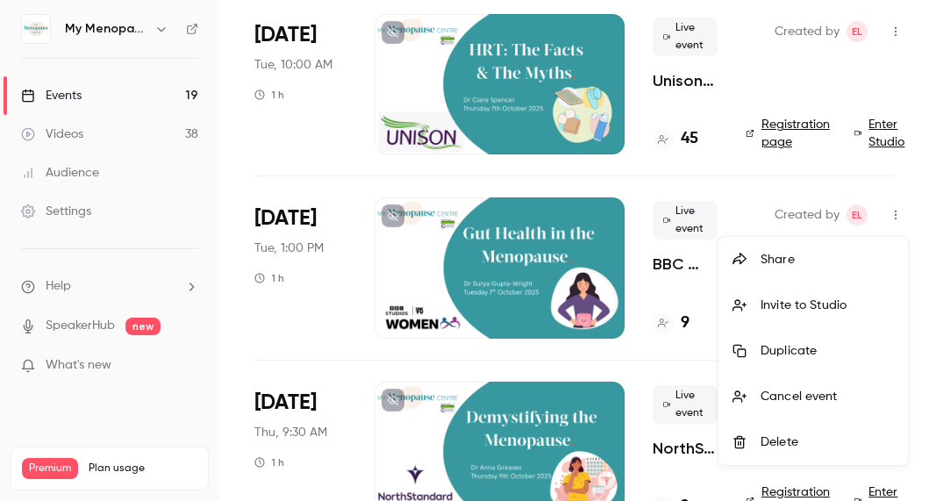
click at [793, 303] on div "Invite to Studio" at bounding box center [827, 306] width 133 height 18
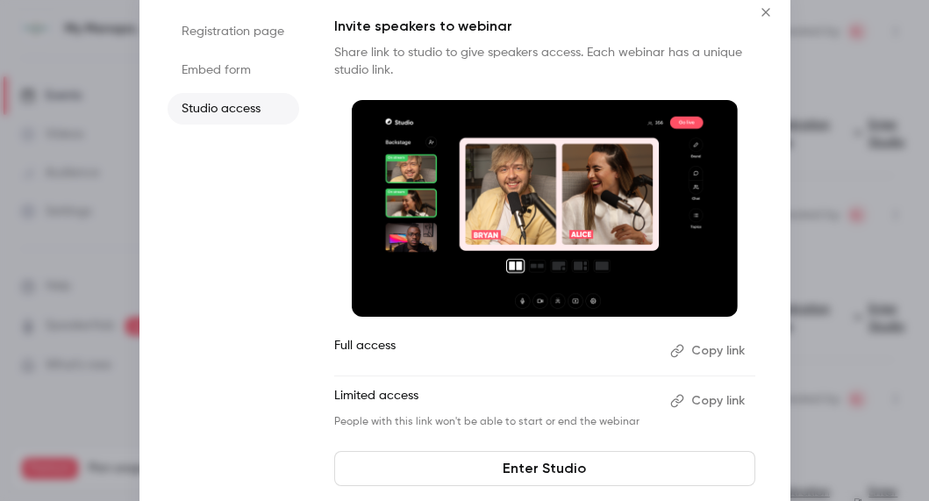
click at [714, 349] on button "Copy link" at bounding box center [709, 351] width 92 height 28
click at [765, 14] on icon "Close" at bounding box center [765, 12] width 21 height 14
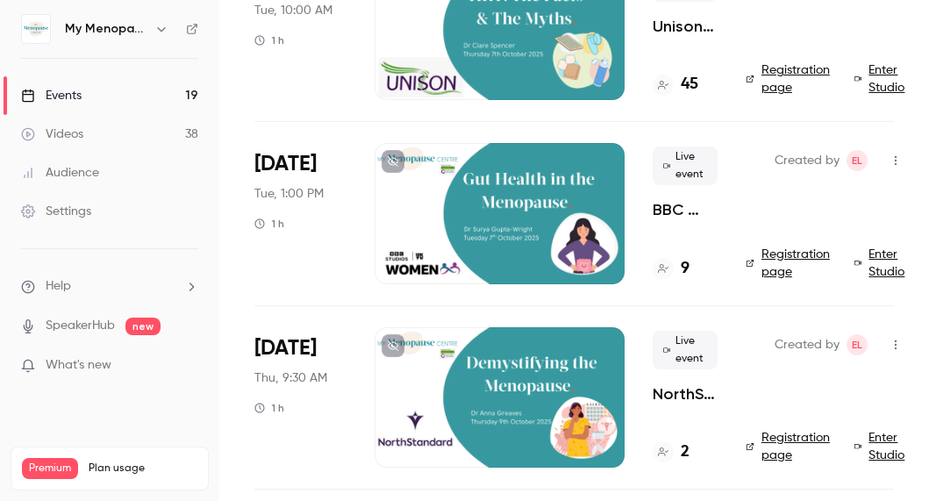
scroll to position [201, 0]
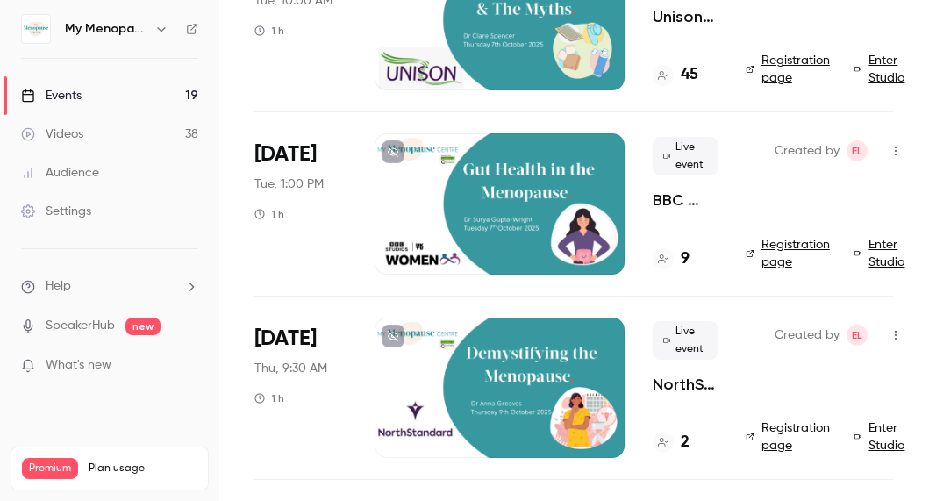
click at [492, 204] on div at bounding box center [500, 203] width 250 height 140
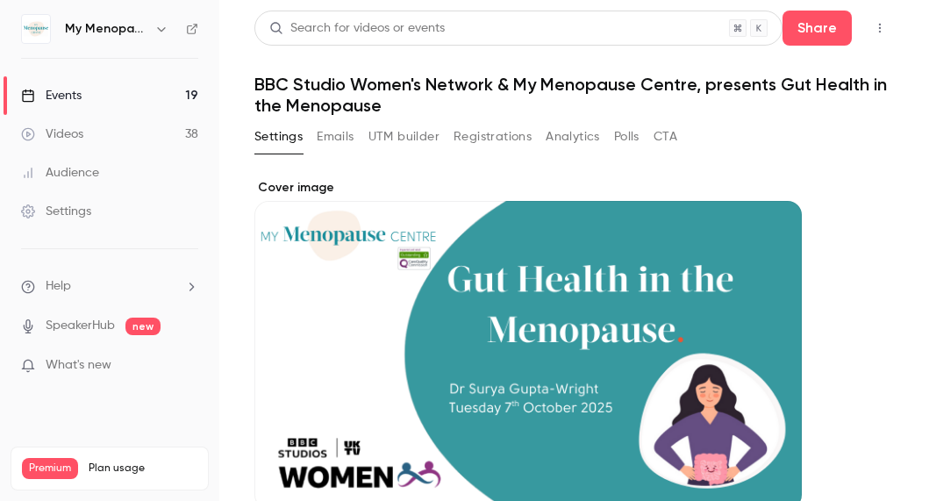
click at [879, 25] on icon "button" at bounding box center [880, 29] width 2 height 10
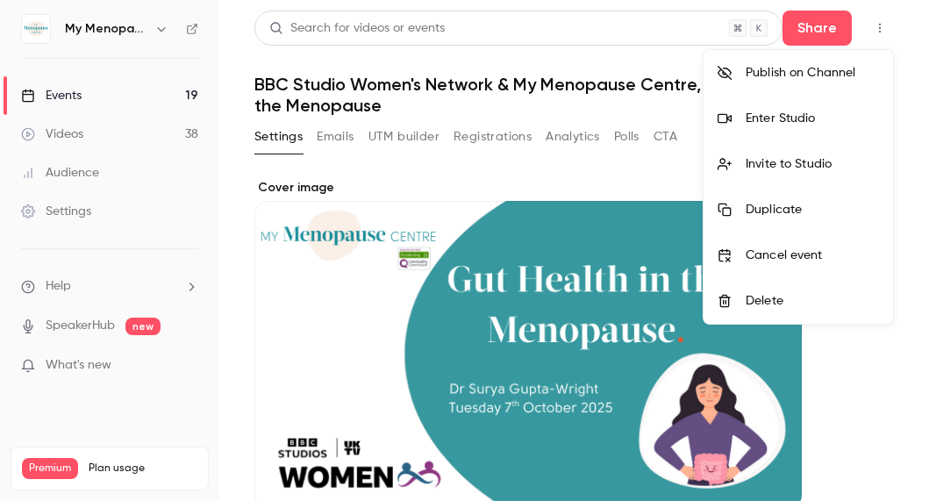
click at [776, 118] on div "Enter Studio" at bounding box center [812, 119] width 133 height 18
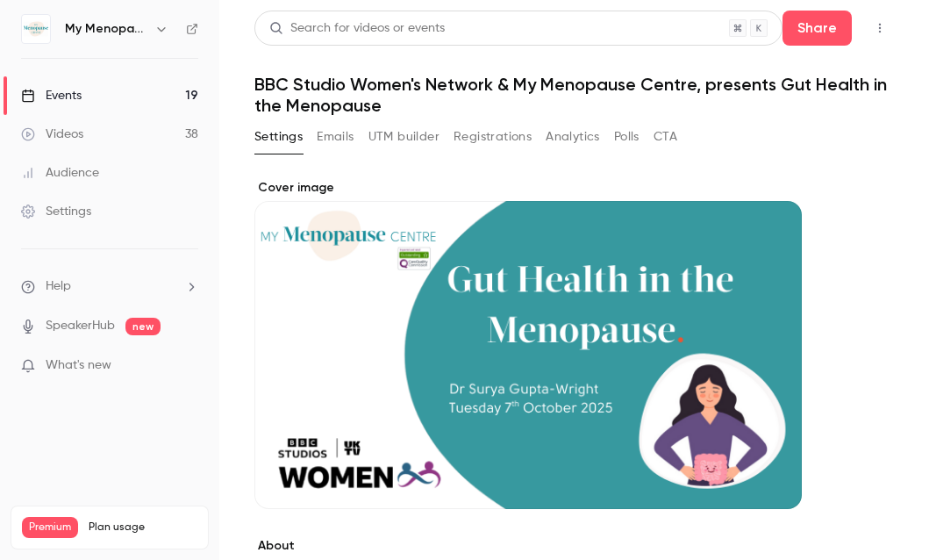
click at [60, 95] on div "Events" at bounding box center [51, 96] width 61 height 18
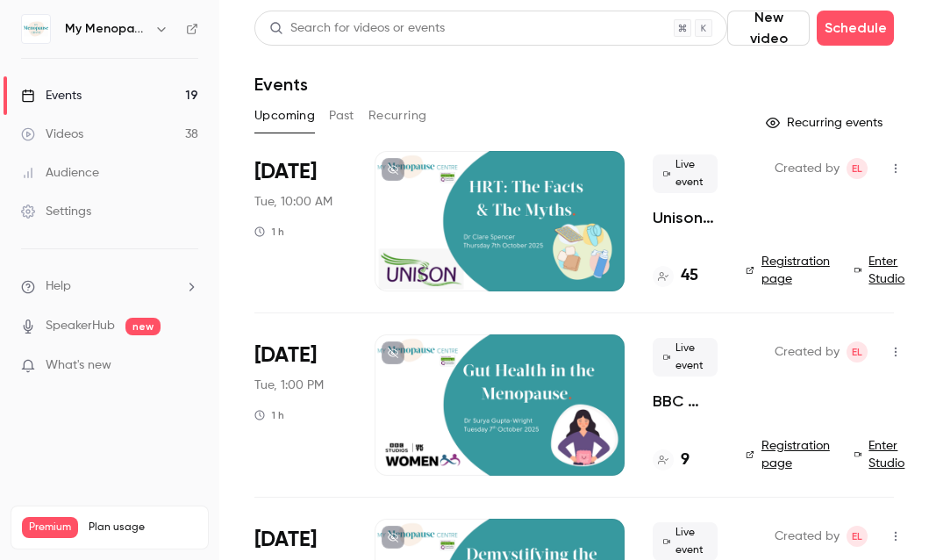
click at [499, 391] on div at bounding box center [500, 404] width 250 height 140
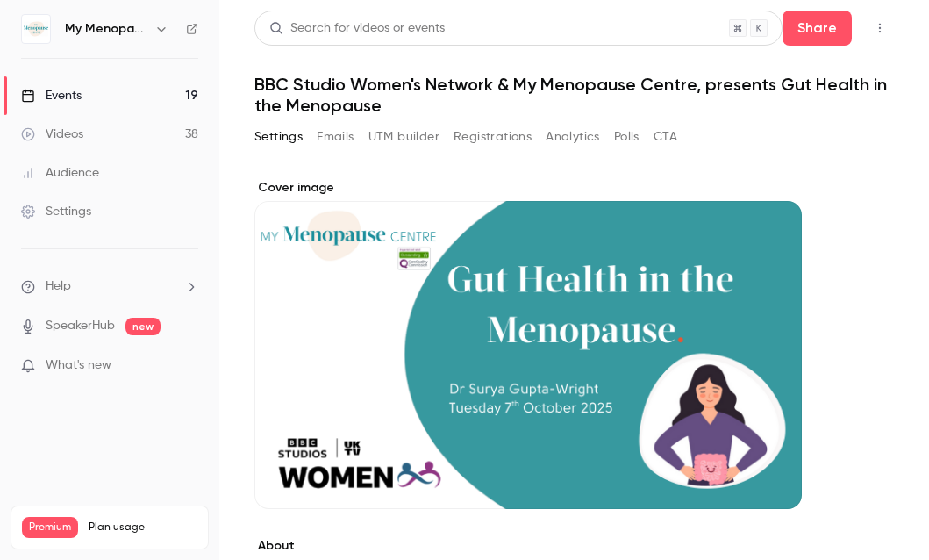
click at [340, 139] on button "Emails" at bounding box center [335, 137] width 37 height 28
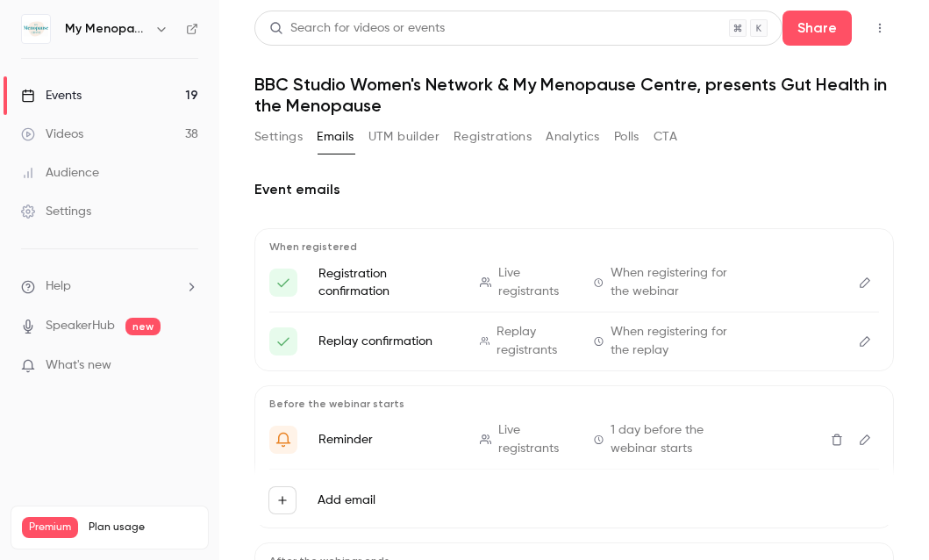
click at [477, 132] on button "Registrations" at bounding box center [493, 137] width 78 height 28
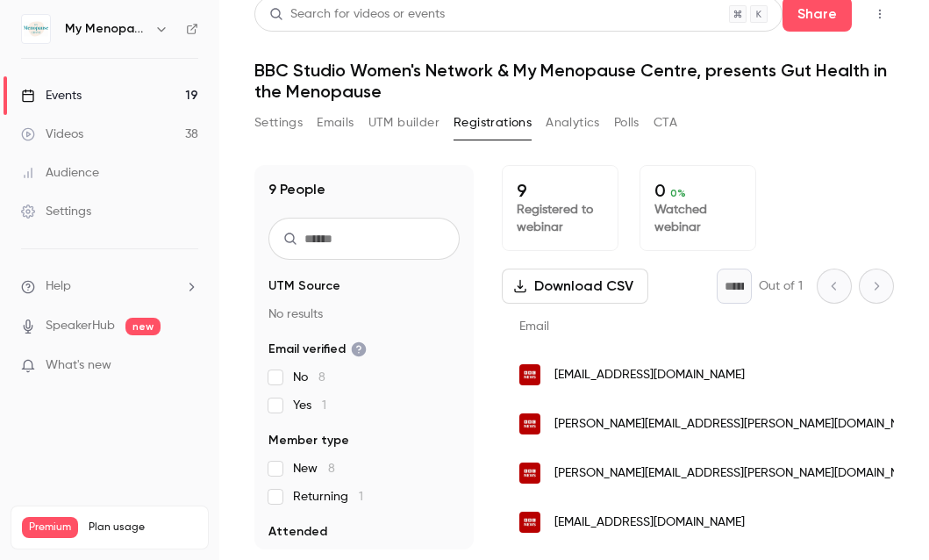
click at [576, 119] on button "Analytics" at bounding box center [573, 123] width 54 height 28
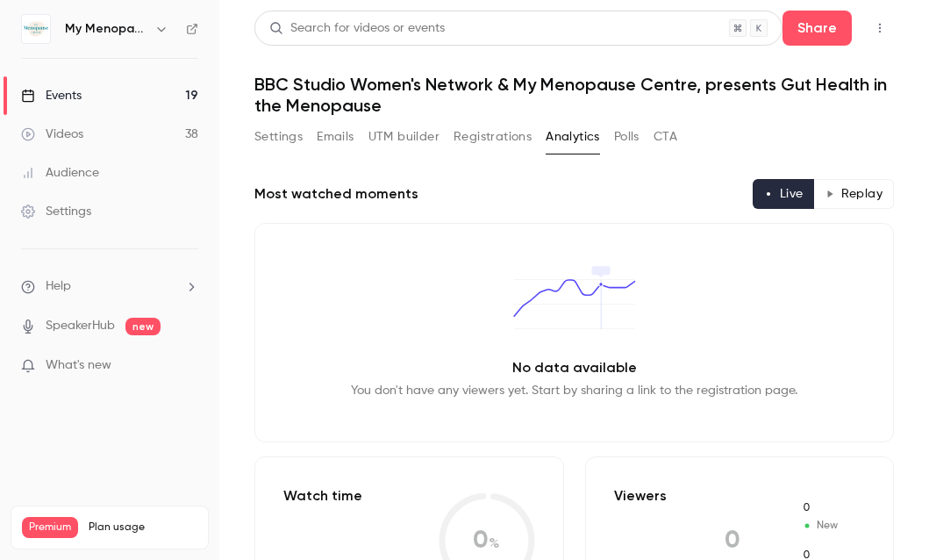
click at [618, 133] on button "Polls" at bounding box center [626, 137] width 25 height 28
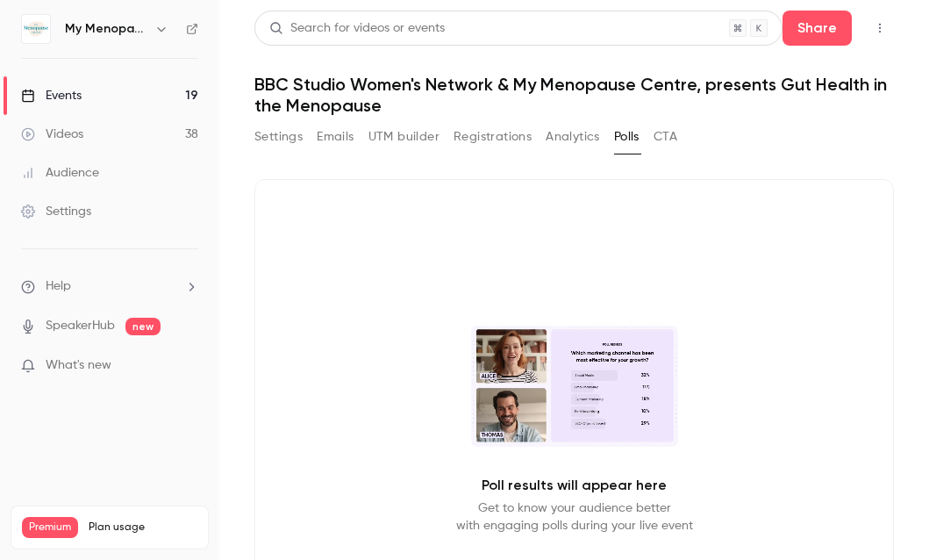
click at [270, 135] on button "Settings" at bounding box center [278, 137] width 48 height 28
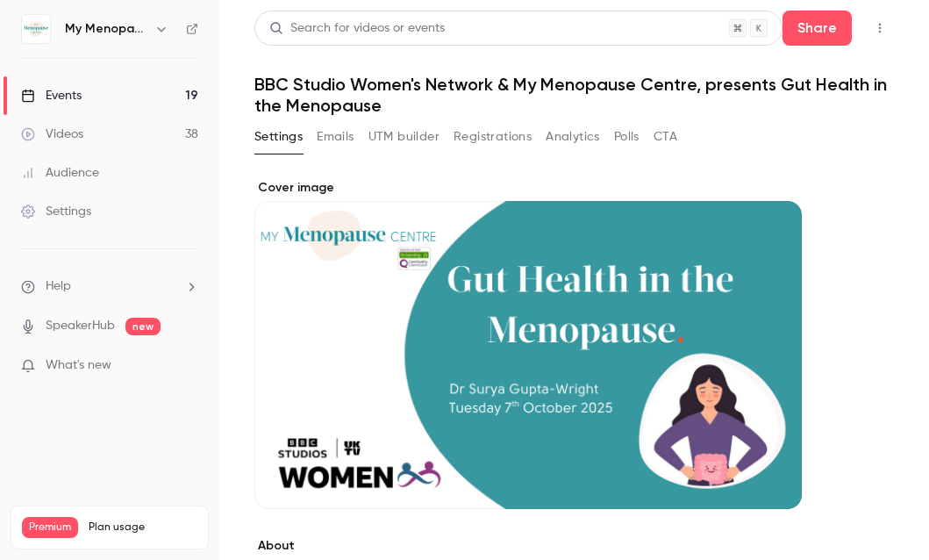
click at [62, 93] on div "Events" at bounding box center [51, 96] width 61 height 18
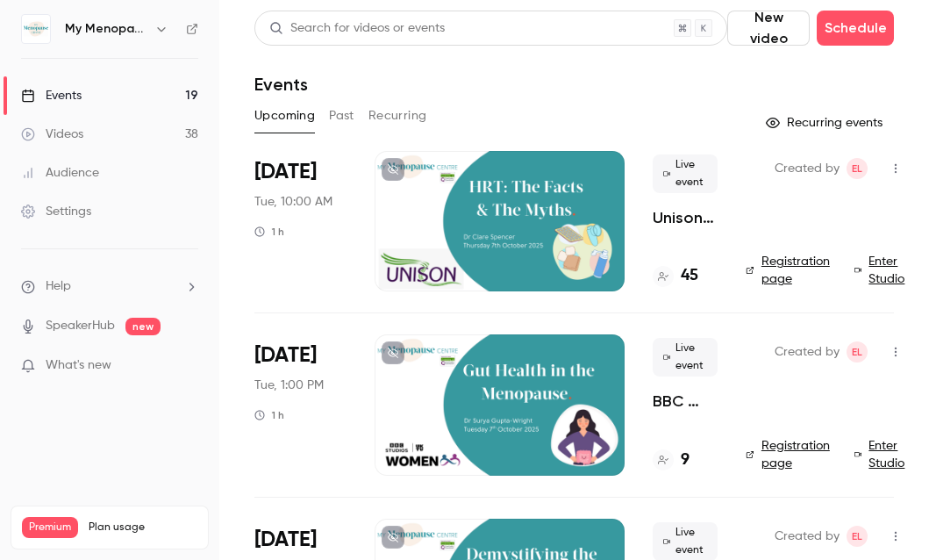
click at [540, 218] on div at bounding box center [500, 221] width 250 height 140
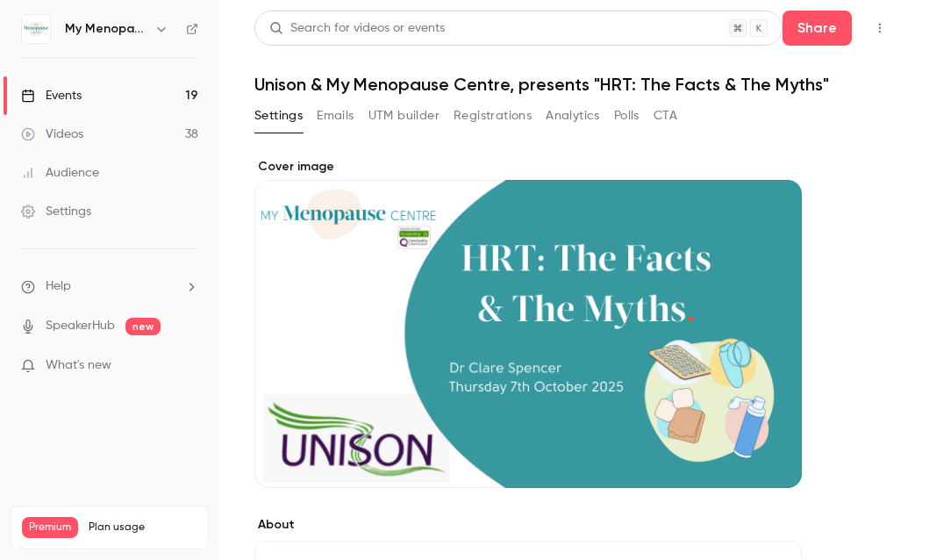
click at [332, 118] on button "Emails" at bounding box center [335, 116] width 37 height 28
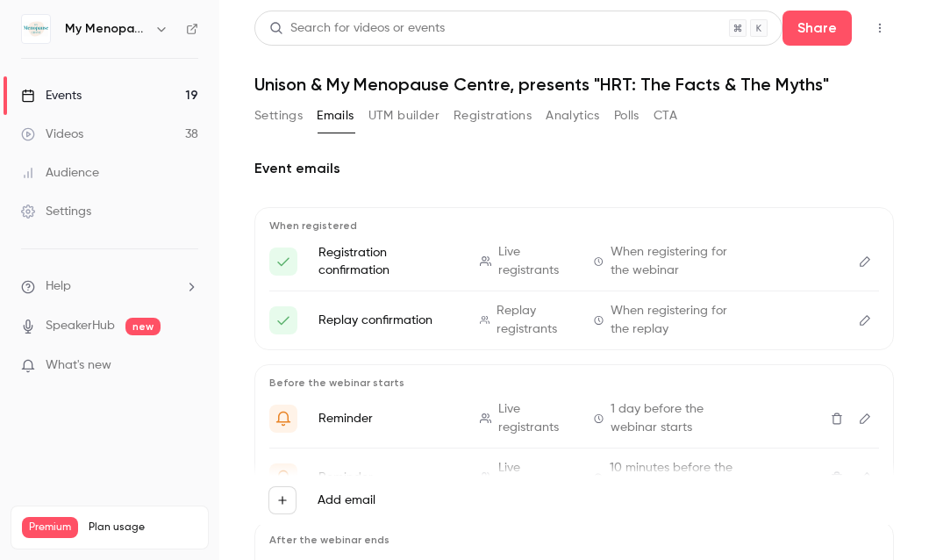
click at [53, 97] on div "Events" at bounding box center [51, 96] width 61 height 18
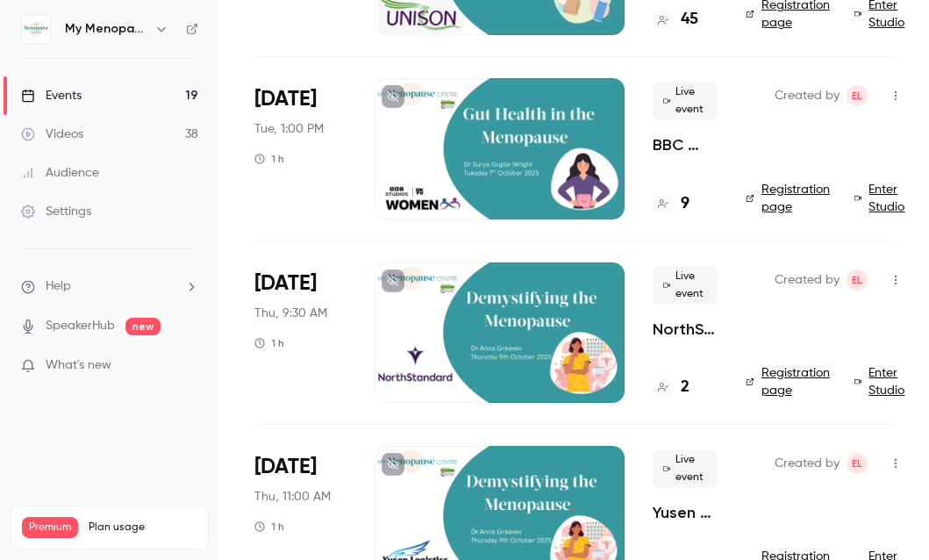
scroll to position [337, 0]
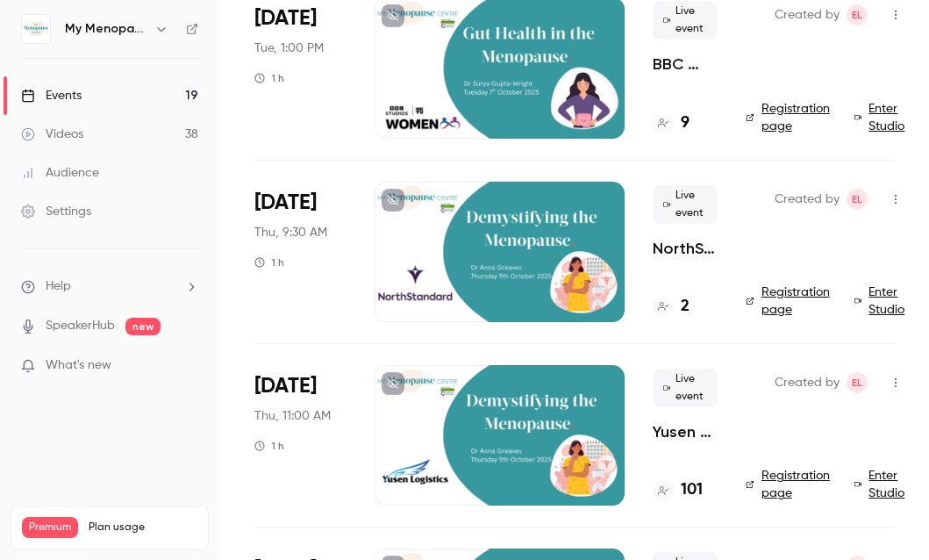
click at [891, 200] on icon "button" at bounding box center [896, 199] width 14 height 12
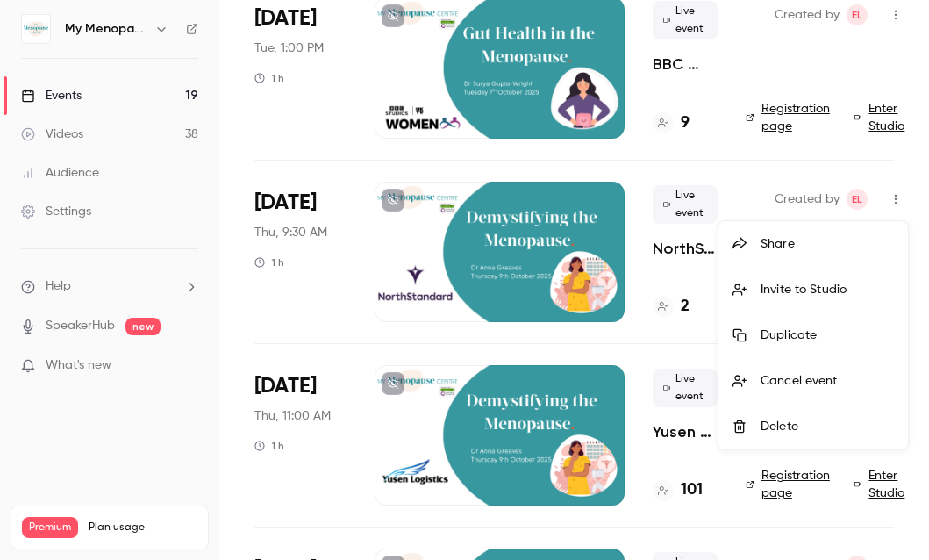
click at [792, 290] on div "Invite to Studio" at bounding box center [827, 290] width 133 height 18
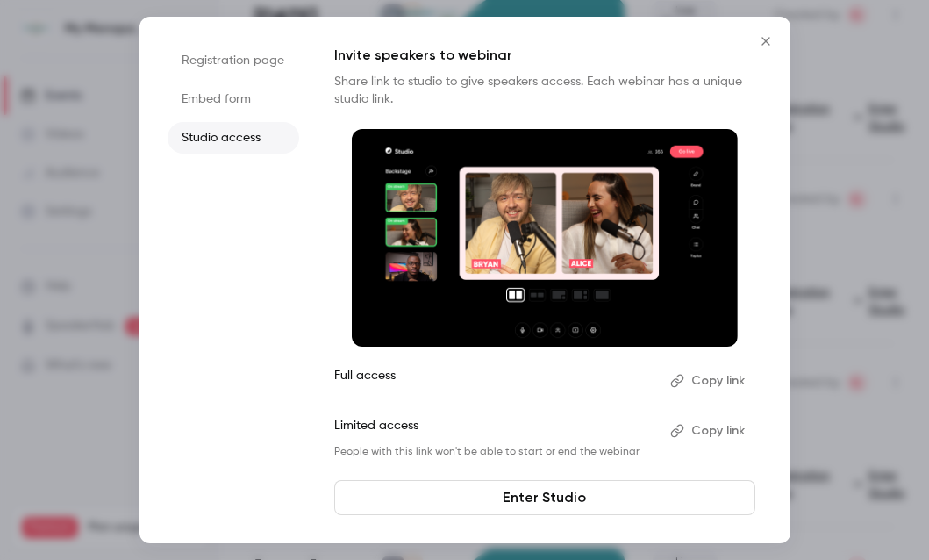
click at [716, 379] on button "Copy link" at bounding box center [709, 381] width 92 height 28
click at [766, 39] on icon "Close" at bounding box center [765, 41] width 21 height 14
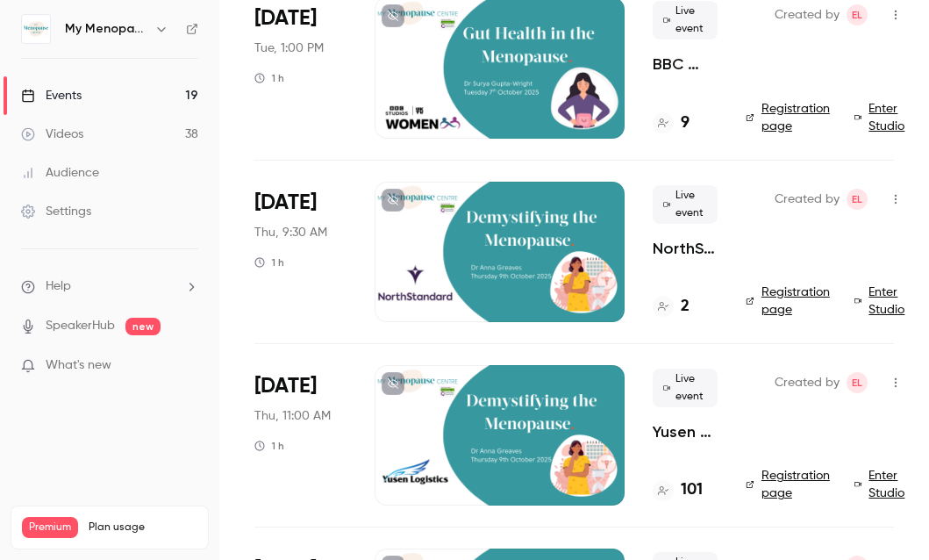
click at [518, 244] on div at bounding box center [500, 252] width 250 height 140
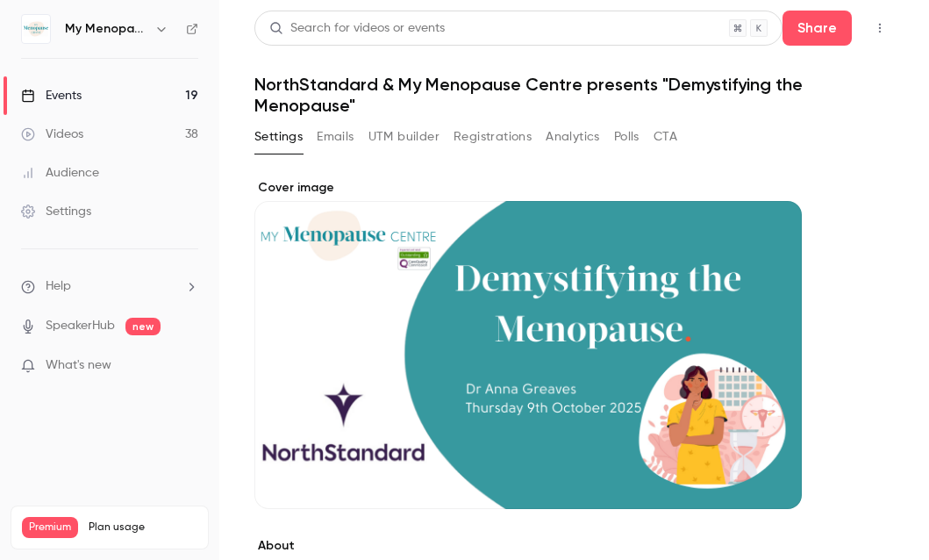
click at [880, 22] on icon "button" at bounding box center [880, 28] width 14 height 12
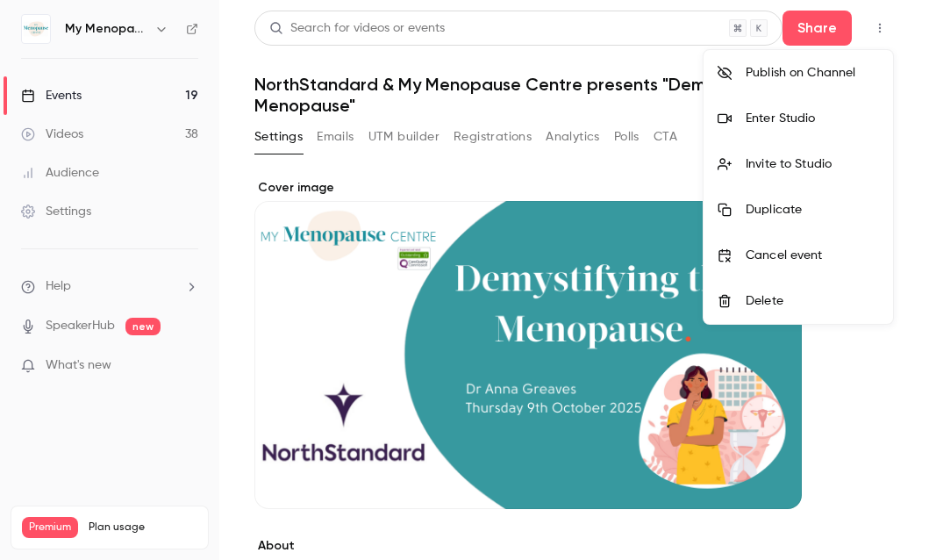
click at [801, 121] on div "Enter Studio" at bounding box center [812, 119] width 133 height 18
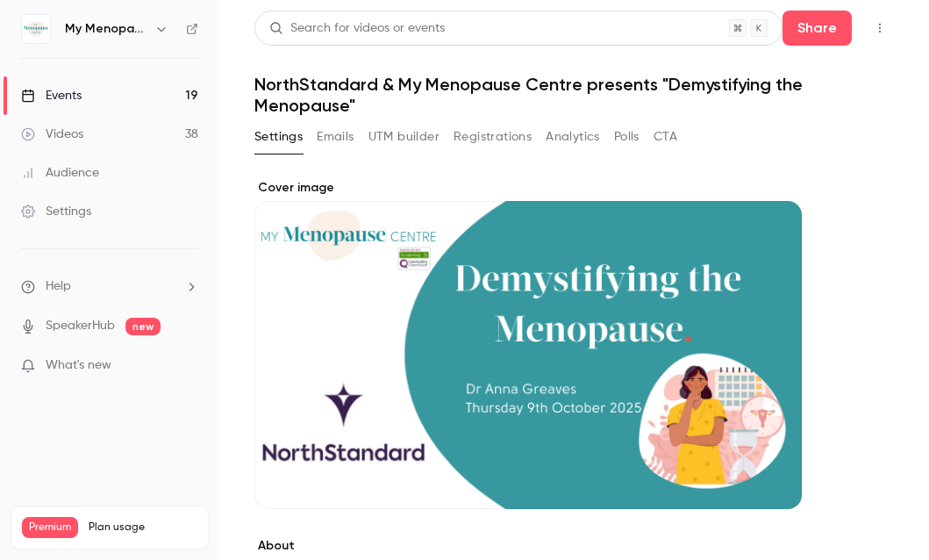
click at [527, 338] on div "Cover image" at bounding box center [527, 344] width 547 height 330
click at [0, 0] on input "Cover image" at bounding box center [0, 0] width 0 height 0
click at [333, 137] on button "Emails" at bounding box center [335, 137] width 37 height 28
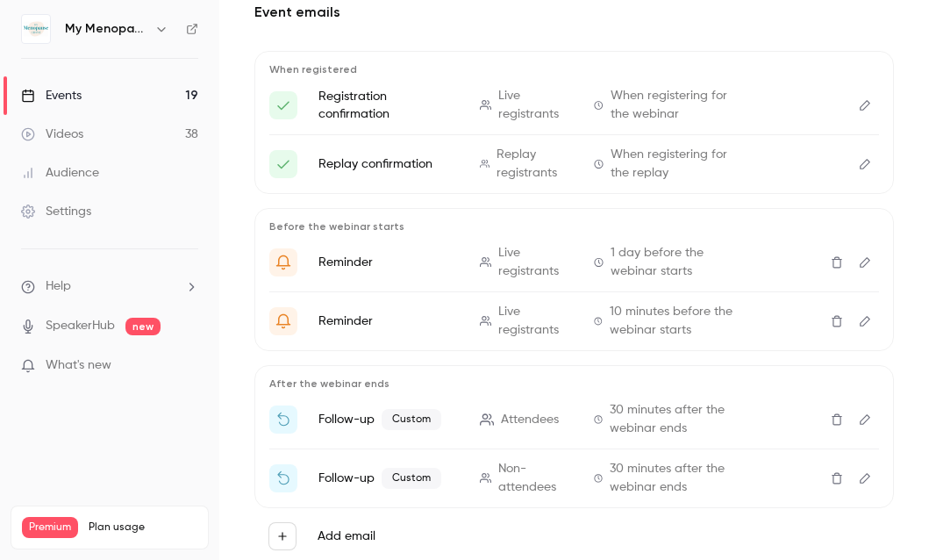
scroll to position [227, 0]
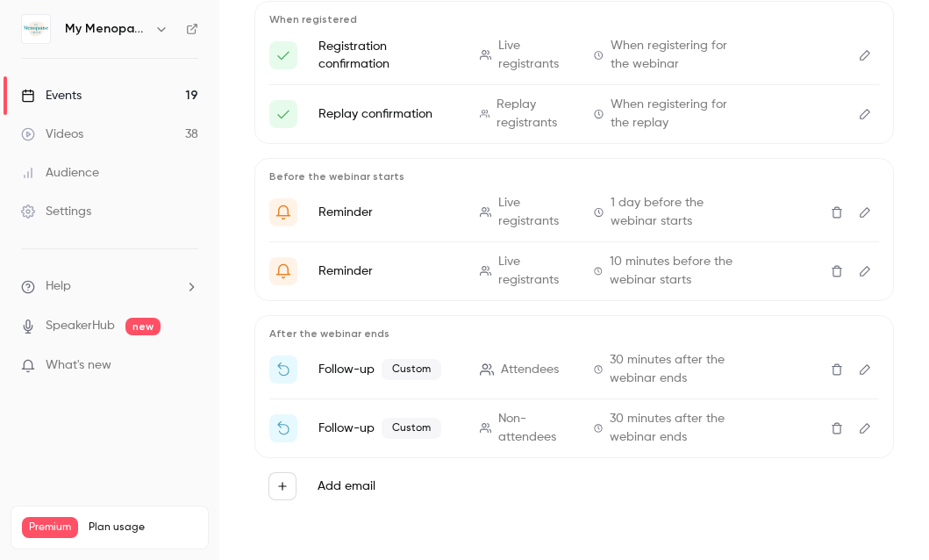
click at [866, 366] on icon "Edit" at bounding box center [865, 369] width 14 height 12
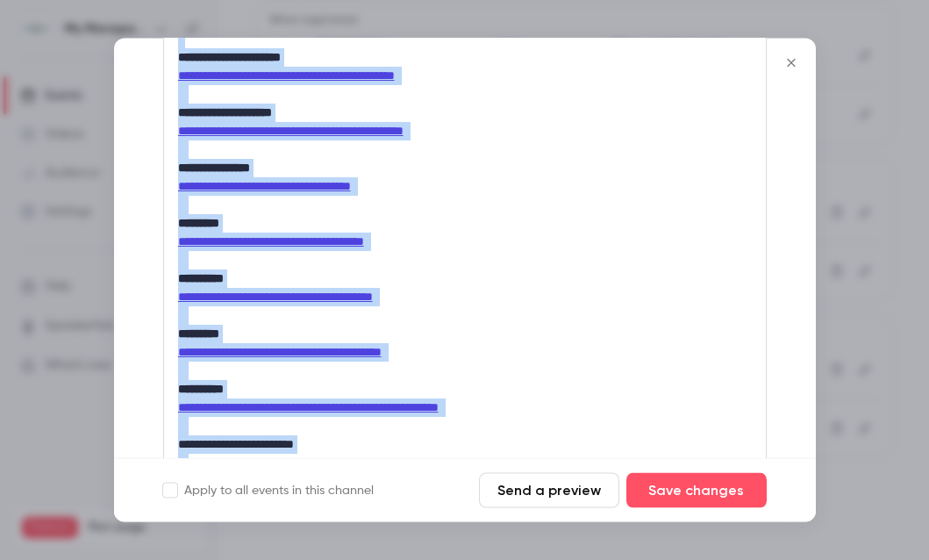
scroll to position [2475, 0]
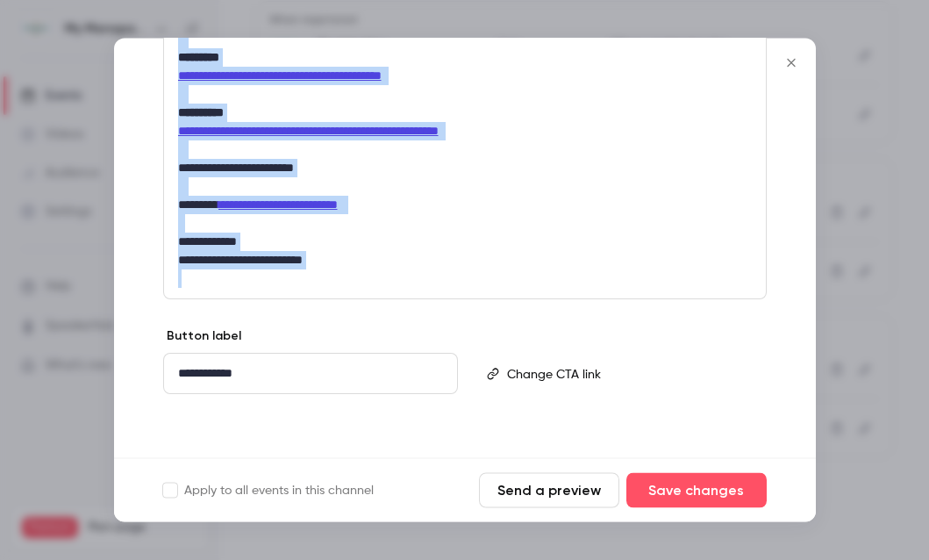
drag, startPoint x: 178, startPoint y: 295, endPoint x: 179, endPoint y: 504, distance: 209.7
click at [179, 500] on form "**********" at bounding box center [465, 280] width 702 height 483
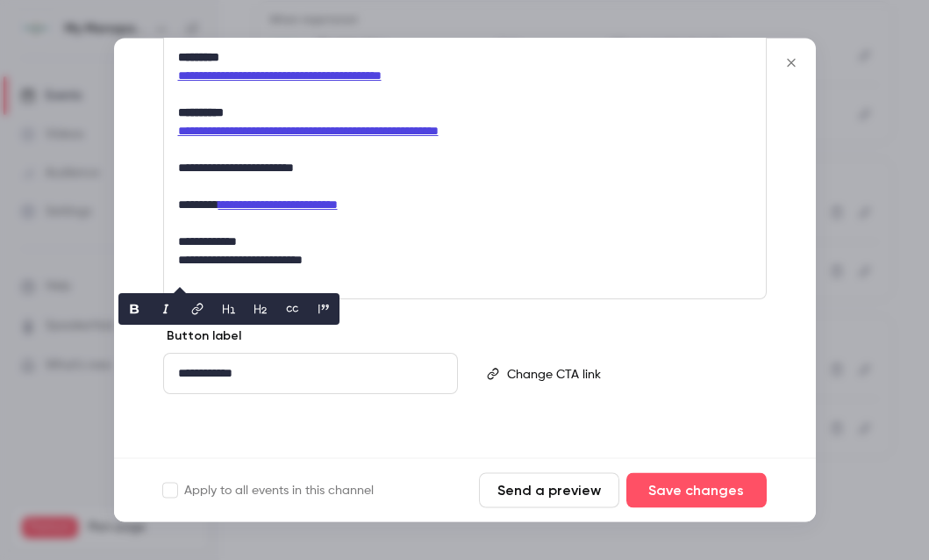
scroll to position [1351, 0]
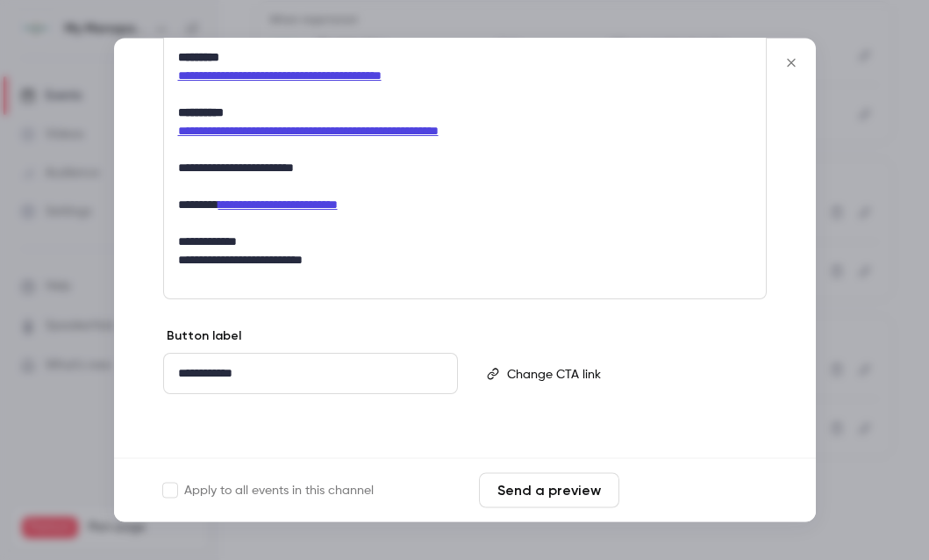
click at [676, 491] on button "Save changes" at bounding box center [696, 490] width 140 height 35
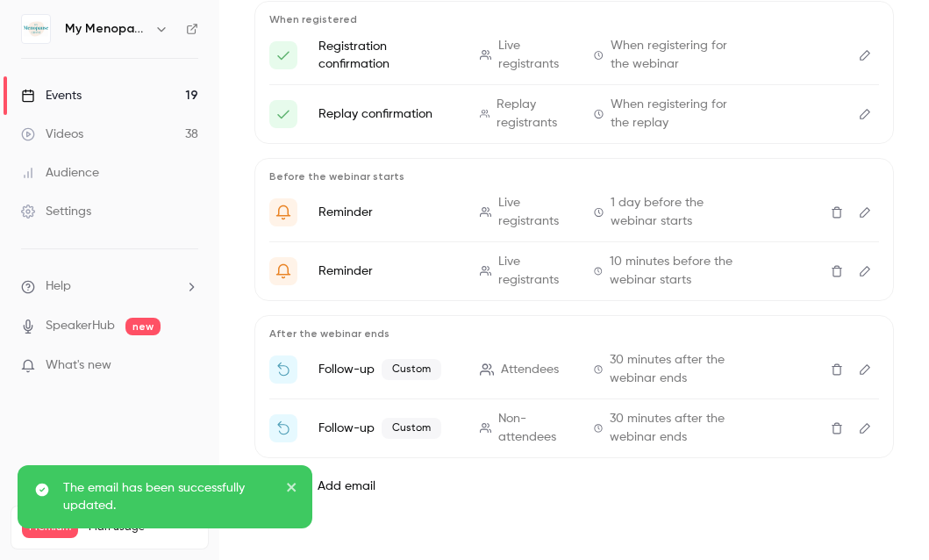
click at [865, 366] on icon "Edit" at bounding box center [865, 369] width 14 height 12
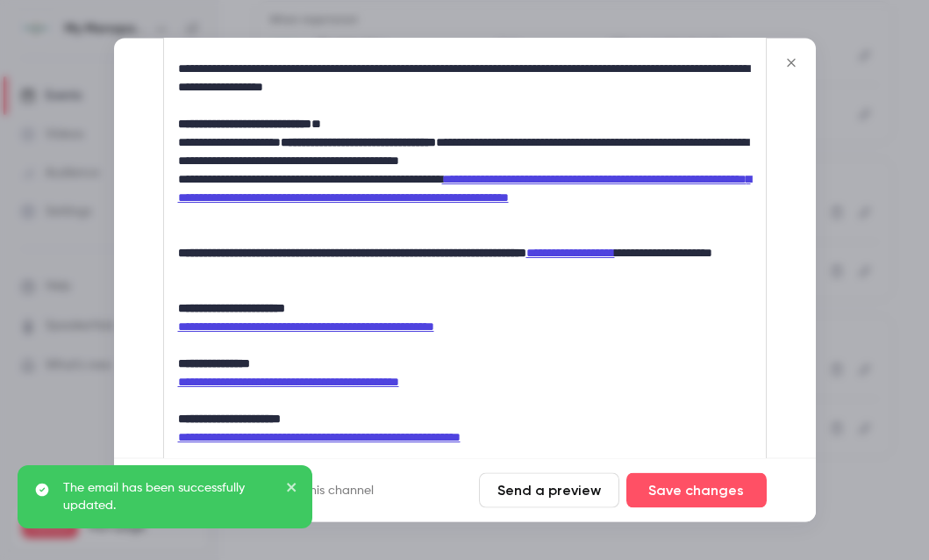
scroll to position [0, 0]
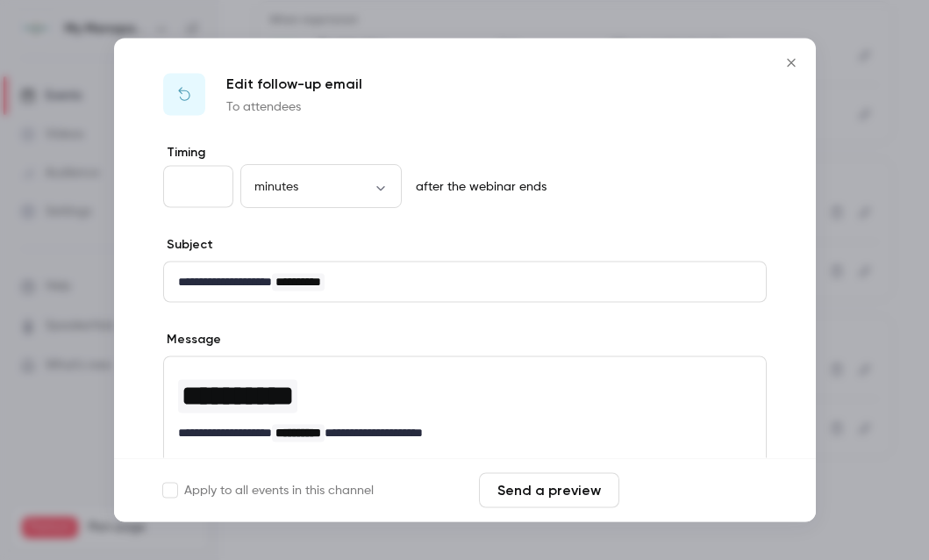
click at [675, 492] on button "Save changes" at bounding box center [696, 490] width 140 height 35
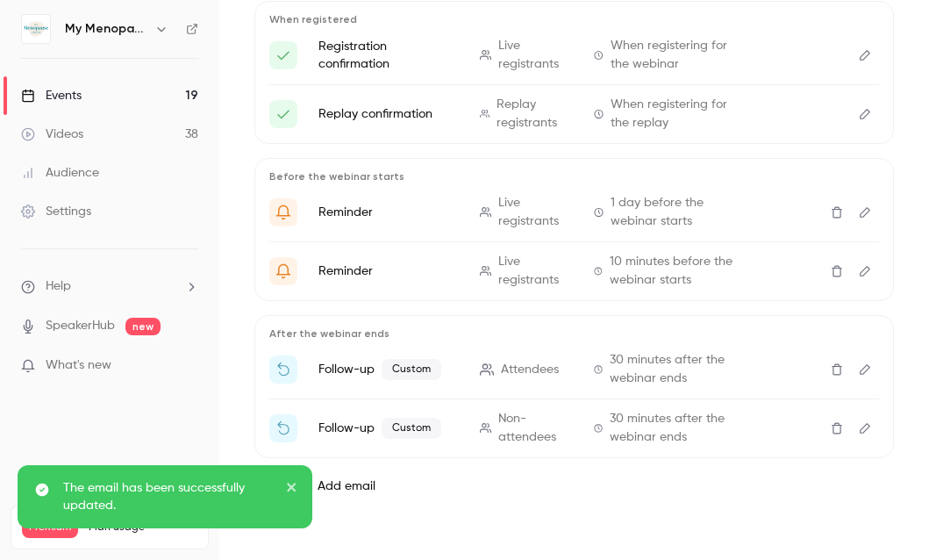
click at [866, 427] on icon "Edit" at bounding box center [865, 428] width 14 height 12
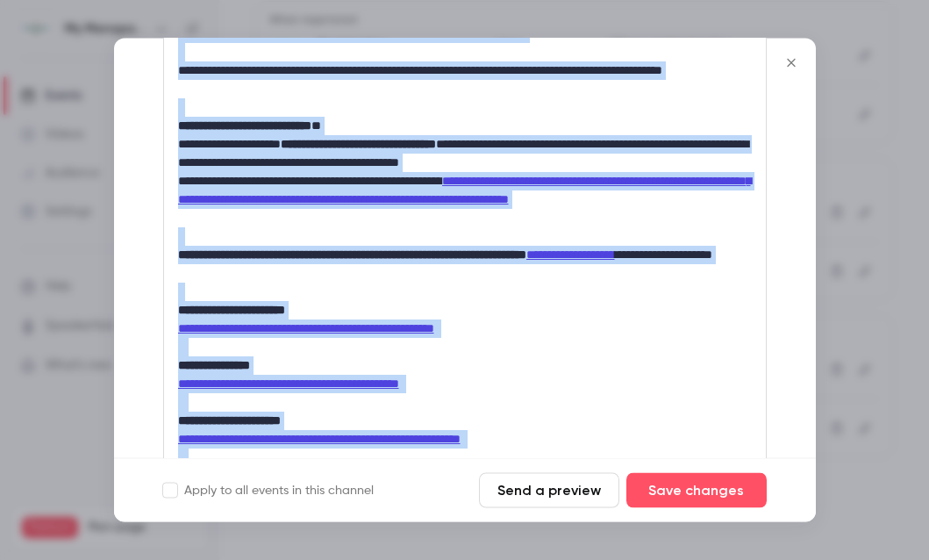
scroll to position [2420, 0]
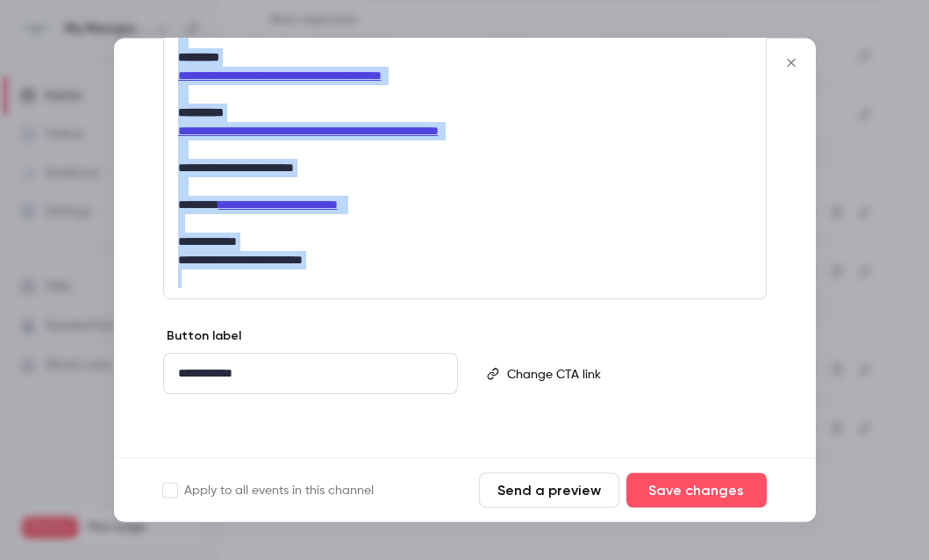
drag, startPoint x: 174, startPoint y: 204, endPoint x: 211, endPoint y: 571, distance: 368.6
click at [211, 500] on html "**********" at bounding box center [464, 280] width 929 height 560
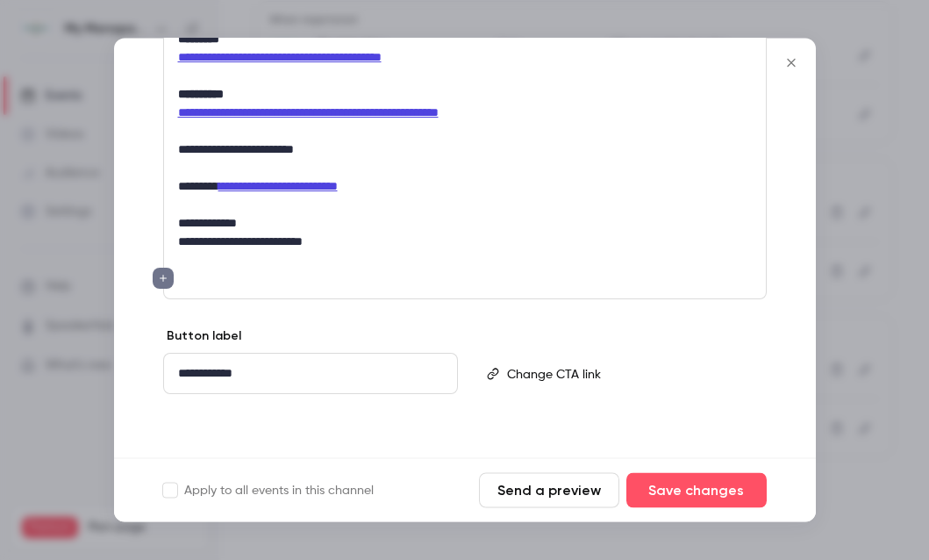
scroll to position [1314, 0]
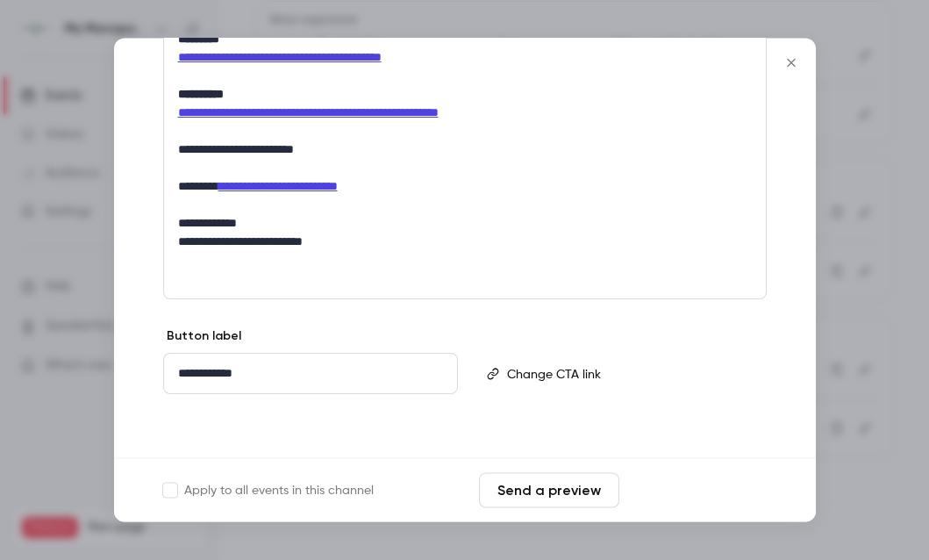
click at [682, 492] on button "Save changes" at bounding box center [696, 490] width 140 height 35
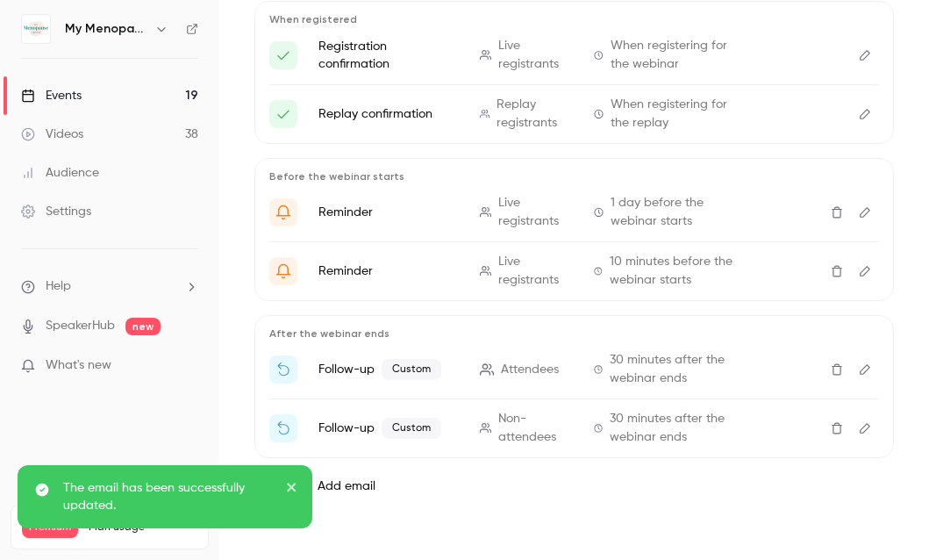
click at [66, 96] on div "Events" at bounding box center [51, 96] width 61 height 18
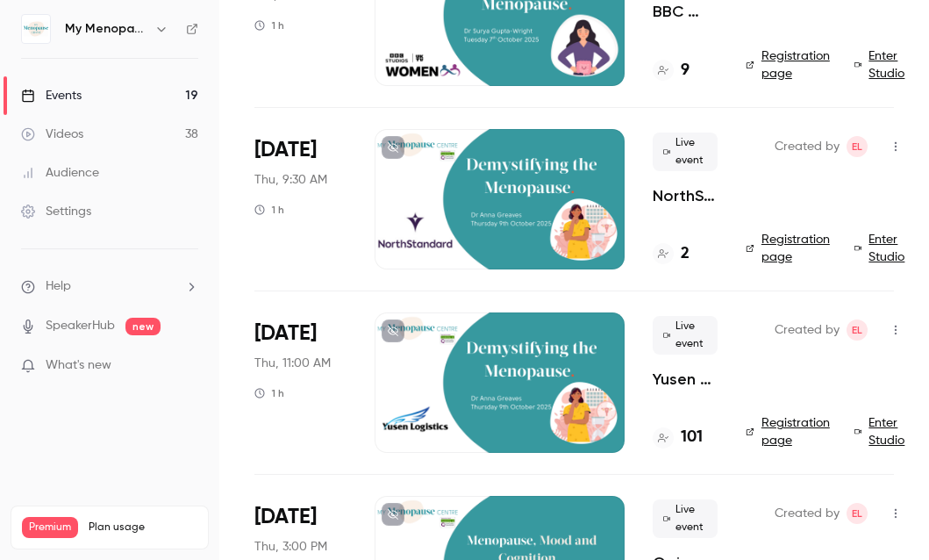
scroll to position [471, 0]
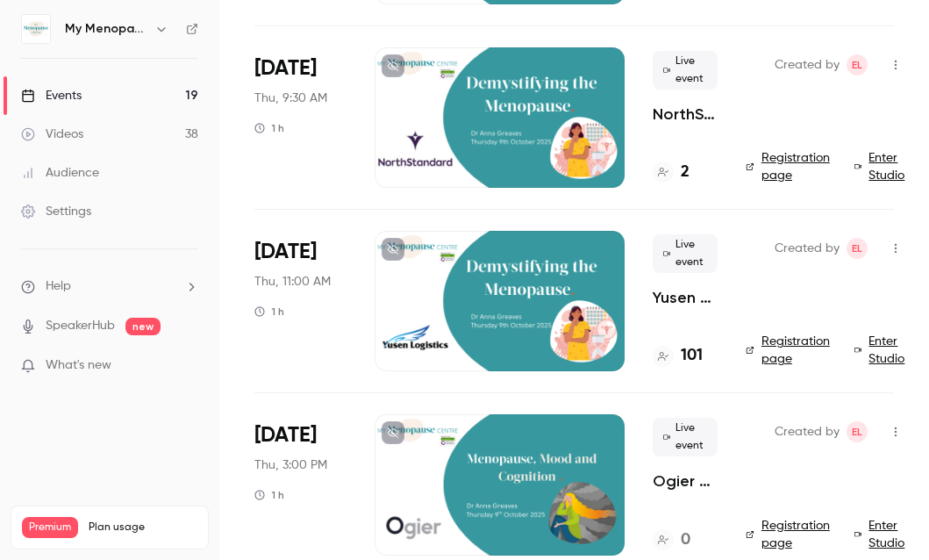
click at [522, 304] on div at bounding box center [500, 301] width 250 height 140
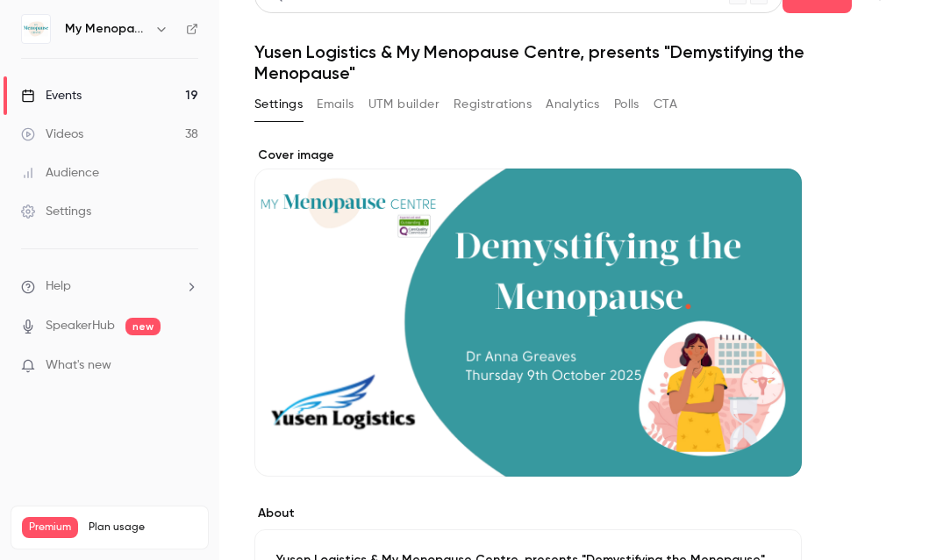
scroll to position [17, 0]
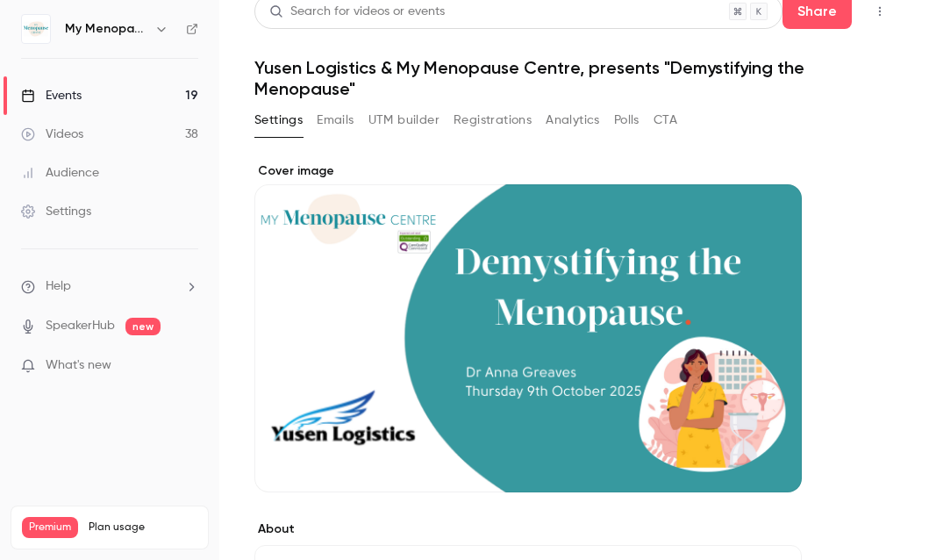
click at [331, 120] on button "Emails" at bounding box center [335, 120] width 37 height 28
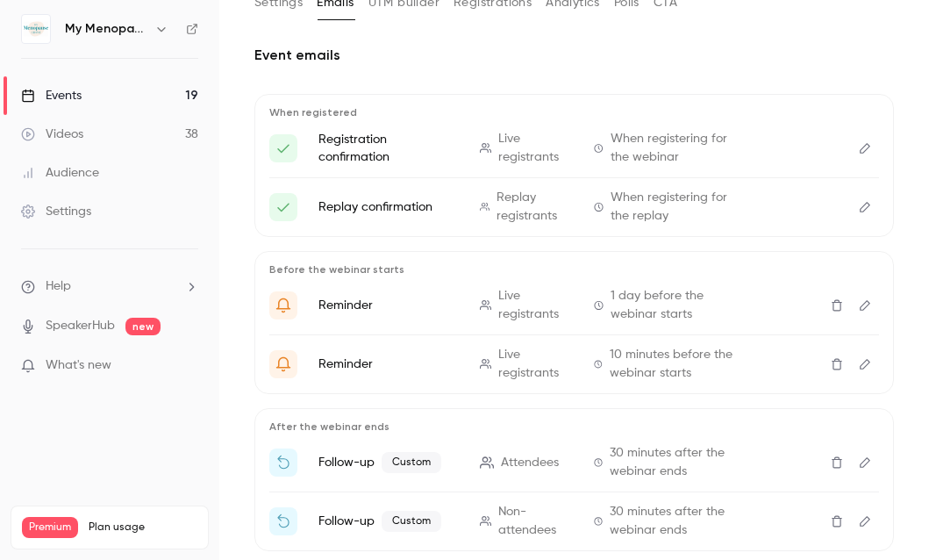
scroll to position [227, 0]
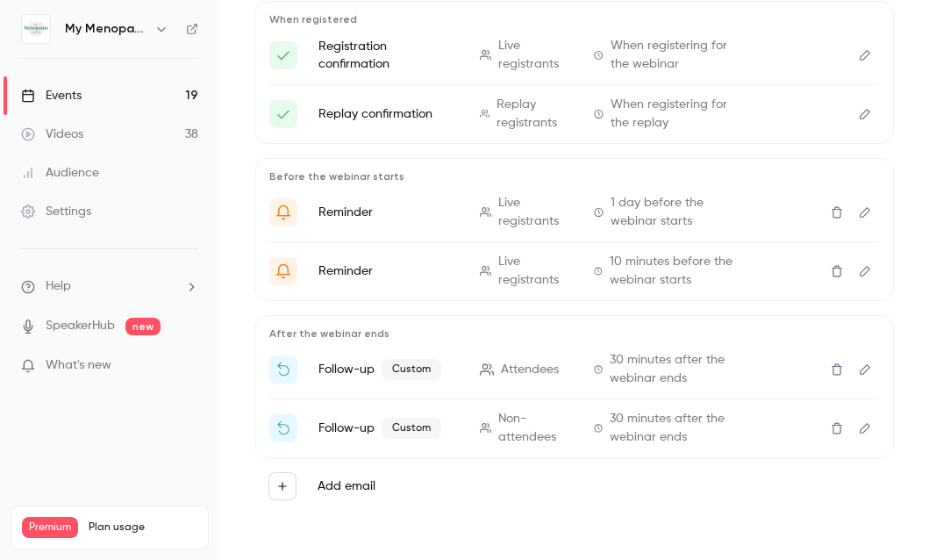
click at [866, 364] on icon "Edit" at bounding box center [865, 369] width 14 height 12
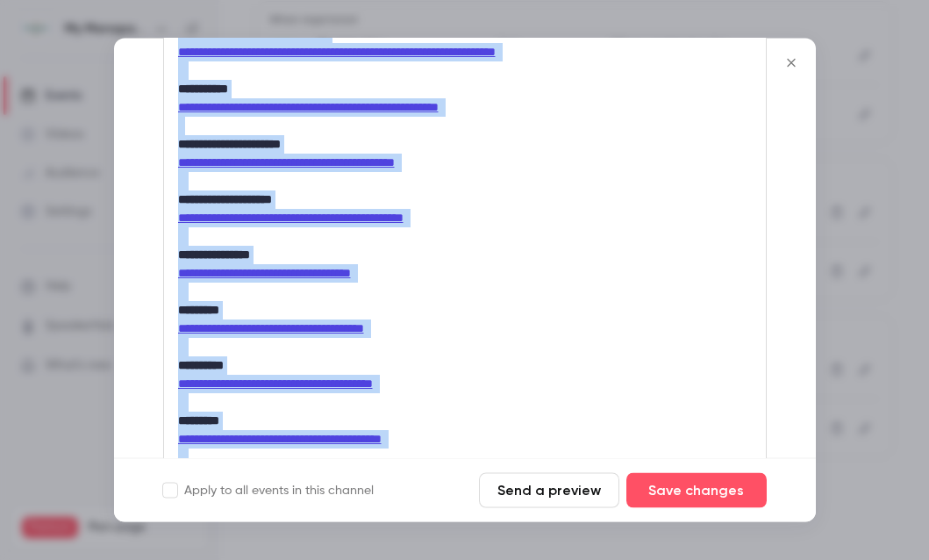
scroll to position [2475, 0]
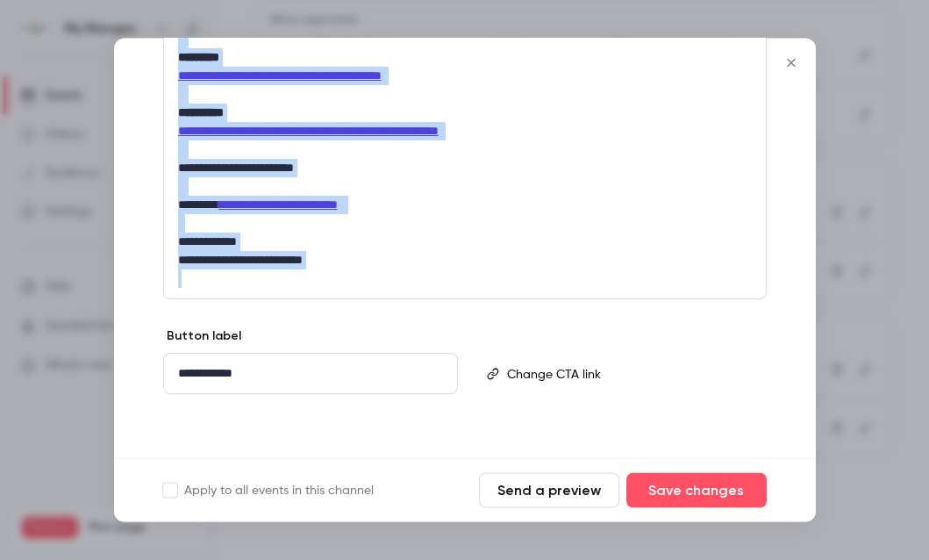
drag, startPoint x: 175, startPoint y: 249, endPoint x: 271, endPoint y: 483, distance: 252.5
click at [271, 483] on form "**********" at bounding box center [465, 280] width 702 height 483
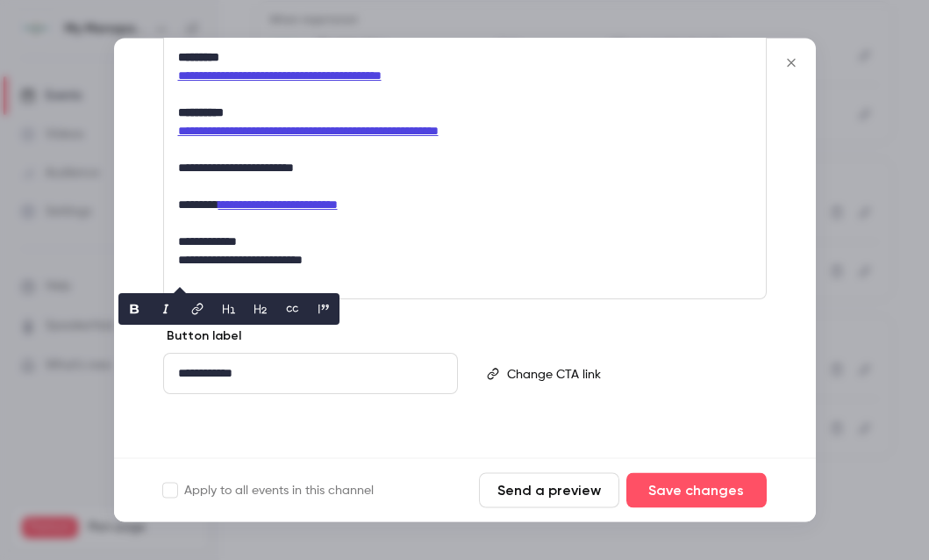
scroll to position [1370, 0]
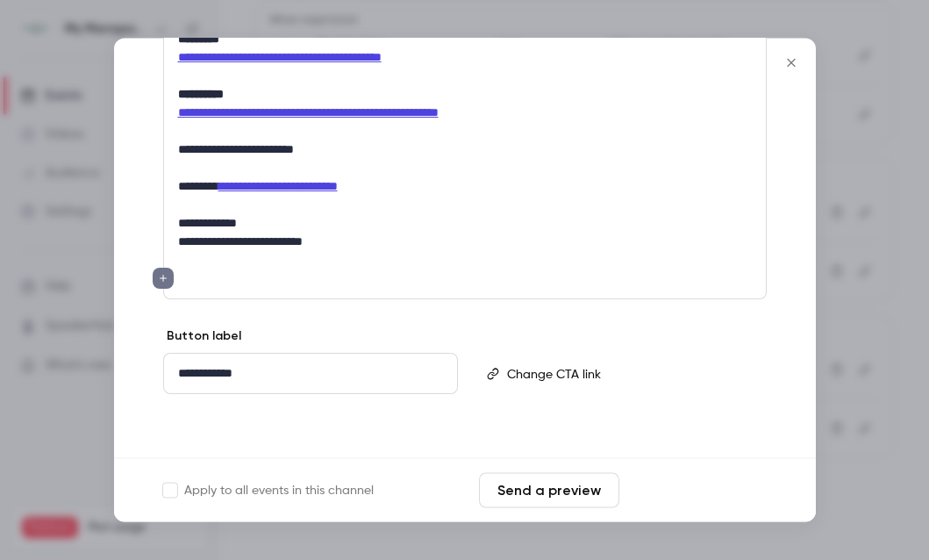
click at [703, 488] on button "Save changes" at bounding box center [696, 490] width 140 height 35
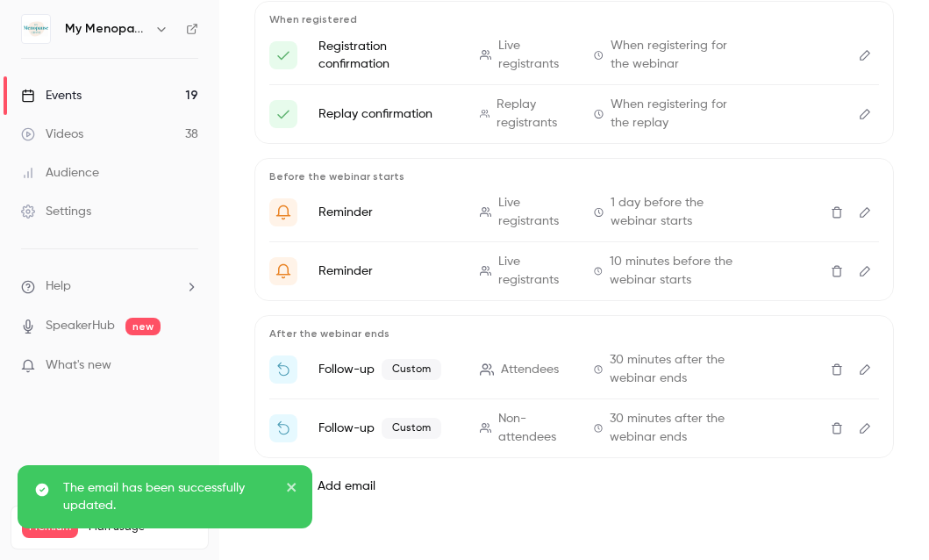
click at [862, 426] on icon "Edit" at bounding box center [865, 428] width 14 height 12
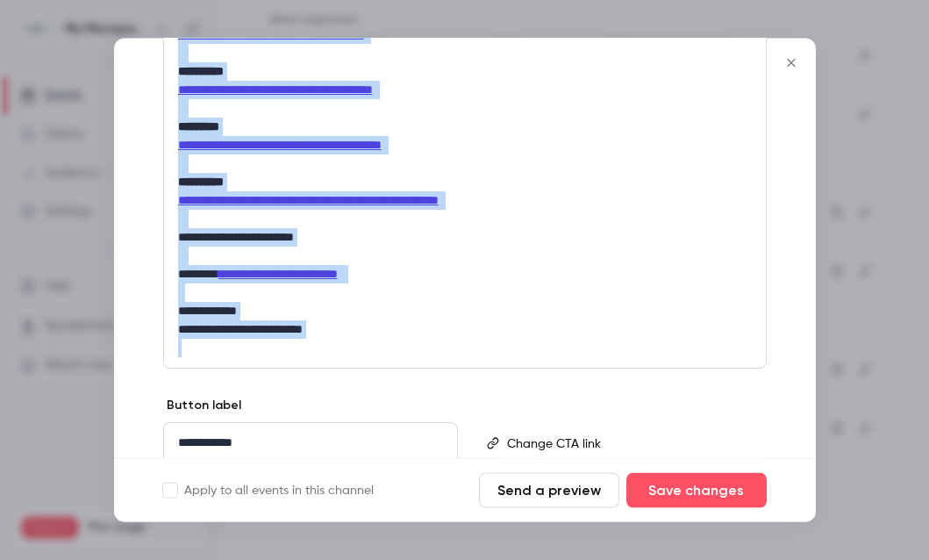
scroll to position [2420, 0]
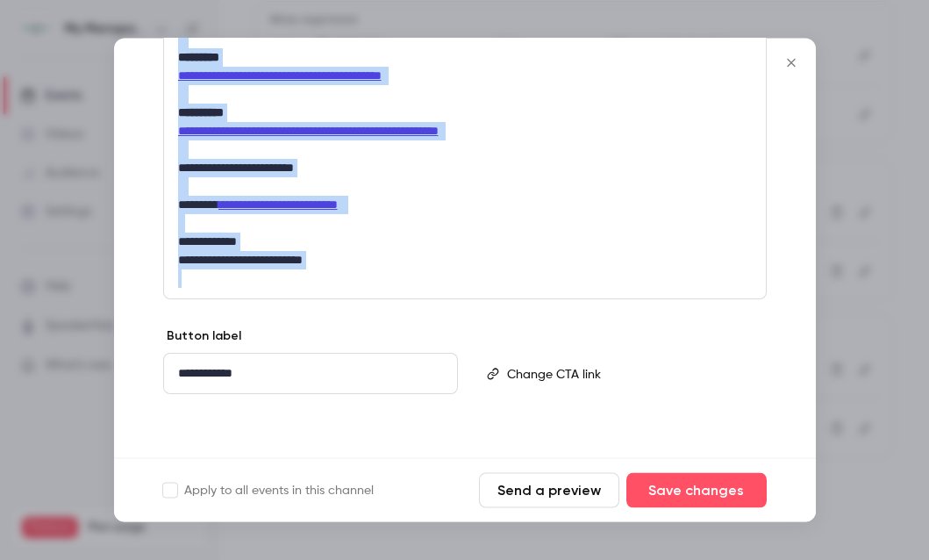
drag, startPoint x: 177, startPoint y: 190, endPoint x: 291, endPoint y: 477, distance: 308.7
click at [291, 477] on form "**********" at bounding box center [465, 280] width 702 height 483
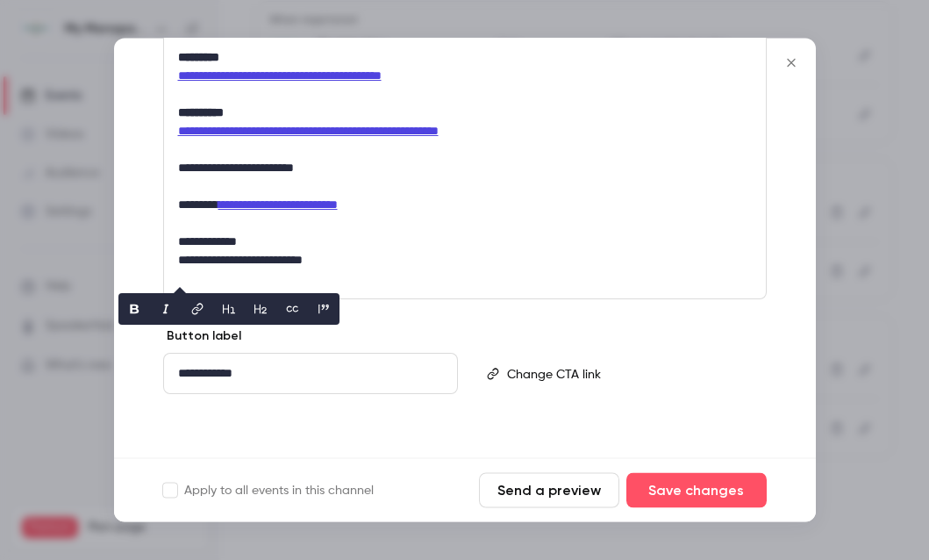
scroll to position [1314, 0]
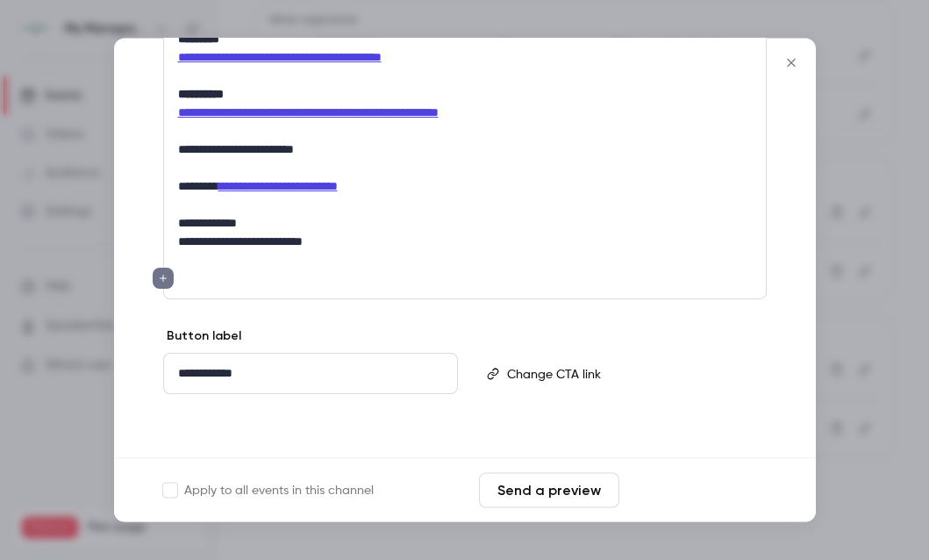
click at [674, 497] on button "Save changes" at bounding box center [696, 490] width 140 height 35
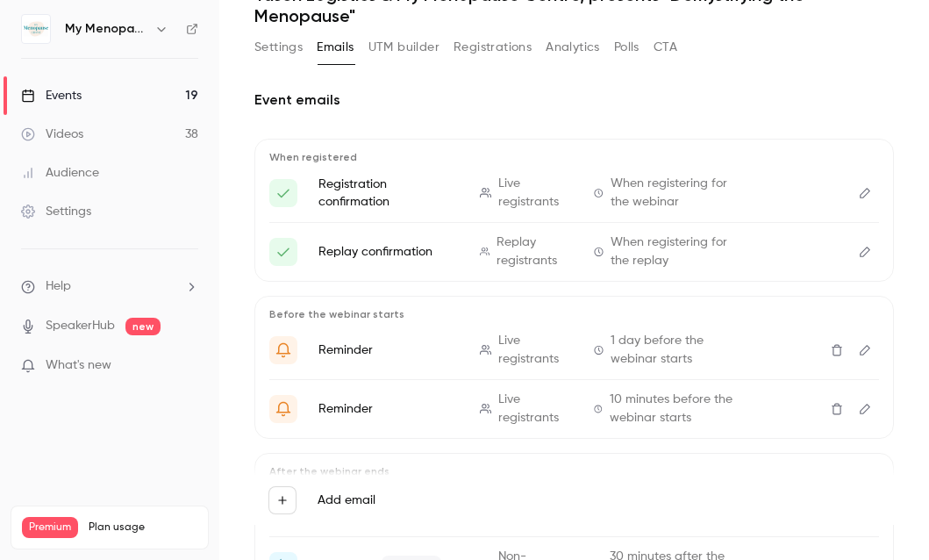
scroll to position [0, 0]
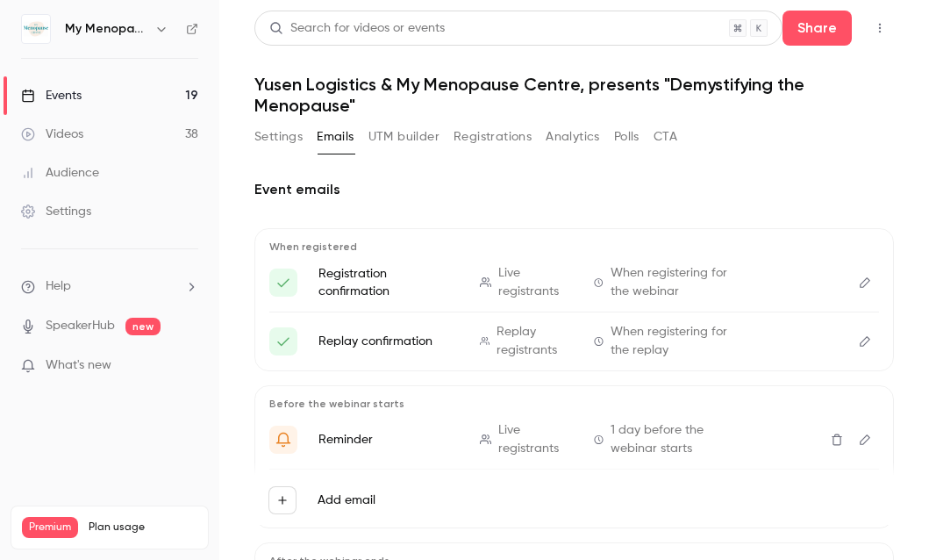
click at [274, 134] on button "Settings" at bounding box center [278, 137] width 48 height 28
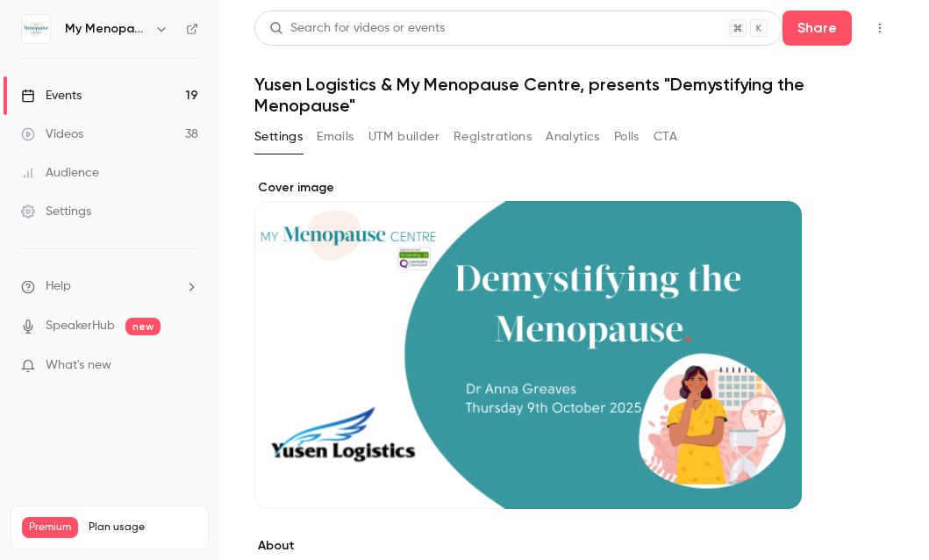
click at [880, 27] on icon "button" at bounding box center [880, 29] width 2 height 10
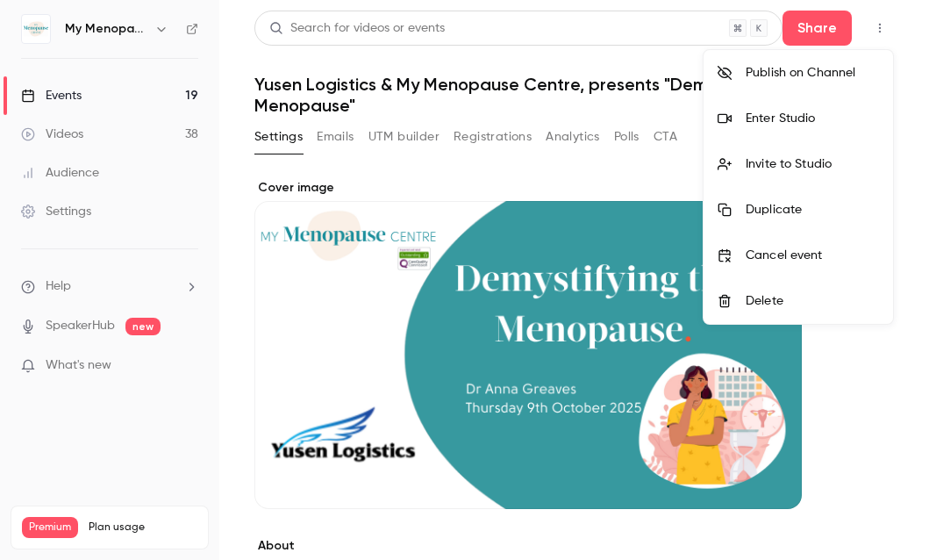
click at [765, 115] on div "Enter Studio" at bounding box center [812, 119] width 133 height 18
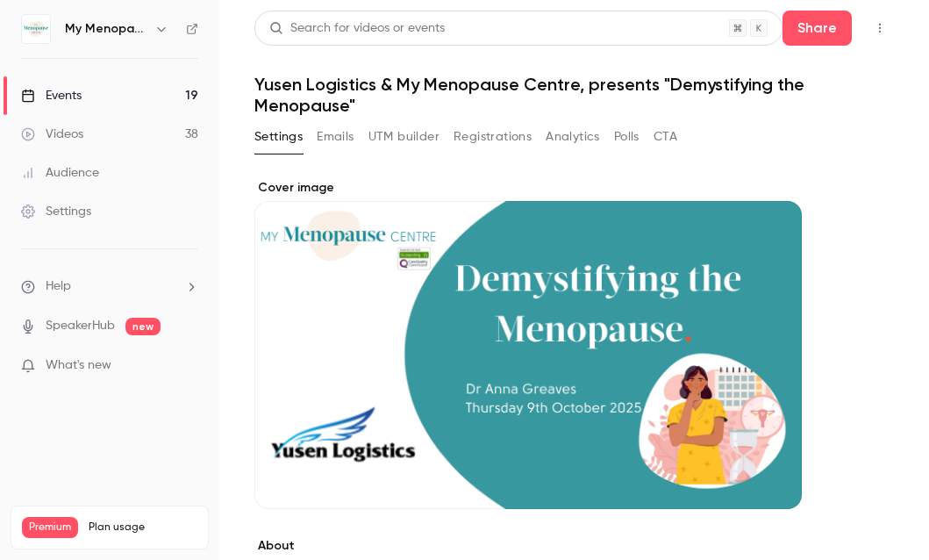
click at [881, 29] on icon "button" at bounding box center [880, 28] width 14 height 12
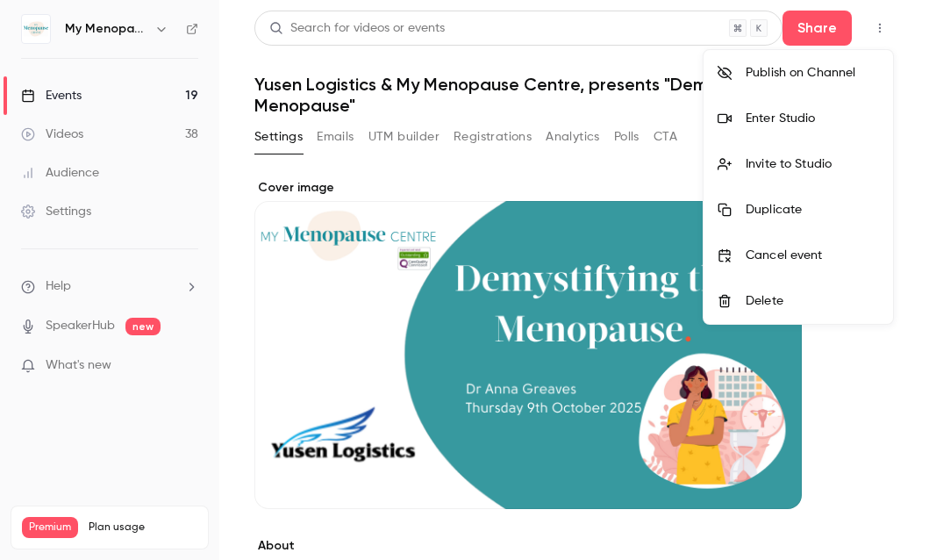
click at [770, 161] on div "Invite to Studio" at bounding box center [812, 164] width 133 height 18
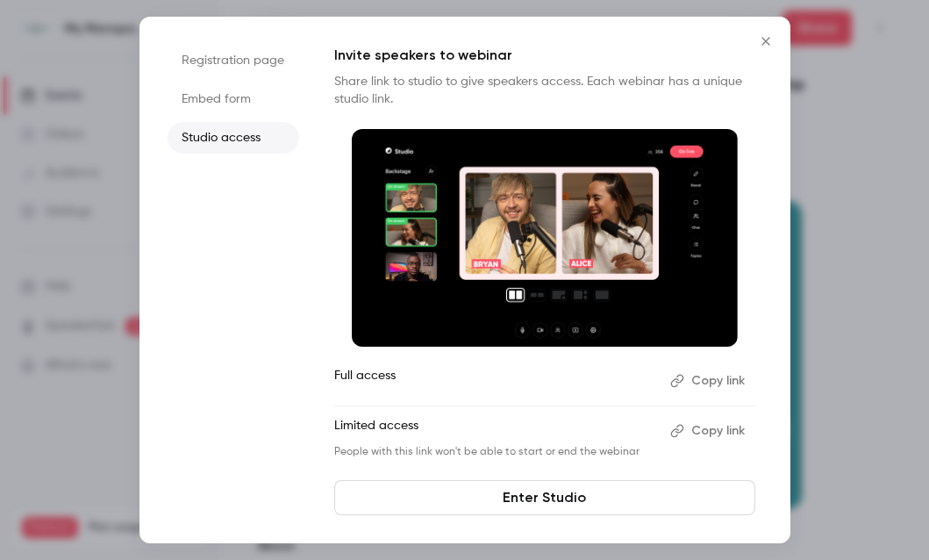
click at [714, 377] on button "Copy link" at bounding box center [709, 381] width 92 height 28
click at [766, 40] on icon "Close" at bounding box center [766, 41] width 8 height 8
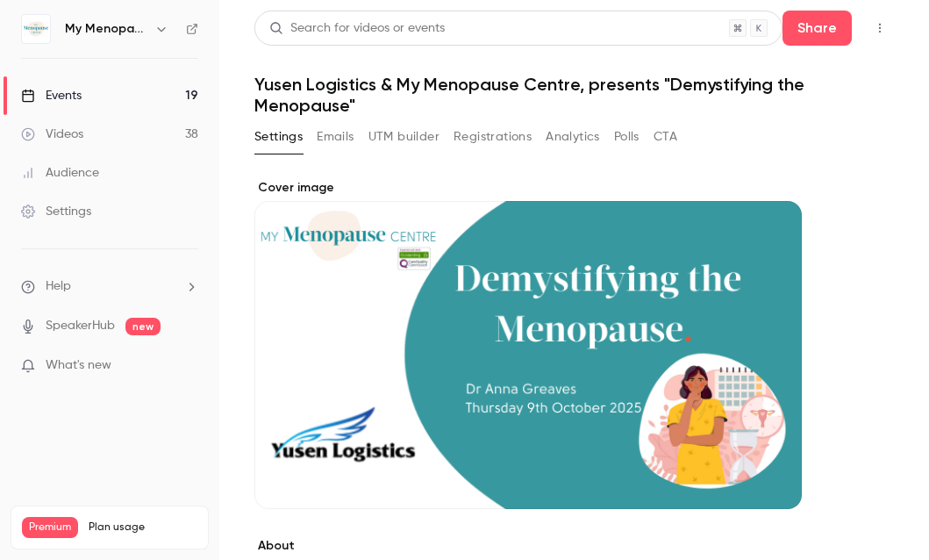
click at [333, 131] on button "Emails" at bounding box center [335, 137] width 37 height 28
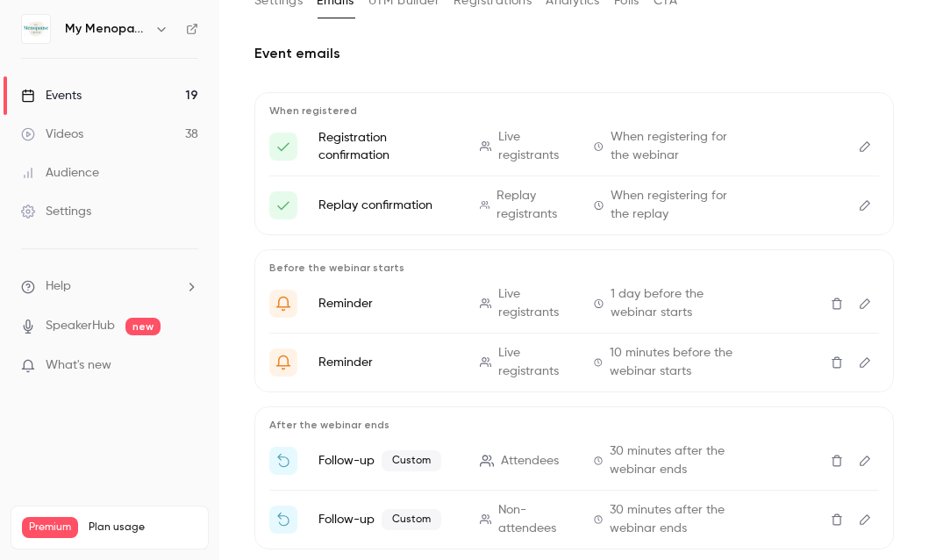
scroll to position [227, 0]
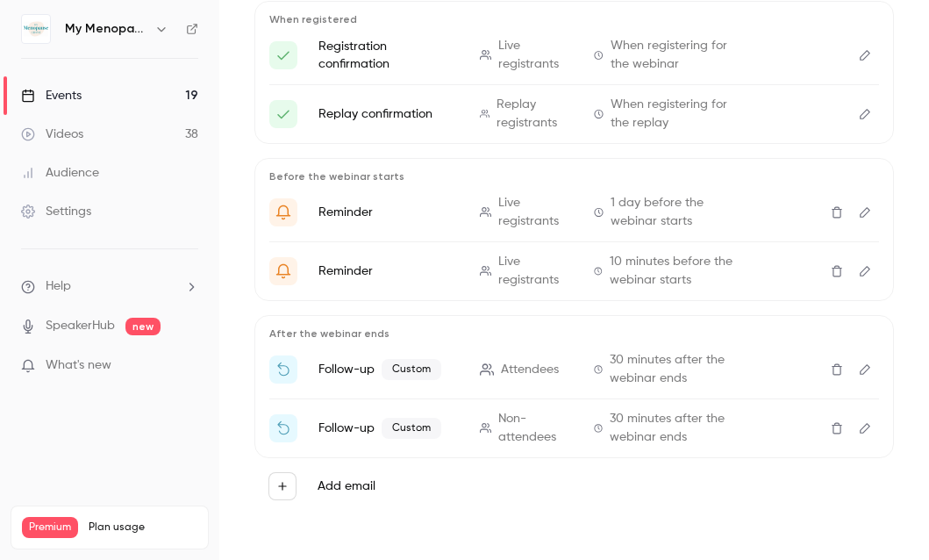
click at [865, 364] on icon "Edit" at bounding box center [865, 369] width 14 height 12
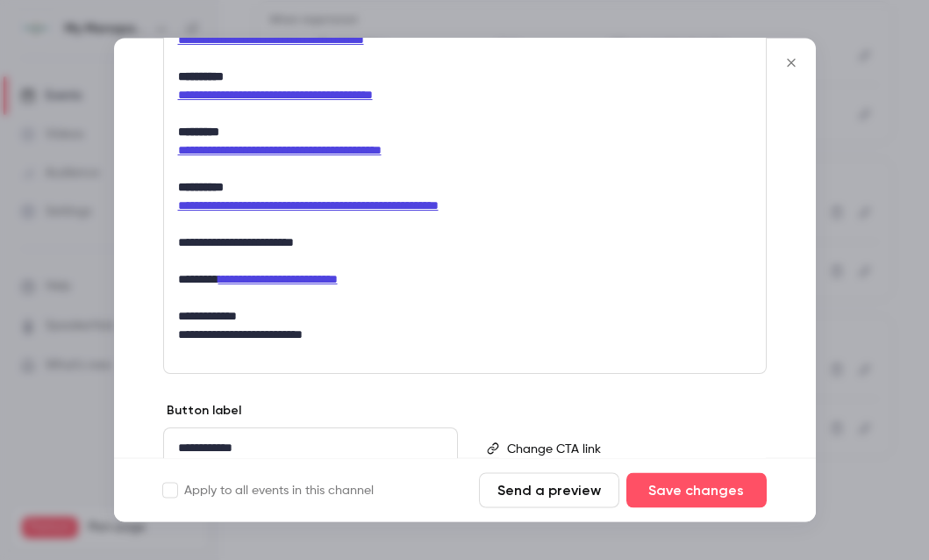
scroll to position [1351, 0]
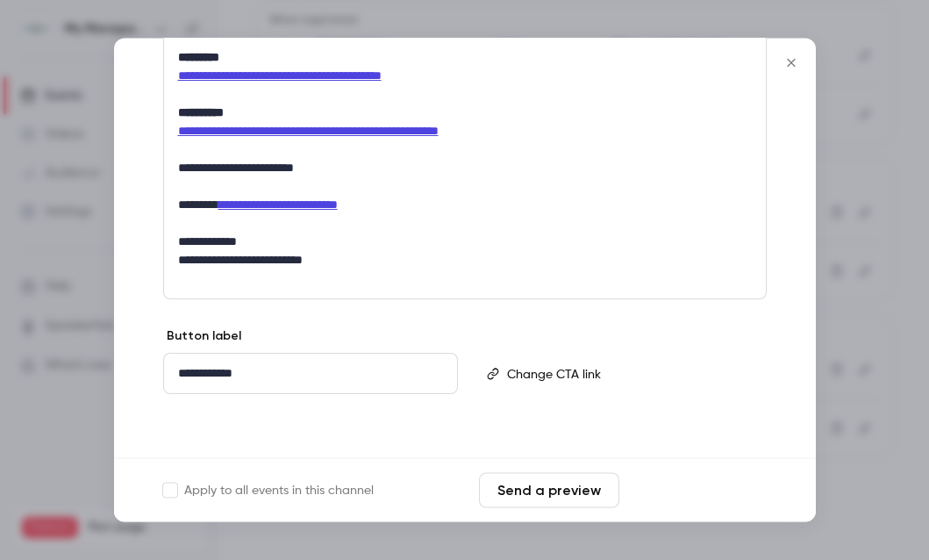
click at [665, 495] on button "Save changes" at bounding box center [696, 490] width 140 height 35
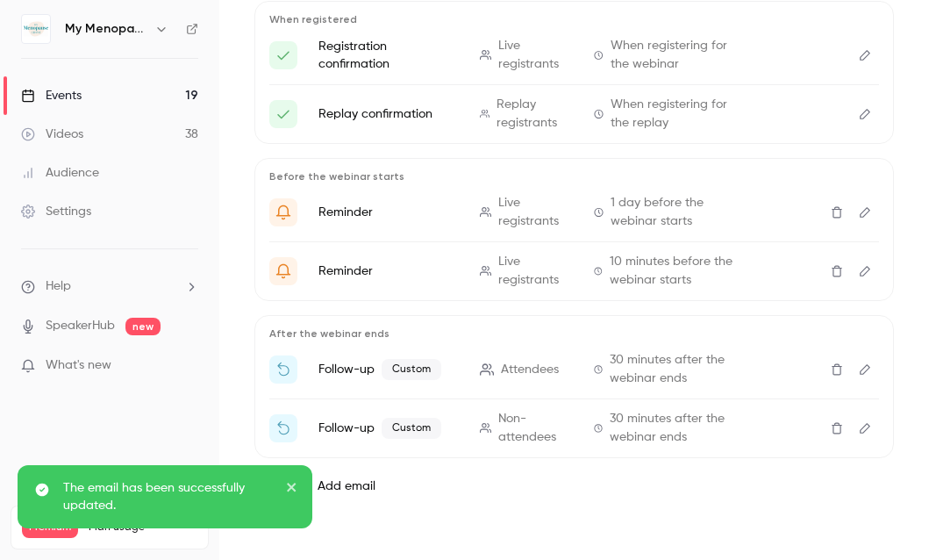
click at [863, 426] on icon "Edit" at bounding box center [865, 428] width 11 height 11
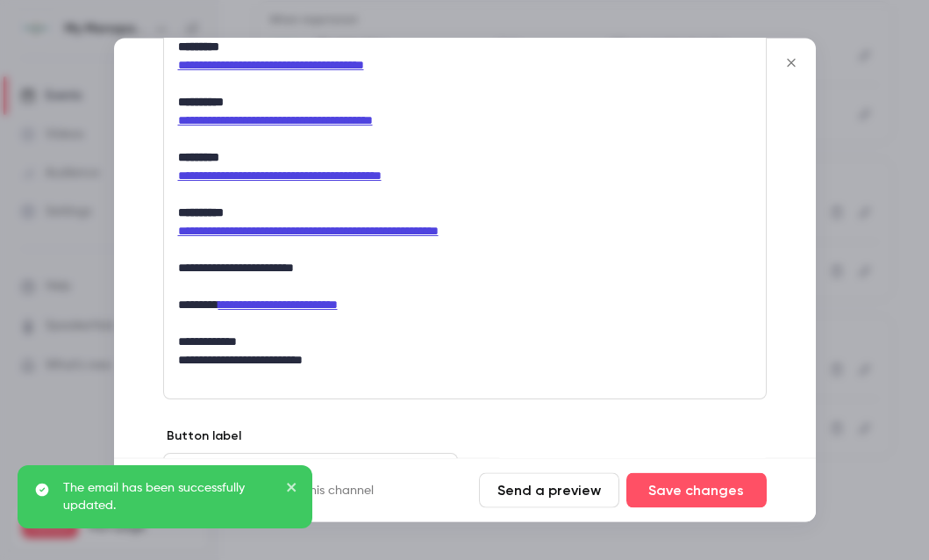
scroll to position [1296, 0]
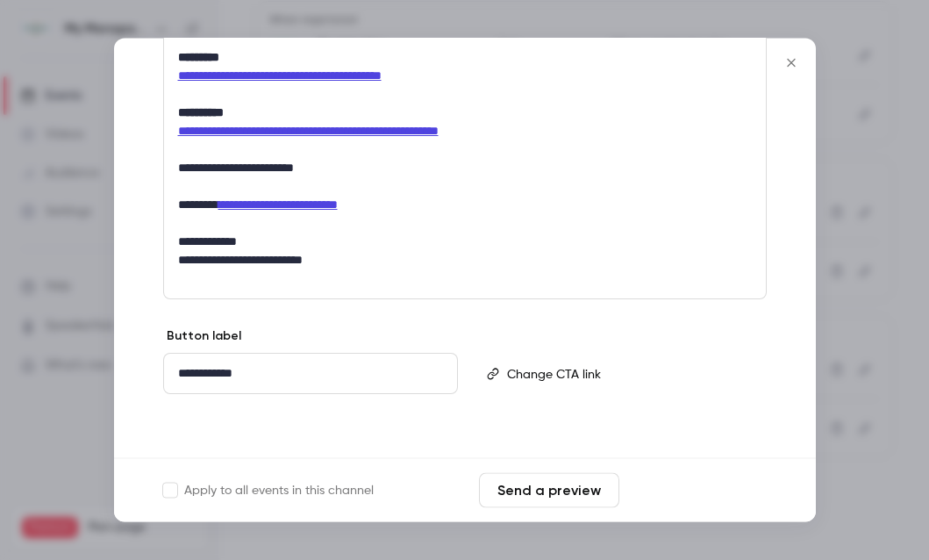
click at [690, 495] on button "Save changes" at bounding box center [696, 490] width 140 height 35
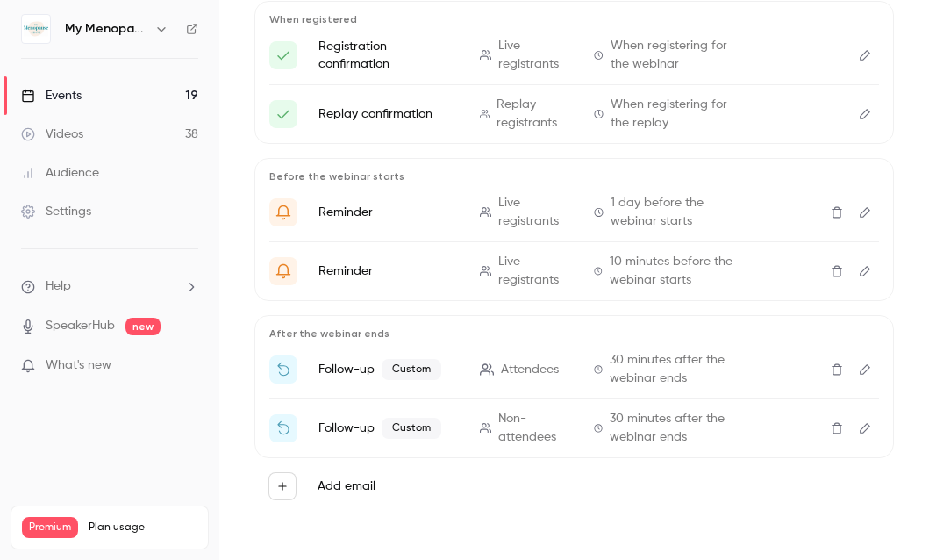
click at [85, 91] on link "Events 19" at bounding box center [109, 95] width 219 height 39
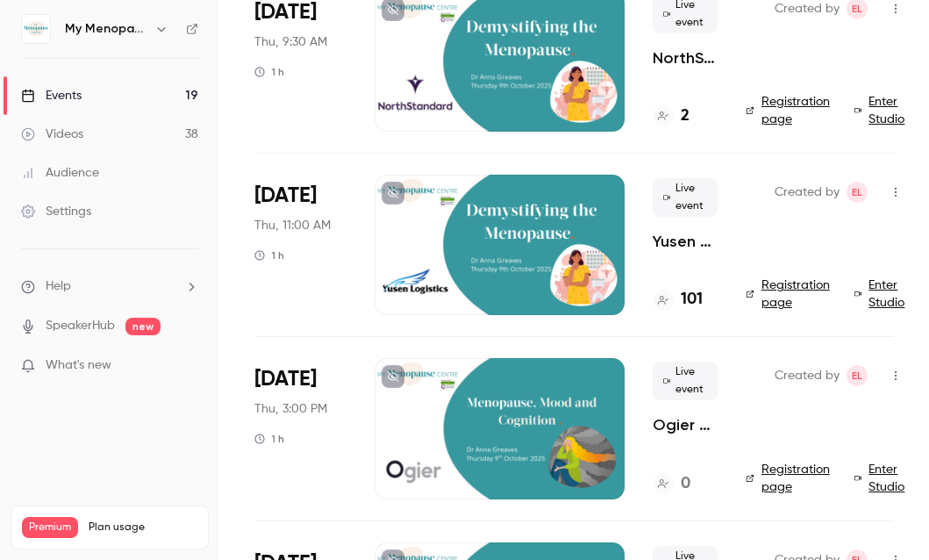
scroll to position [612, 0]
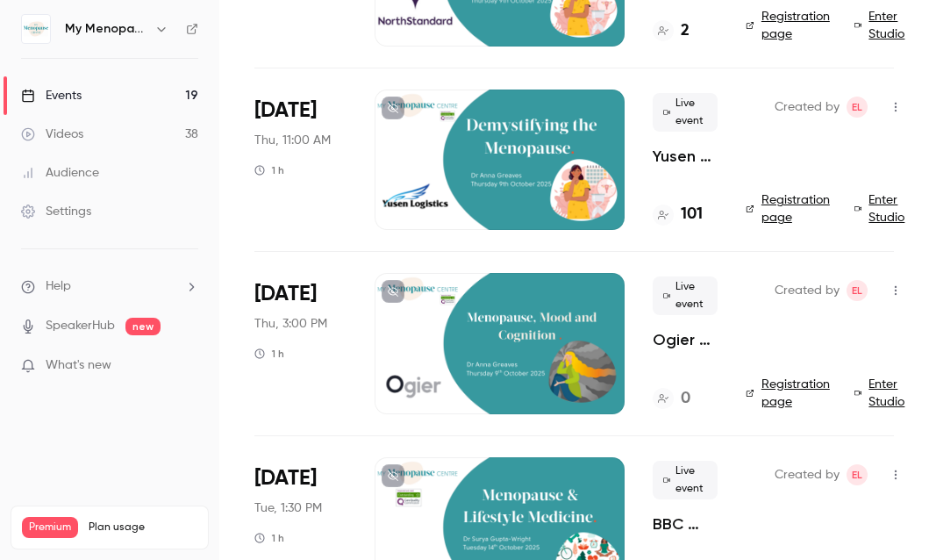
click at [891, 291] on icon "button" at bounding box center [896, 290] width 14 height 12
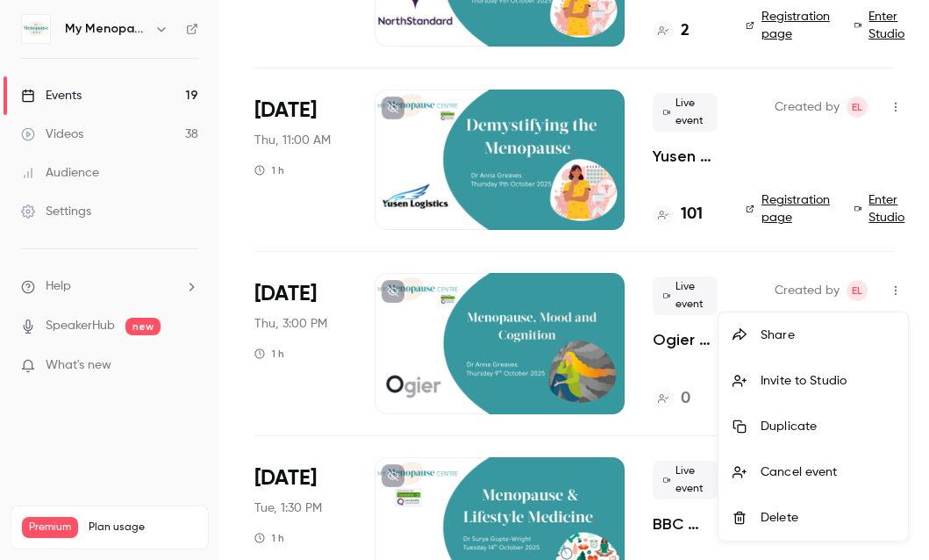
click at [770, 500] on div "Delete" at bounding box center [827, 518] width 133 height 18
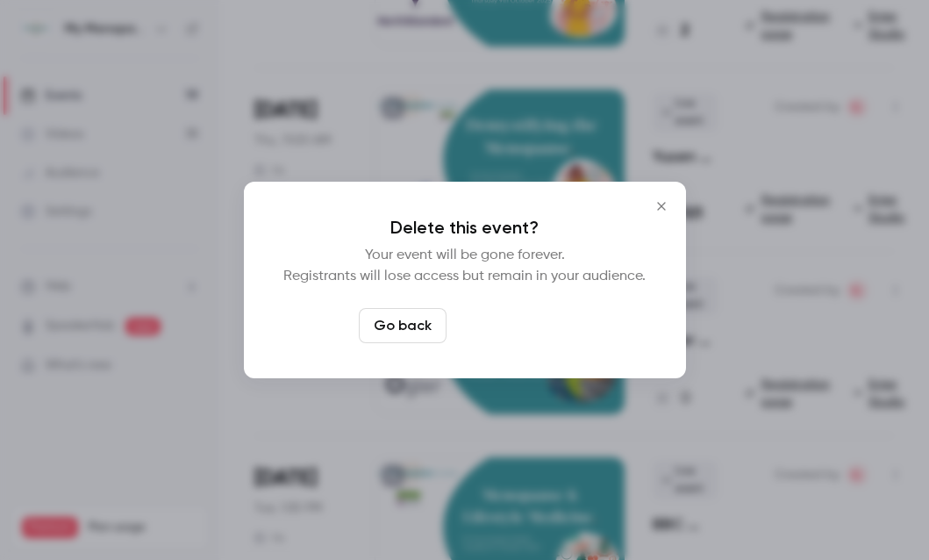
click at [519, 322] on button "Delete event" at bounding box center [513, 325] width 118 height 35
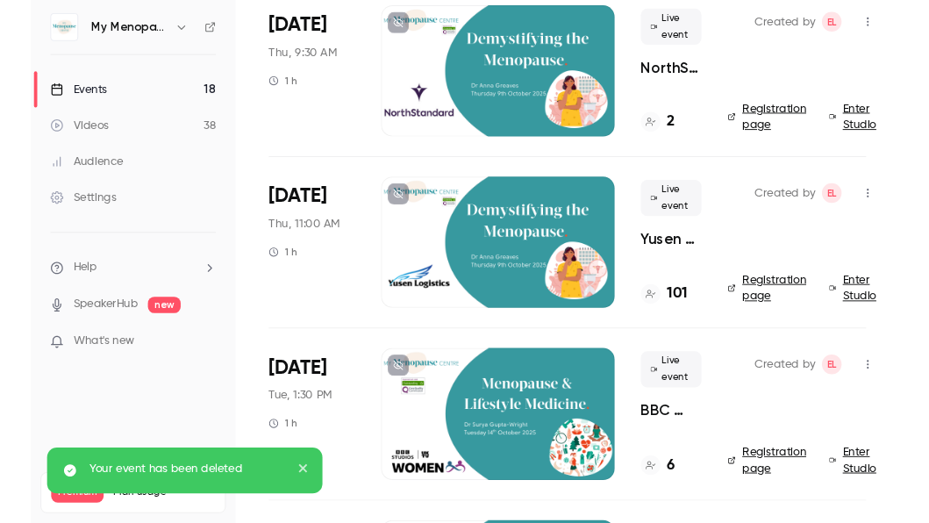
scroll to position [512, 0]
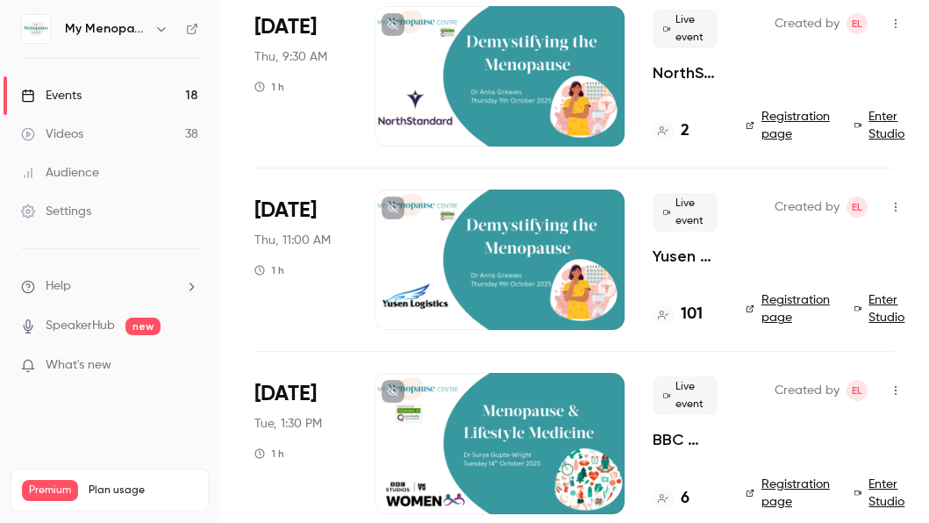
click at [898, 208] on icon "button" at bounding box center [896, 207] width 14 height 12
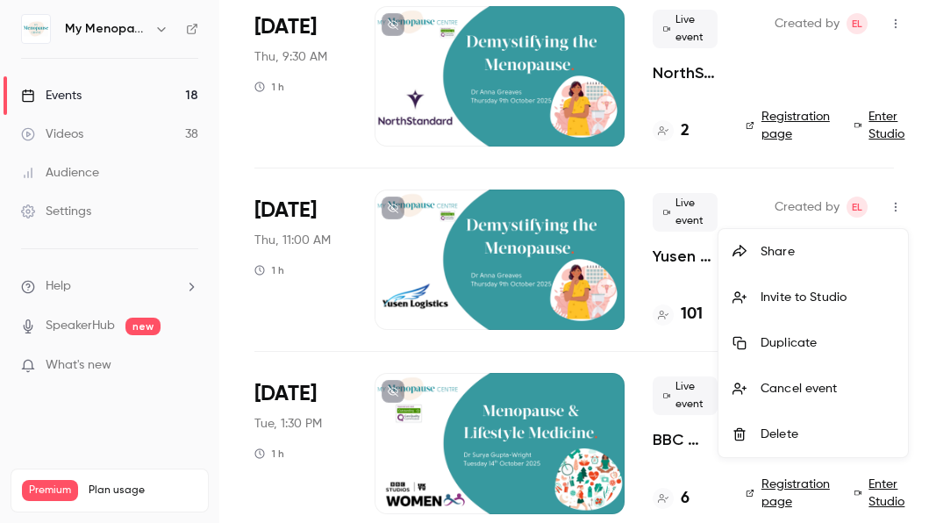
click at [780, 253] on div "Share" at bounding box center [827, 252] width 133 height 18
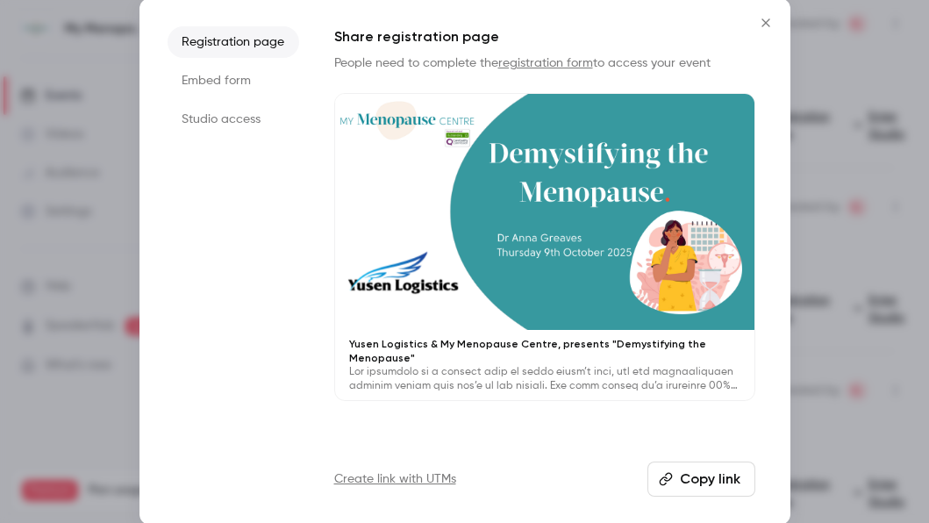
click at [712, 471] on button "Copy link" at bounding box center [701, 478] width 108 height 35
click at [763, 18] on icon "Close" at bounding box center [765, 23] width 21 height 14
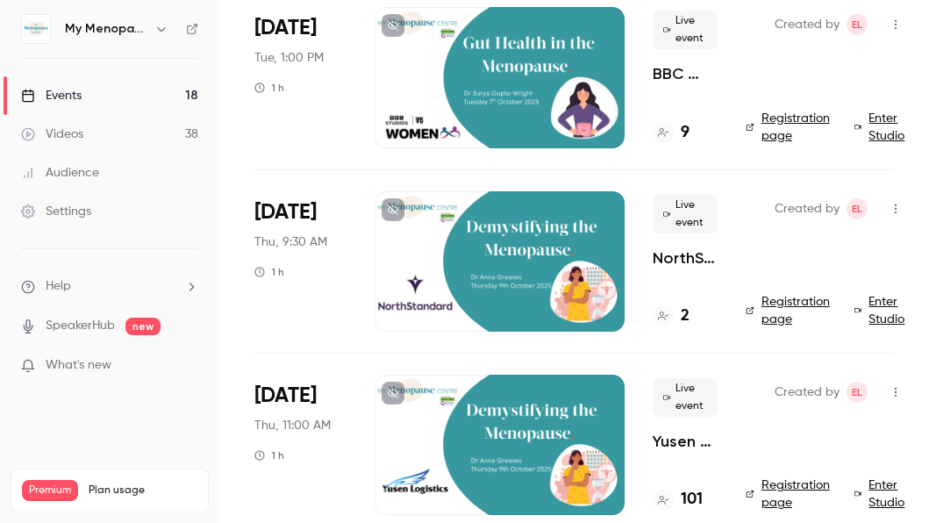
scroll to position [0, 0]
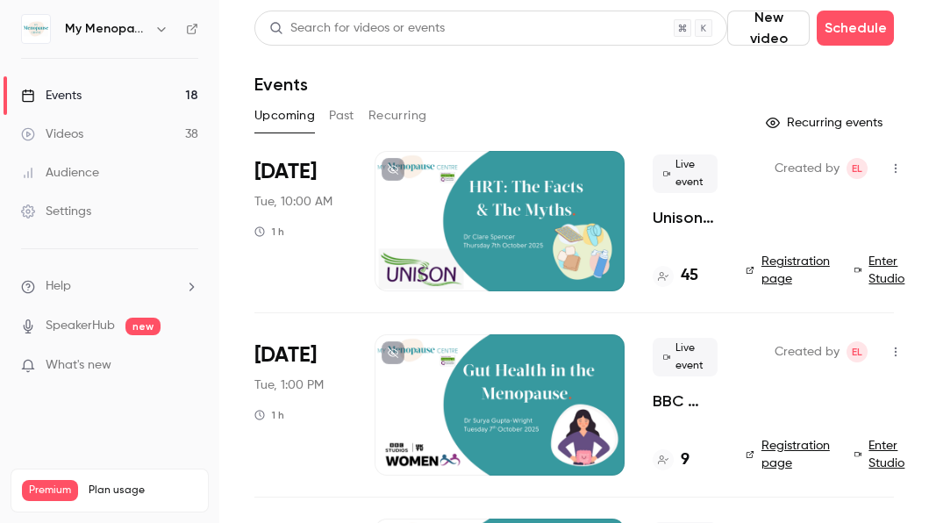
click at [345, 114] on button "Past" at bounding box center [341, 116] width 25 height 28
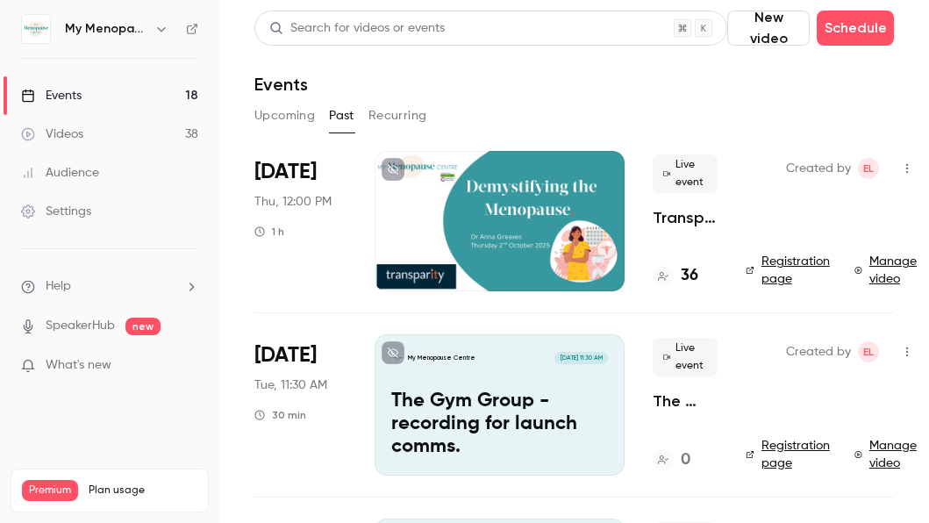
click at [536, 225] on div at bounding box center [500, 221] width 250 height 140
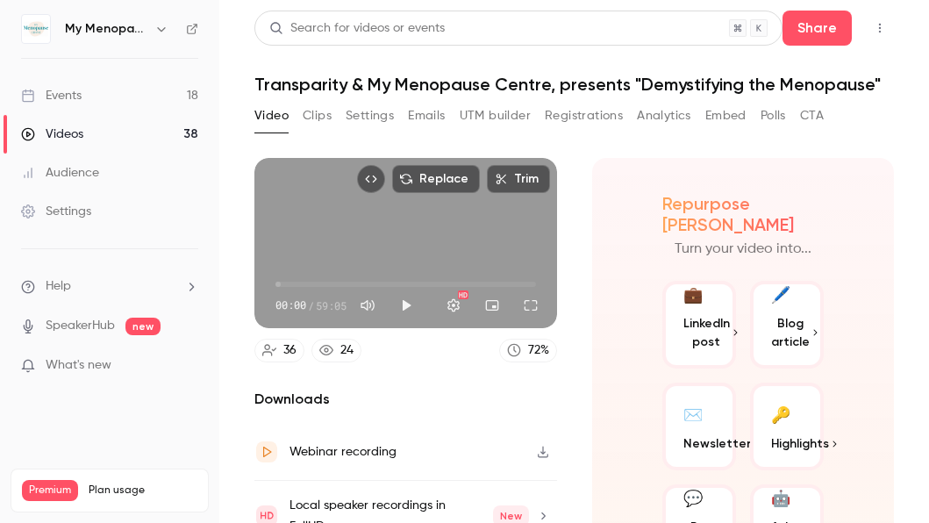
click at [646, 112] on button "Analytics" at bounding box center [664, 116] width 54 height 28
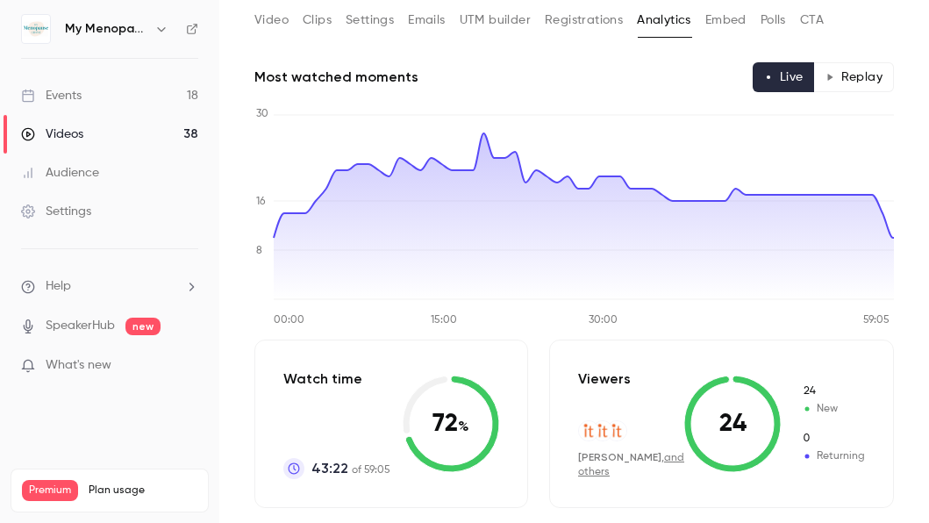
scroll to position [29, 0]
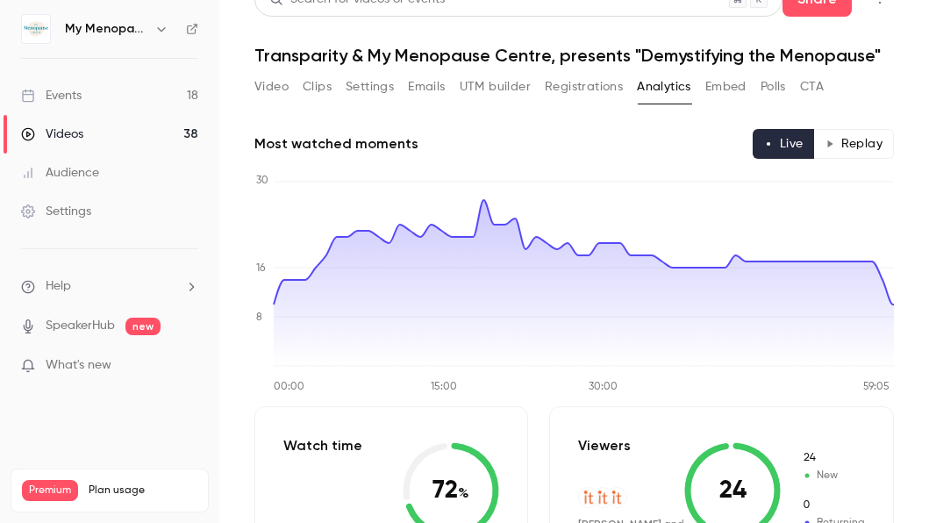
click at [588, 86] on button "Registrations" at bounding box center [584, 87] width 78 height 28
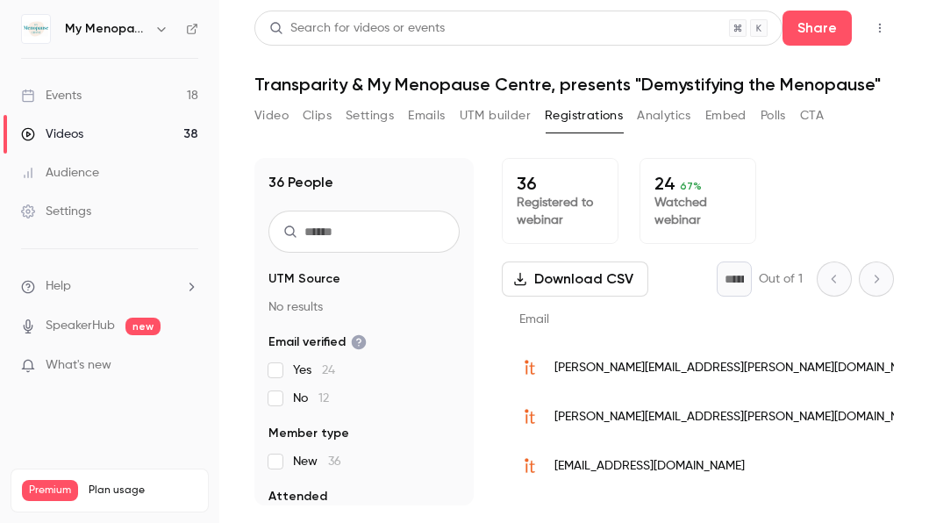
click at [270, 116] on button "Video" at bounding box center [271, 116] width 34 height 28
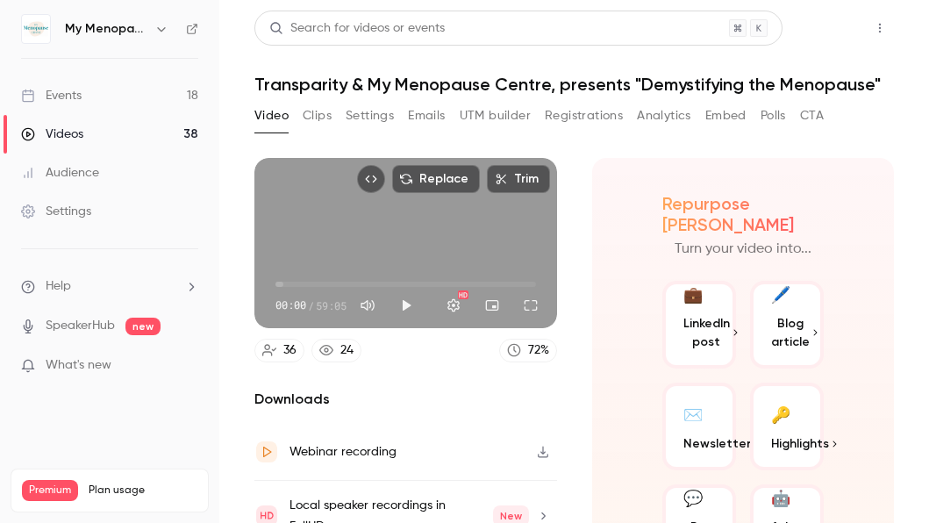
click at [822, 26] on button "Share" at bounding box center [817, 28] width 69 height 35
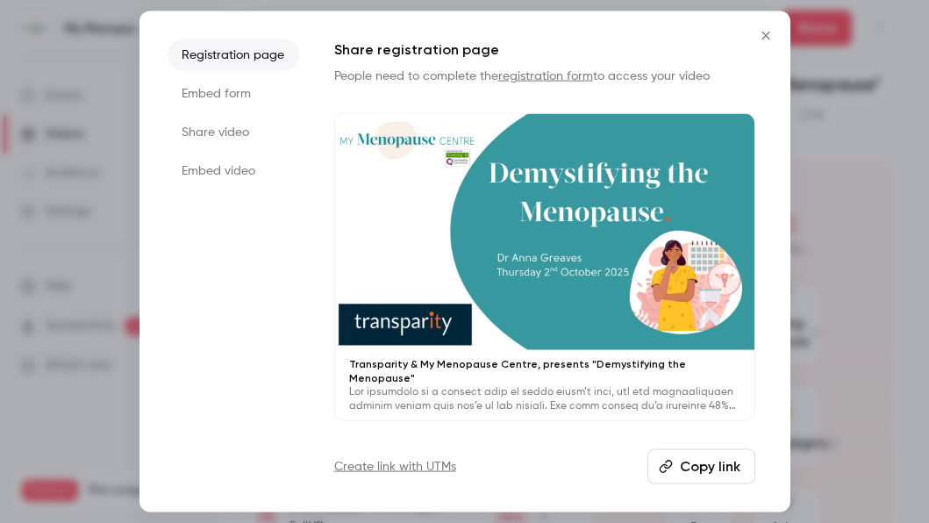
click at [211, 137] on li "Share video" at bounding box center [234, 133] width 132 height 32
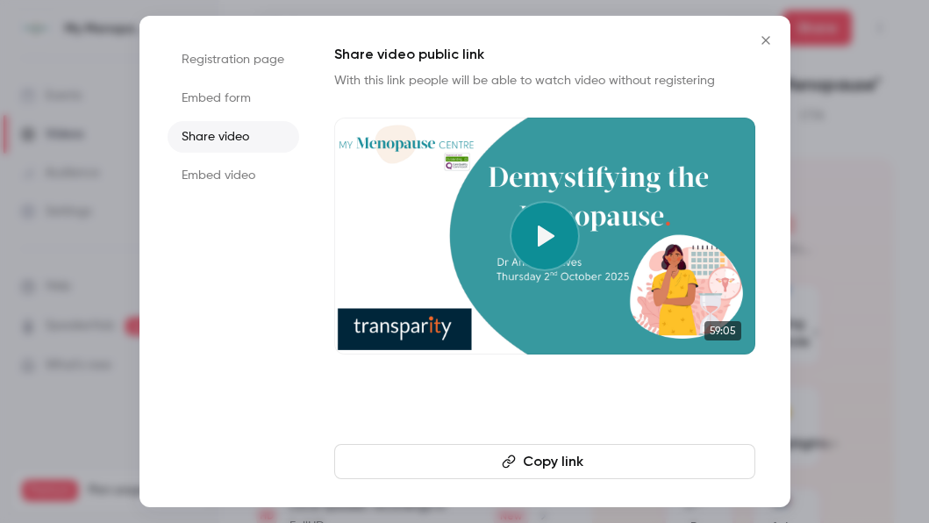
click at [549, 461] on button "Copy link" at bounding box center [544, 461] width 421 height 35
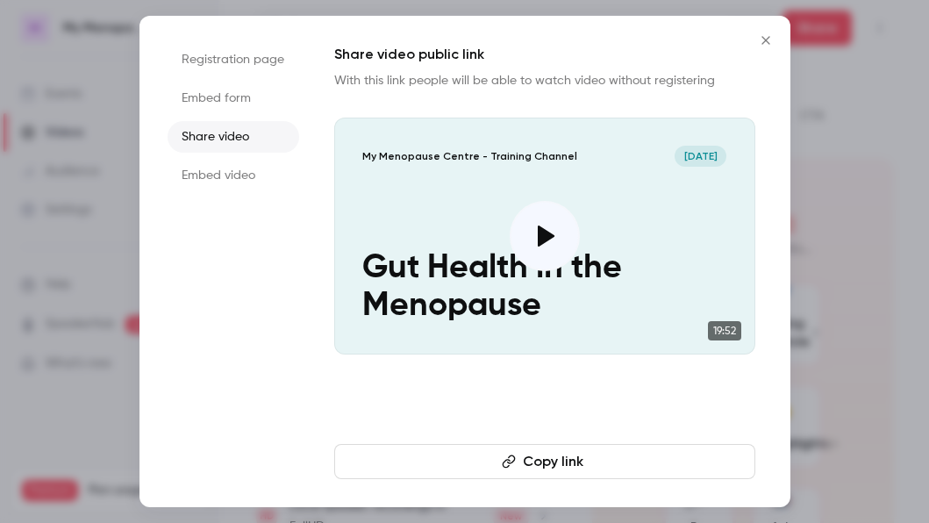
click at [759, 39] on icon "Close" at bounding box center [765, 40] width 21 height 14
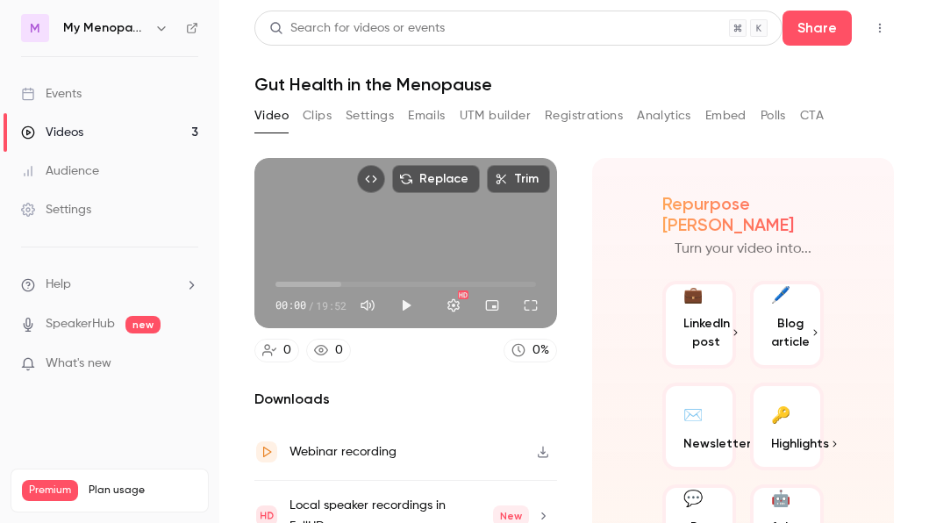
click at [65, 94] on div "Events" at bounding box center [51, 94] width 61 height 18
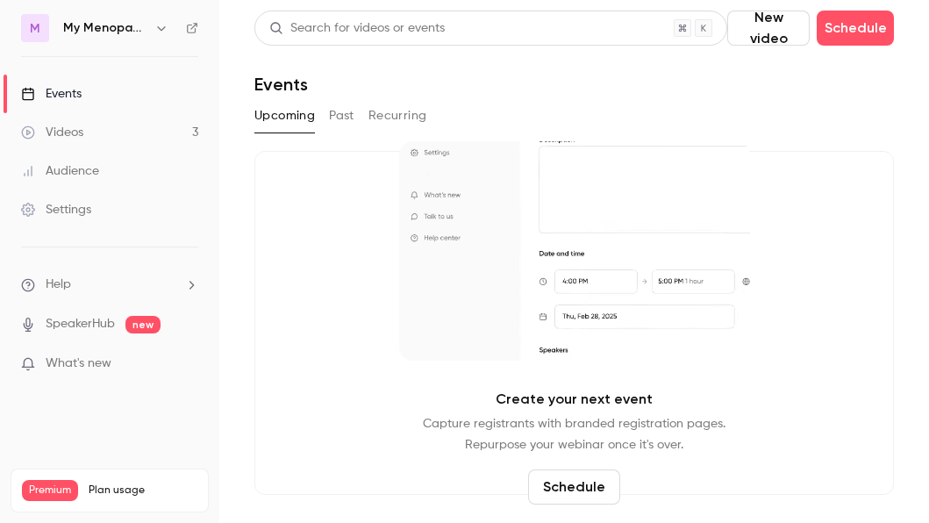
click at [161, 25] on icon "button" at bounding box center [161, 28] width 14 height 14
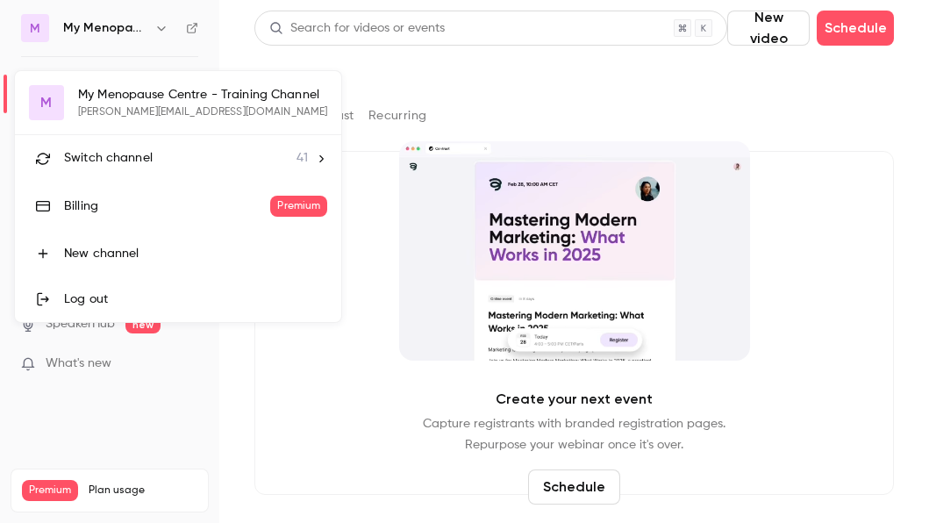
click at [101, 157] on span "Switch channel" at bounding box center [108, 158] width 89 height 18
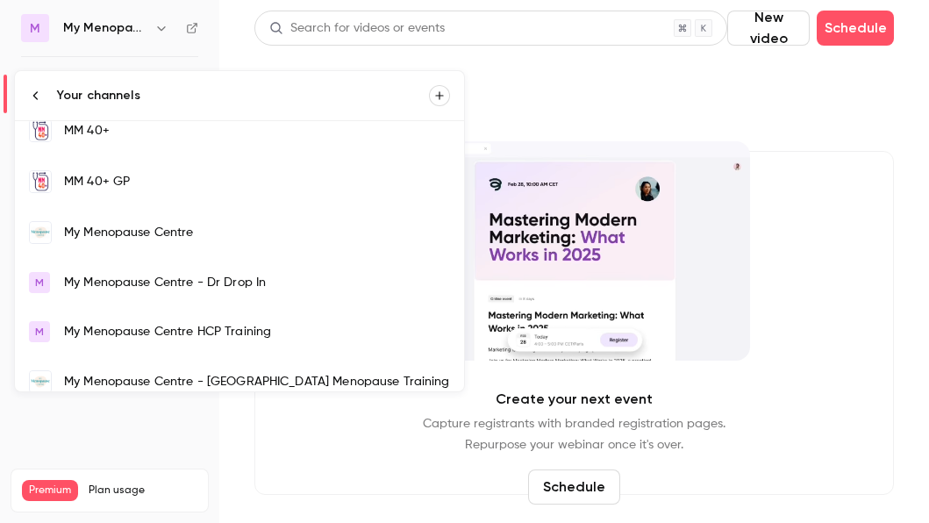
scroll to position [1195, 0]
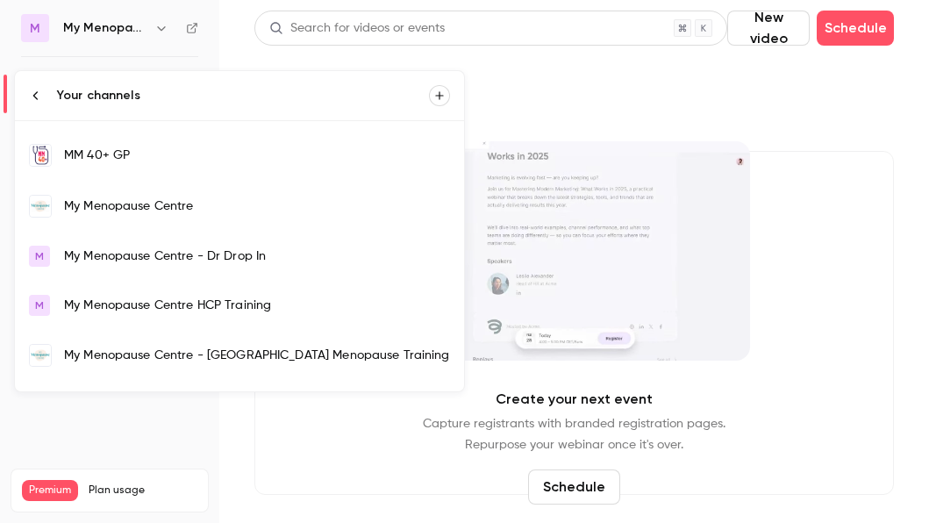
click at [119, 201] on div "My Menopause Centre" at bounding box center [257, 206] width 386 height 18
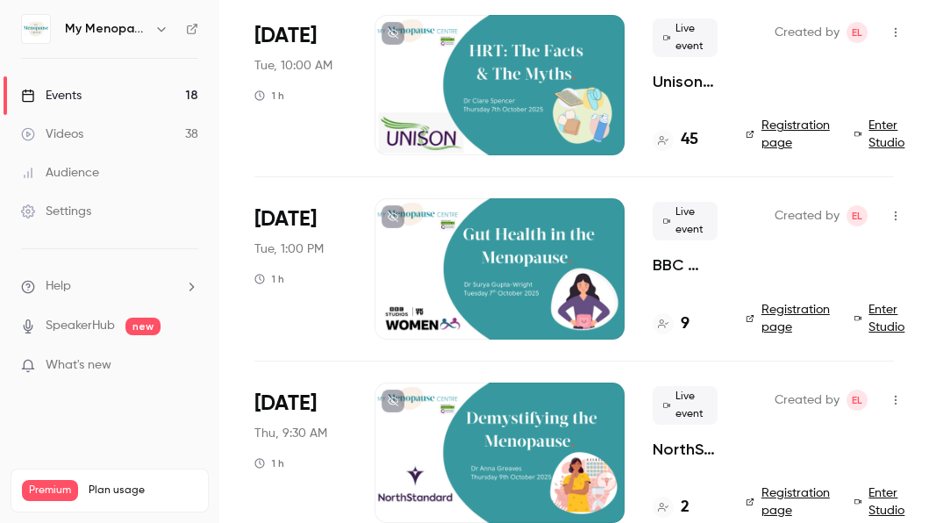
scroll to position [132, 0]
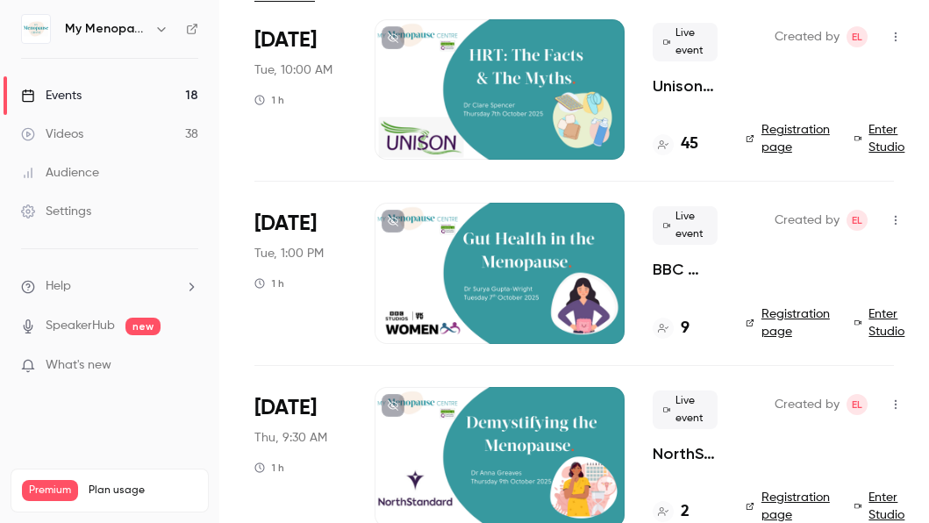
click at [353, 184] on li "Oct 7 Tue, 1:00 PM 1 h Live event BBC Studio Women's Network & My Menopause Cen…" at bounding box center [574, 272] width 640 height 183
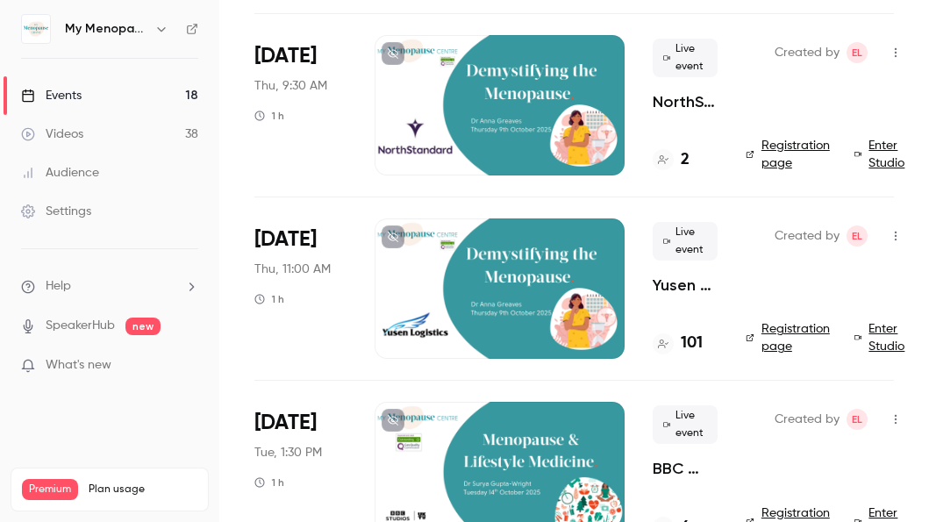
scroll to position [488, 0]
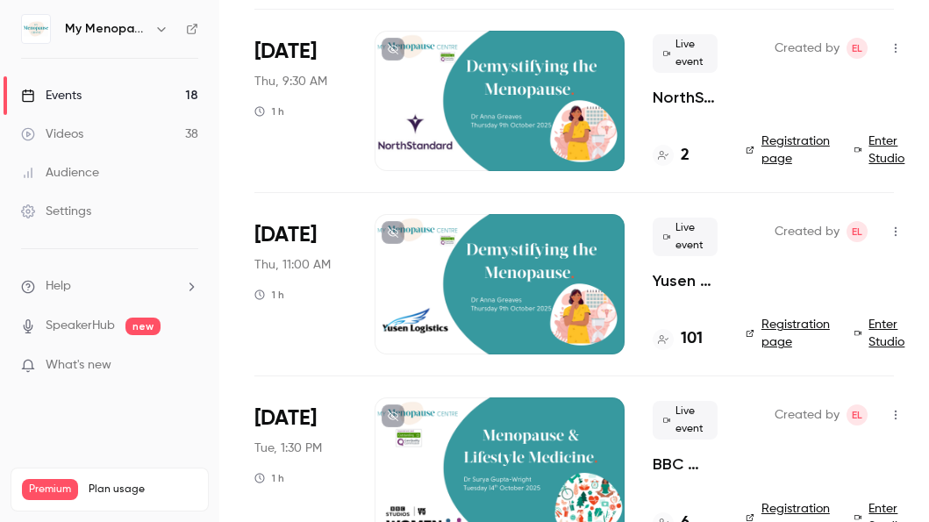
click at [895, 231] on icon "button" at bounding box center [896, 232] width 2 height 10
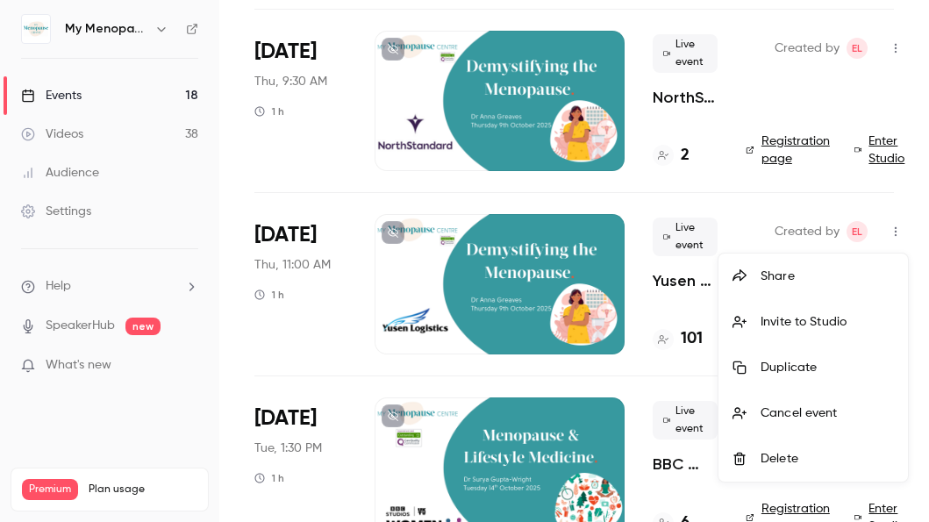
click at [789, 323] on div "Invite to Studio" at bounding box center [827, 322] width 133 height 18
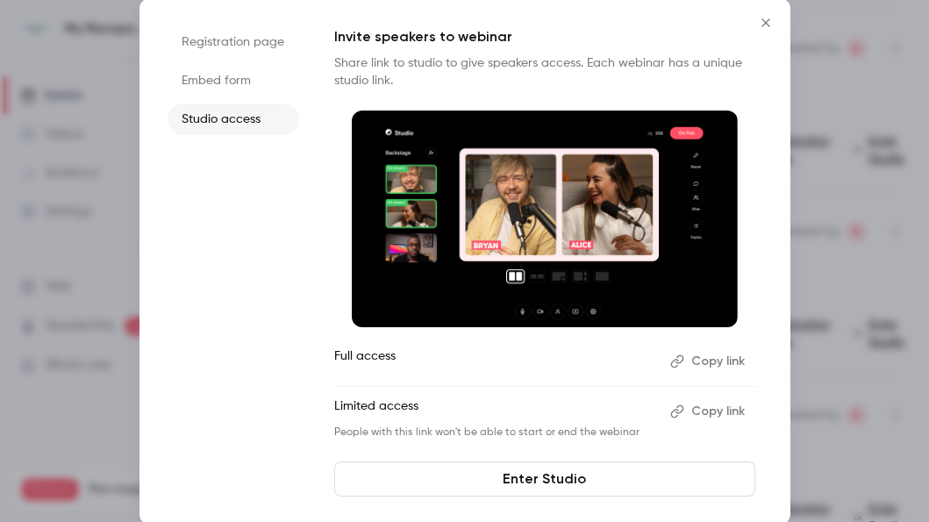
click at [697, 361] on button "Copy link" at bounding box center [709, 361] width 92 height 28
click at [766, 21] on icon "Close" at bounding box center [766, 22] width 8 height 8
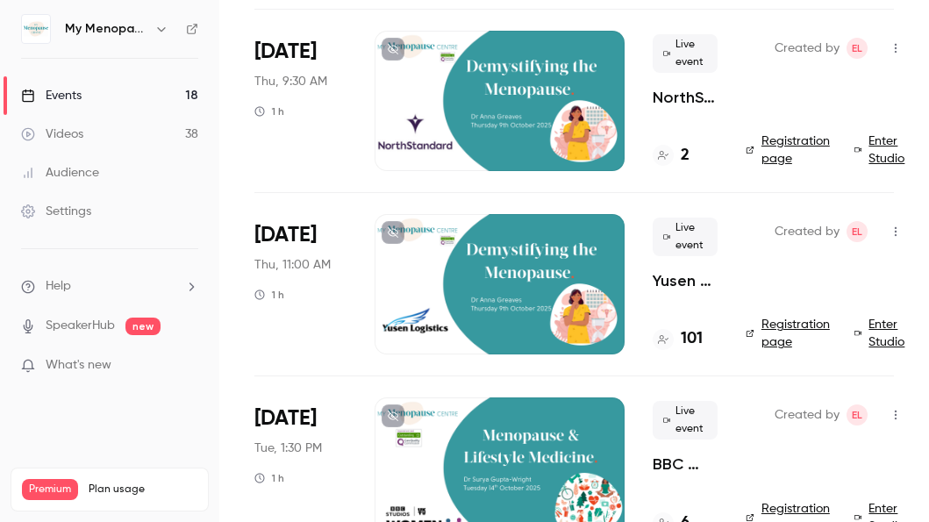
click at [163, 29] on icon "button" at bounding box center [161, 29] width 8 height 4
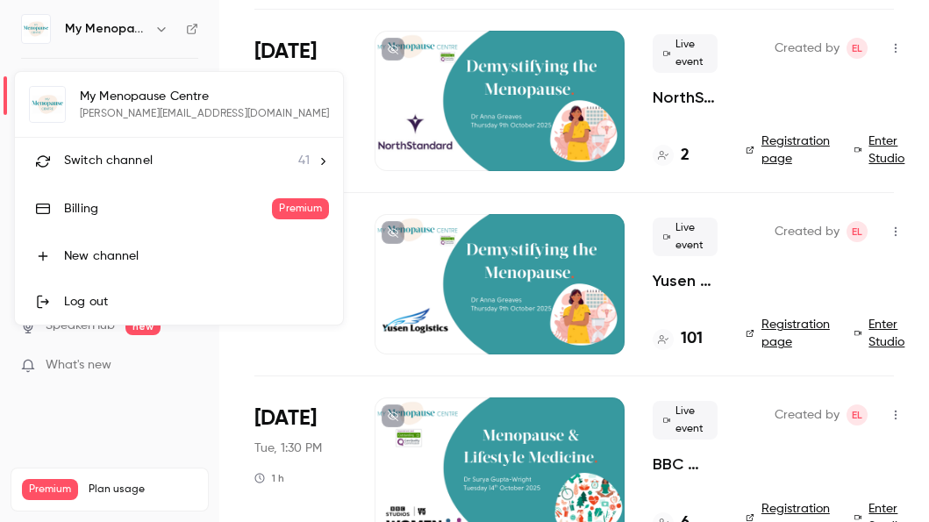
click at [125, 159] on span "Switch channel" at bounding box center [108, 161] width 89 height 18
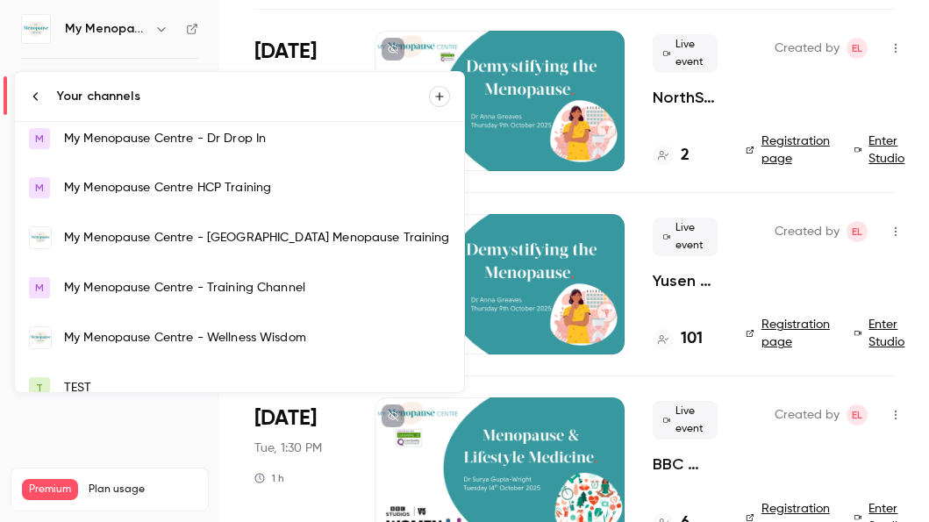
scroll to position [1333, 0]
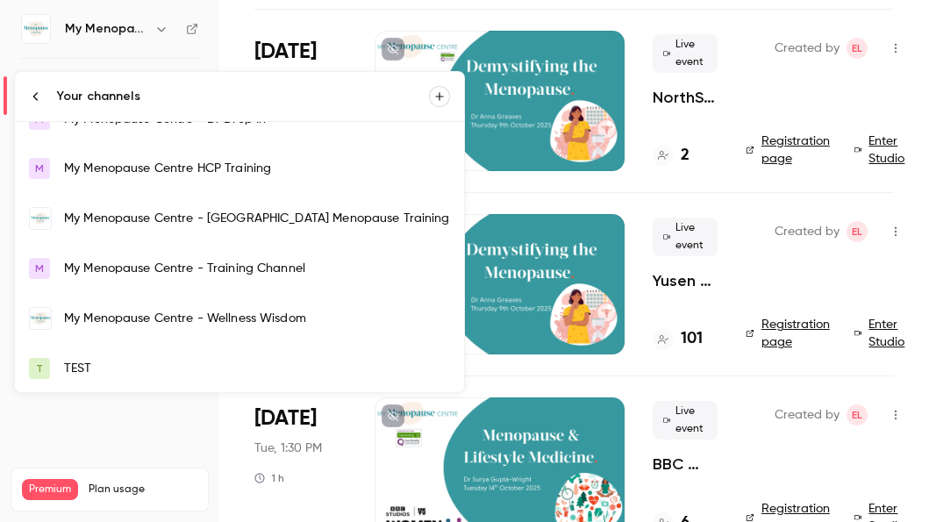
click at [123, 318] on div "My Menopause Centre - Wellness Wisdom" at bounding box center [257, 319] width 386 height 18
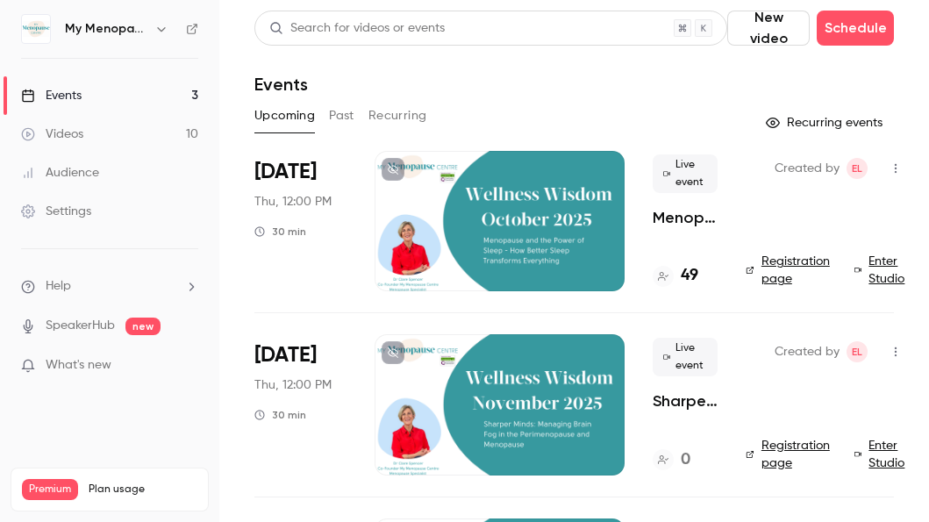
click at [617, 98] on div "Search for videos or events New video Schedule Events Upcoming Past Recurring R…" at bounding box center [574, 345] width 640 height 669
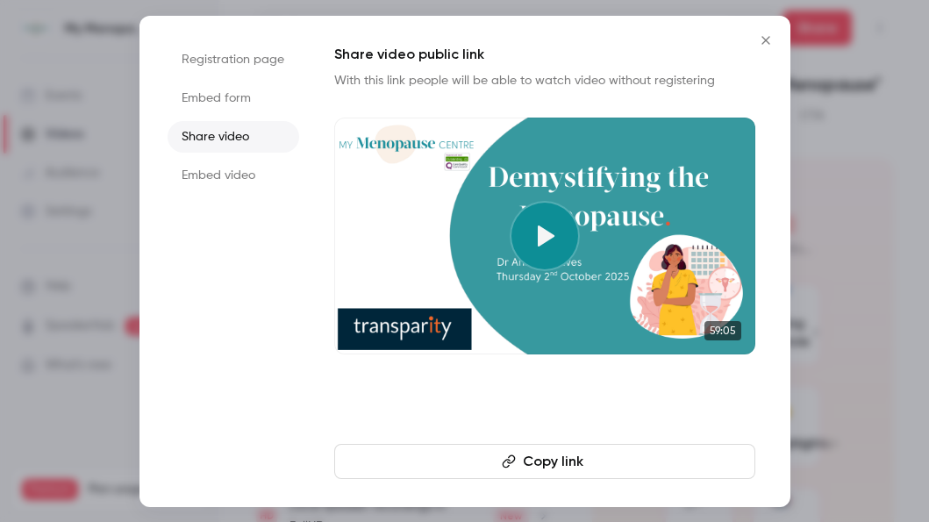
click at [766, 39] on icon "Close" at bounding box center [765, 40] width 21 height 14
